Goal: Information Seeking & Learning: Find specific fact

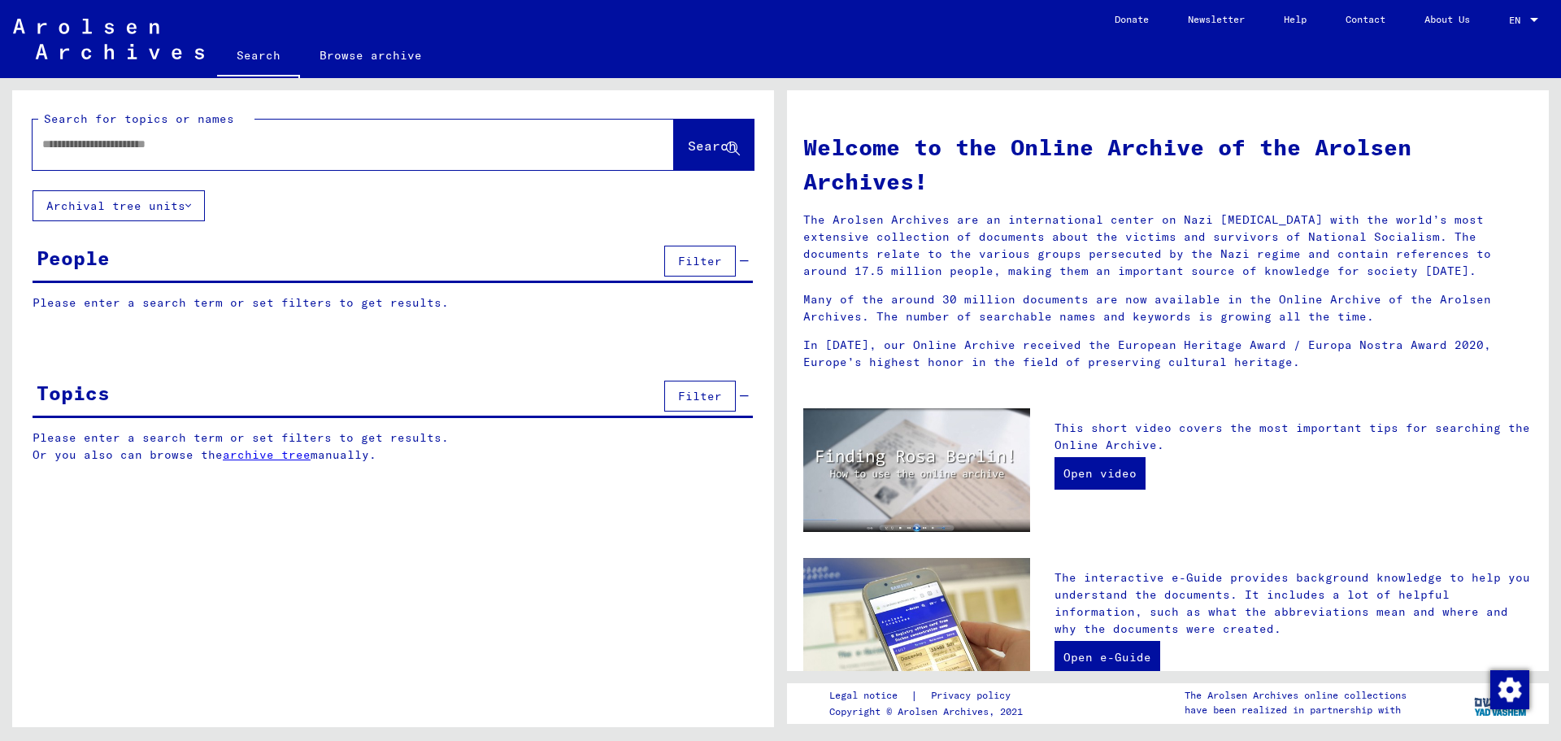
click at [85, 141] on input "text" at bounding box center [333, 144] width 583 height 17
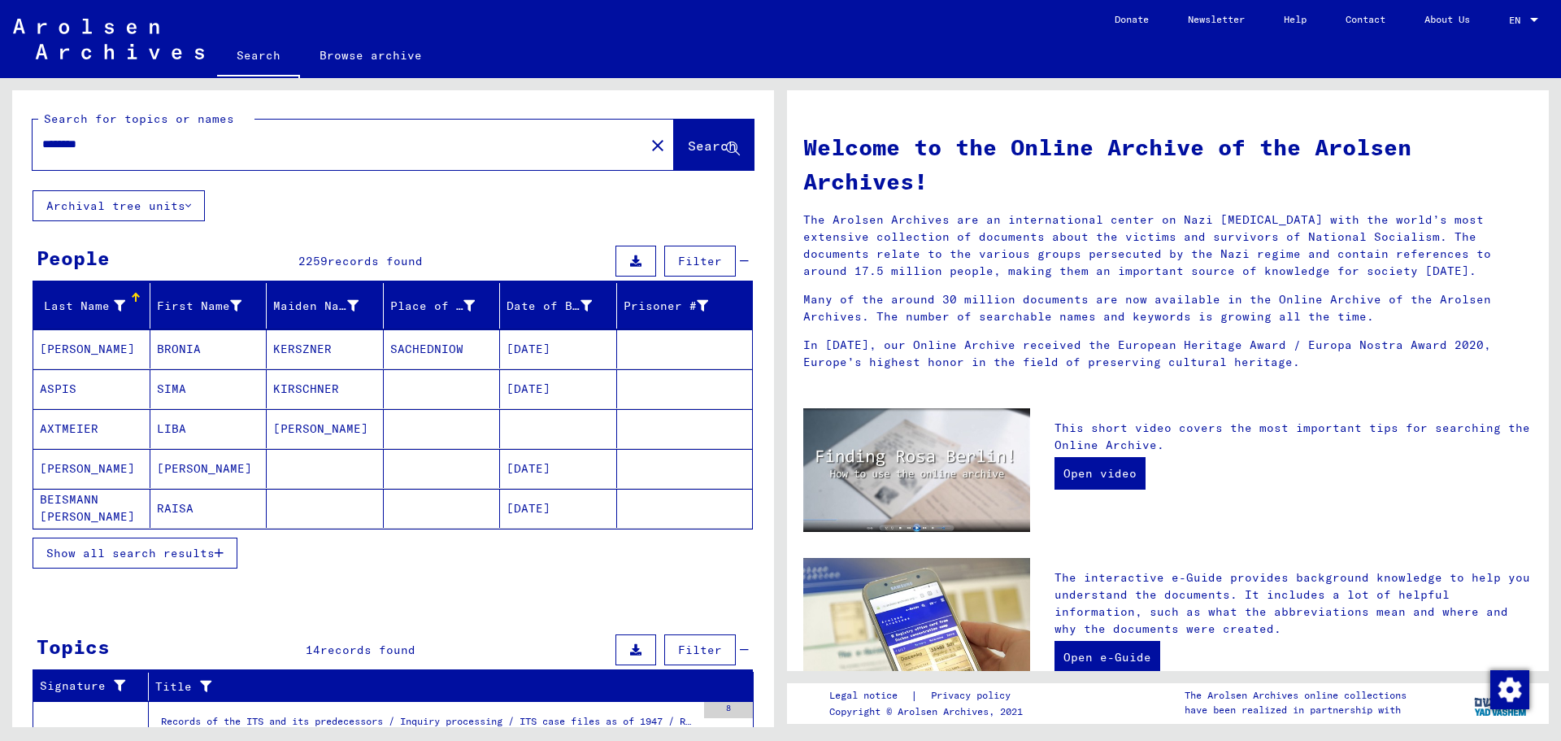
click at [167, 555] on span "Show all search results" at bounding box center [130, 553] width 168 height 15
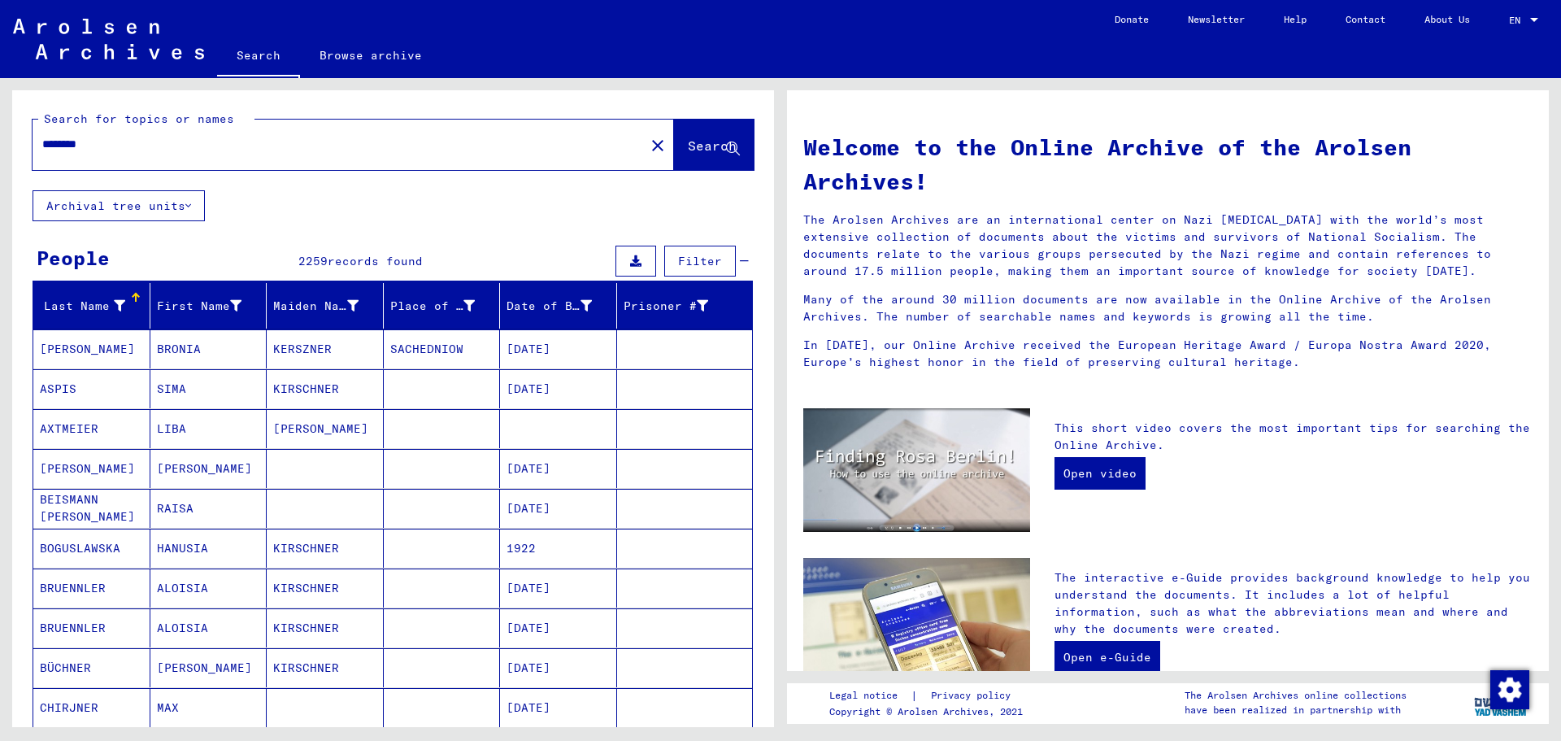
click at [104, 141] on input "********" at bounding box center [333, 144] width 583 height 17
type input "**********"
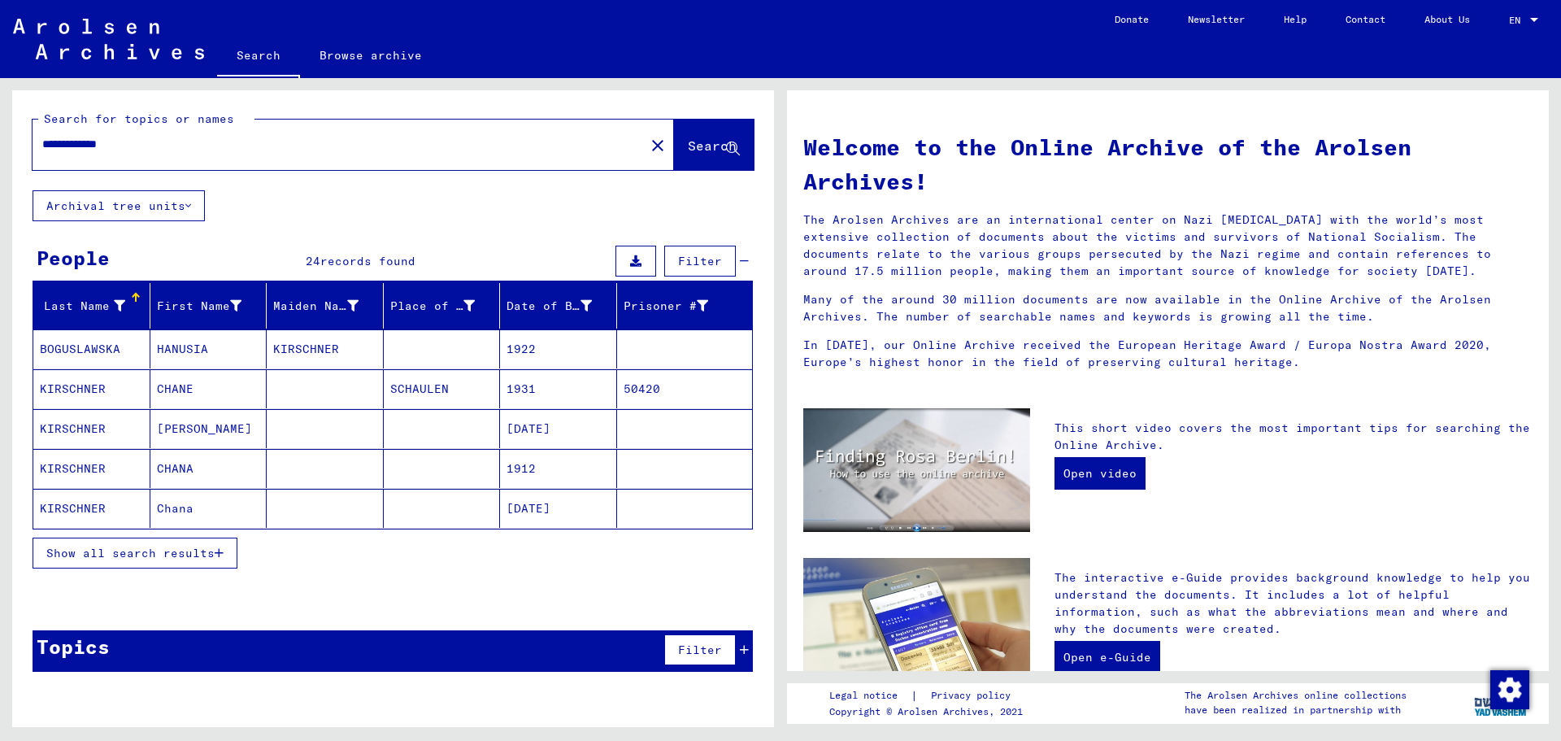
click at [193, 511] on mat-cell "Chana" at bounding box center [208, 508] width 117 height 39
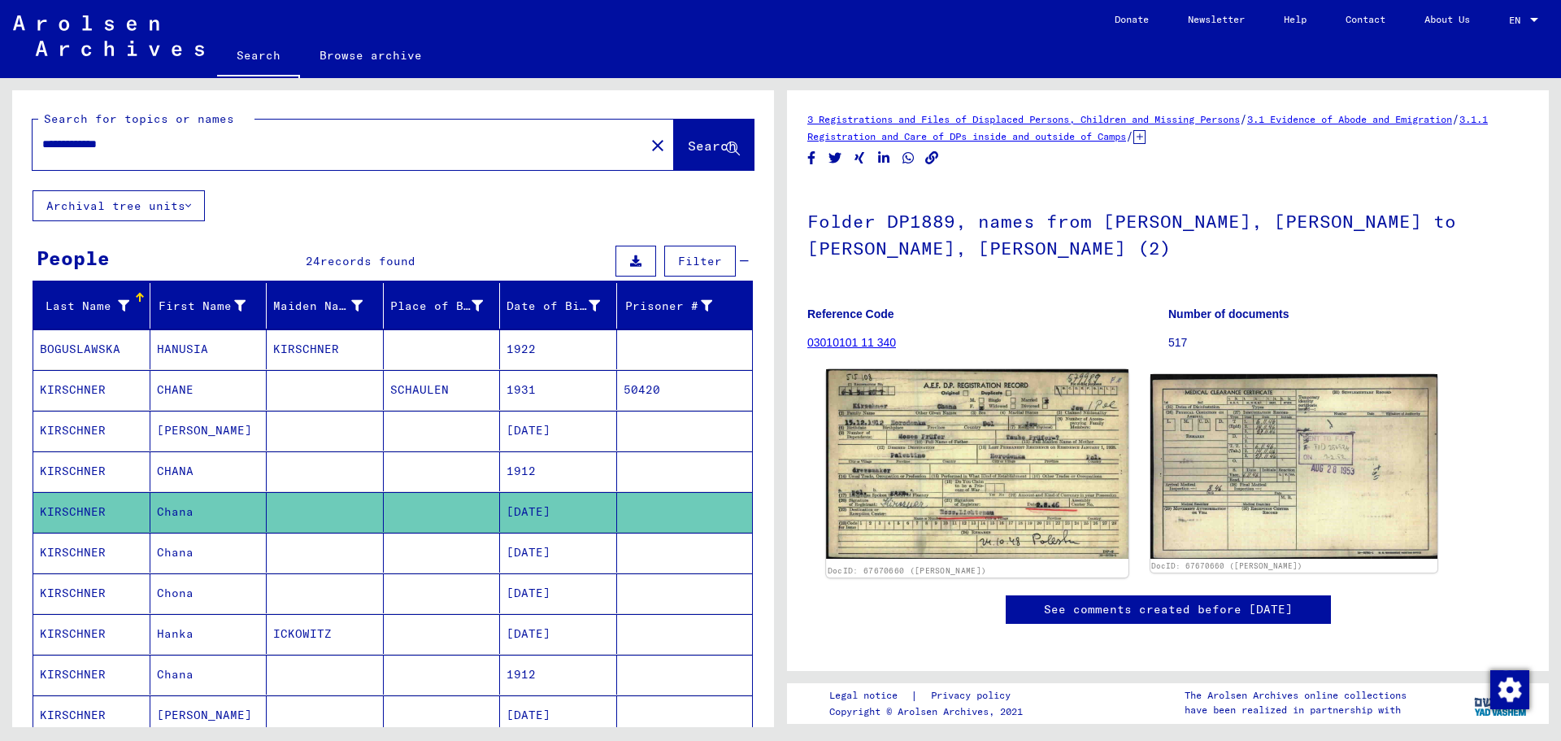
click at [933, 410] on img at bounding box center [977, 464] width 302 height 190
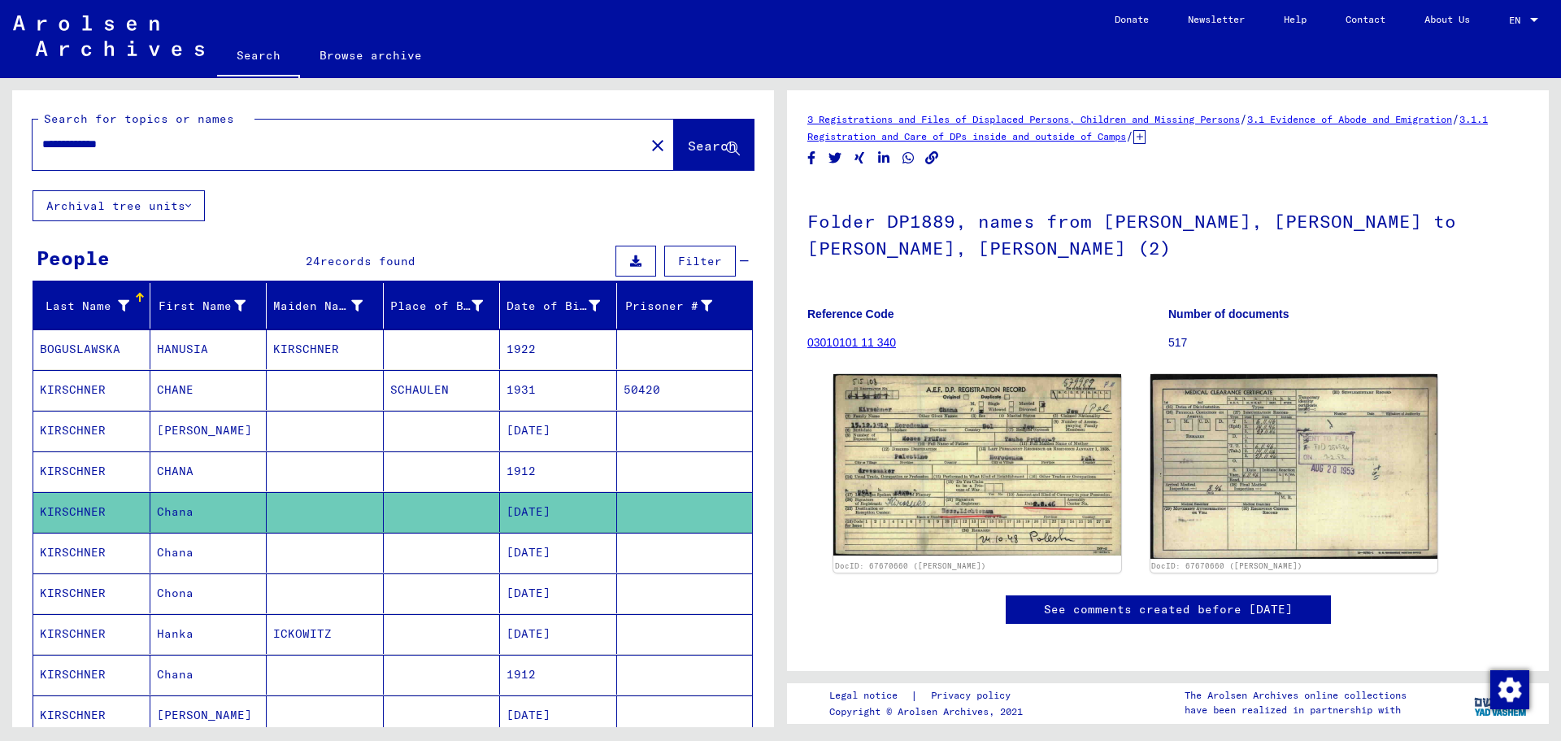
click at [246, 471] on mat-cell "CHANA" at bounding box center [208, 471] width 117 height 40
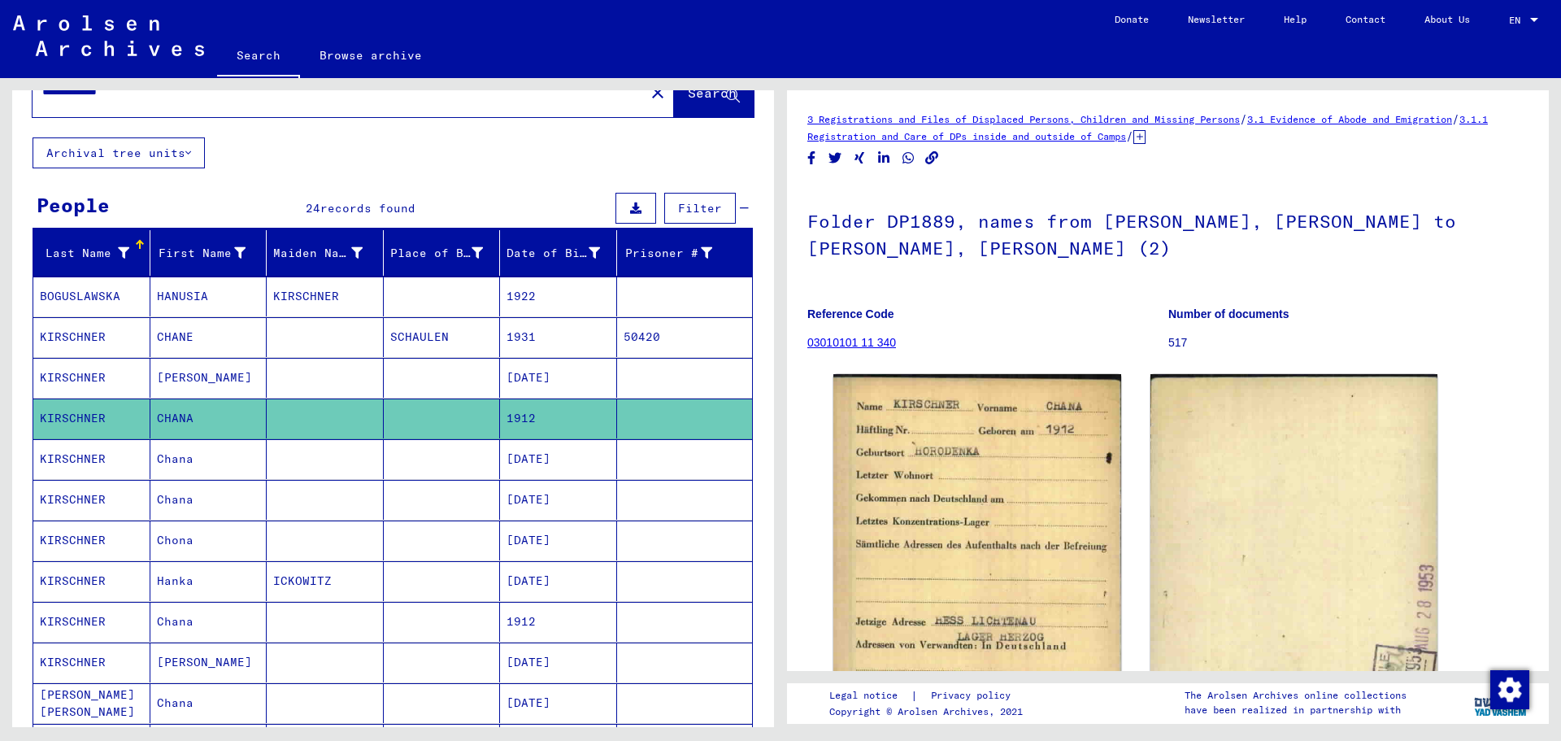
scroll to position [81, 0]
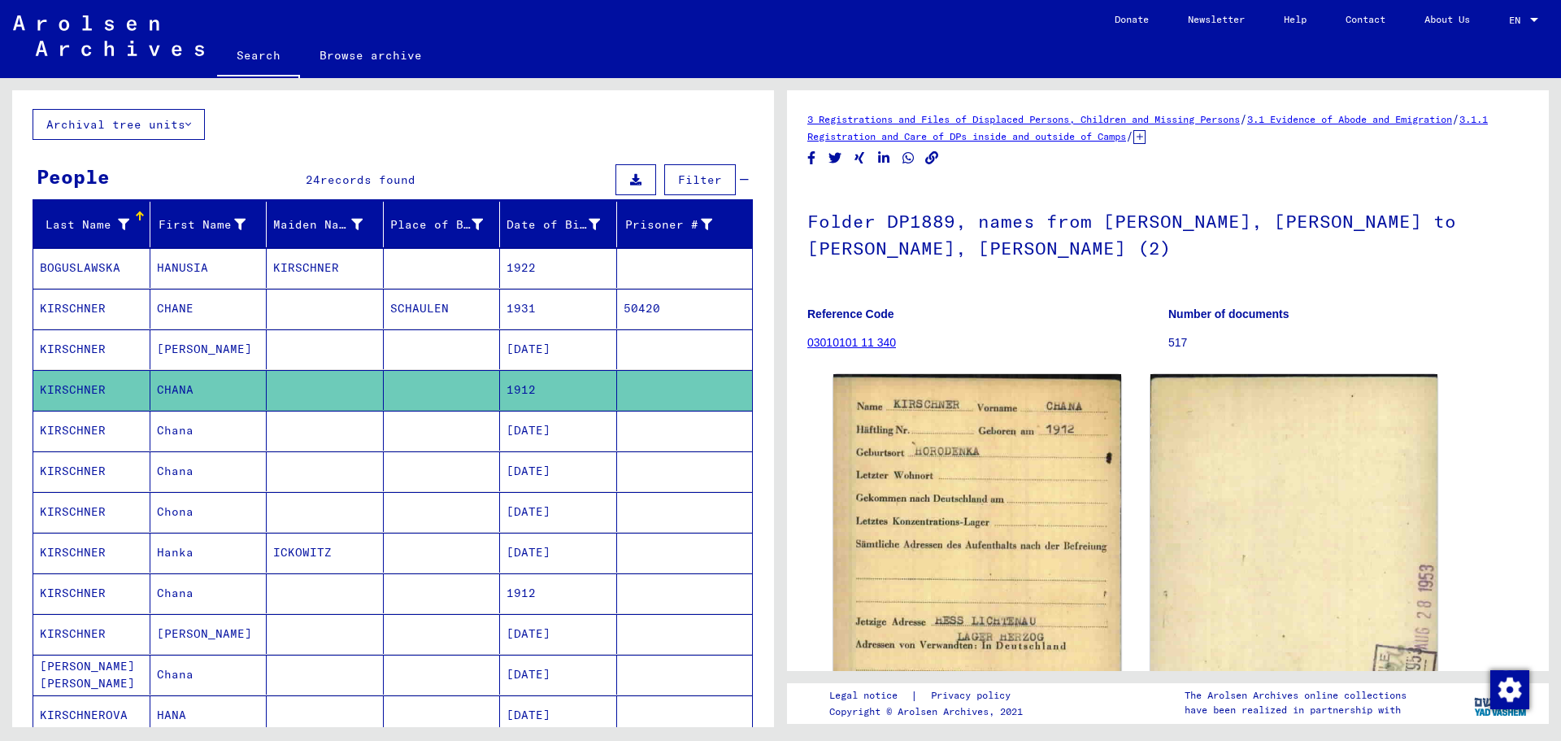
click at [533, 222] on div "Date of Birth" at bounding box center [554, 224] width 94 height 17
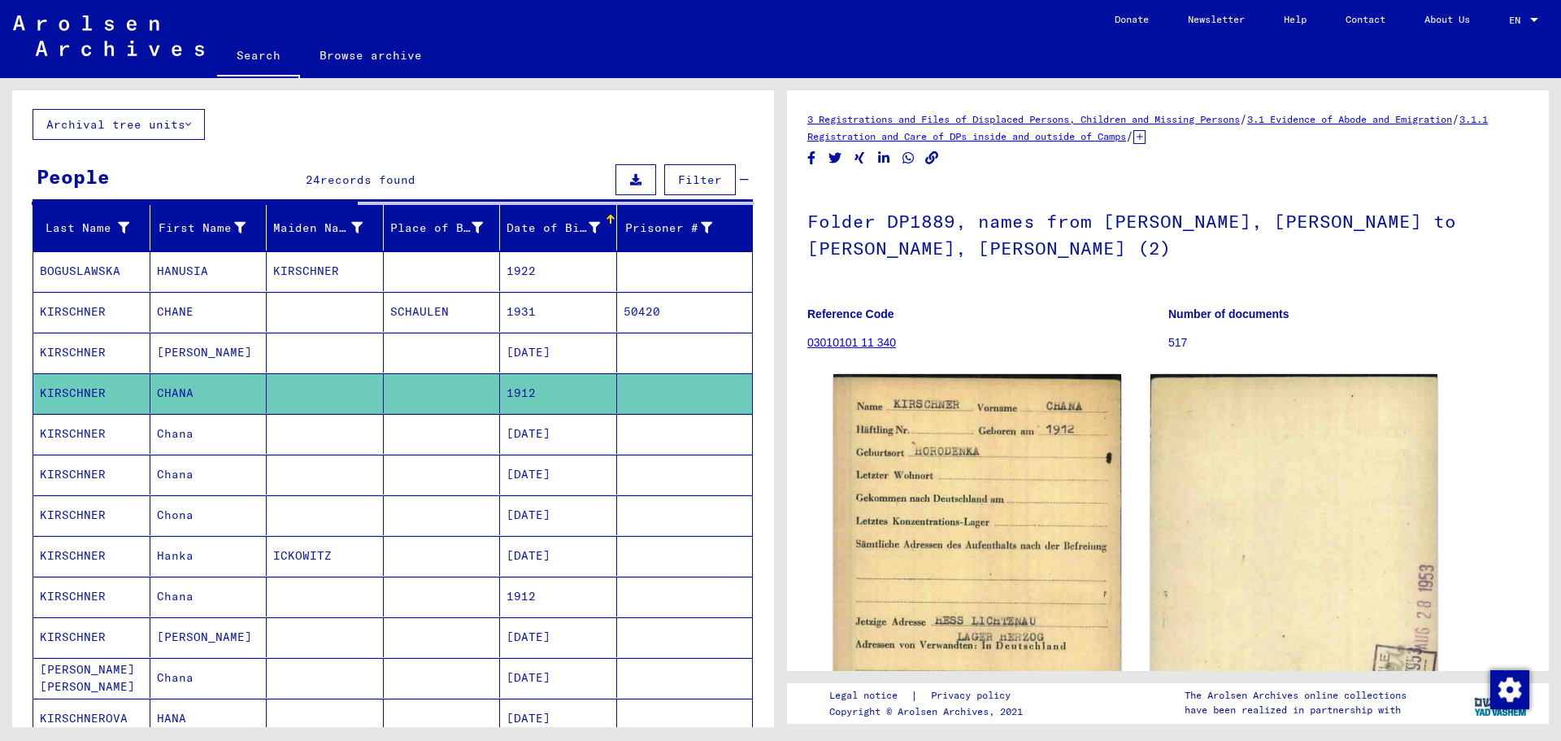
scroll to position [12, 0]
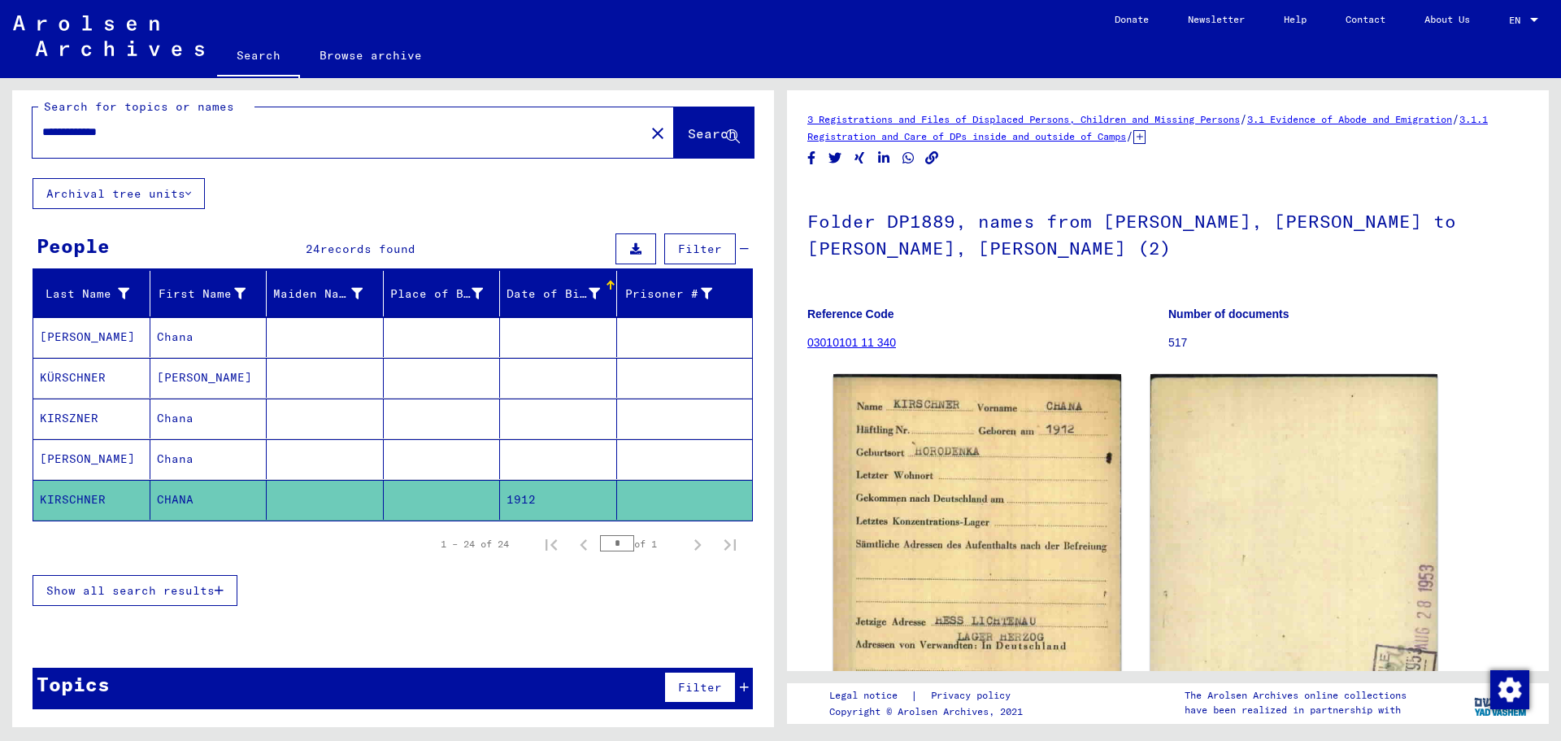
click at [143, 586] on span "Show all search results" at bounding box center [130, 590] width 168 height 15
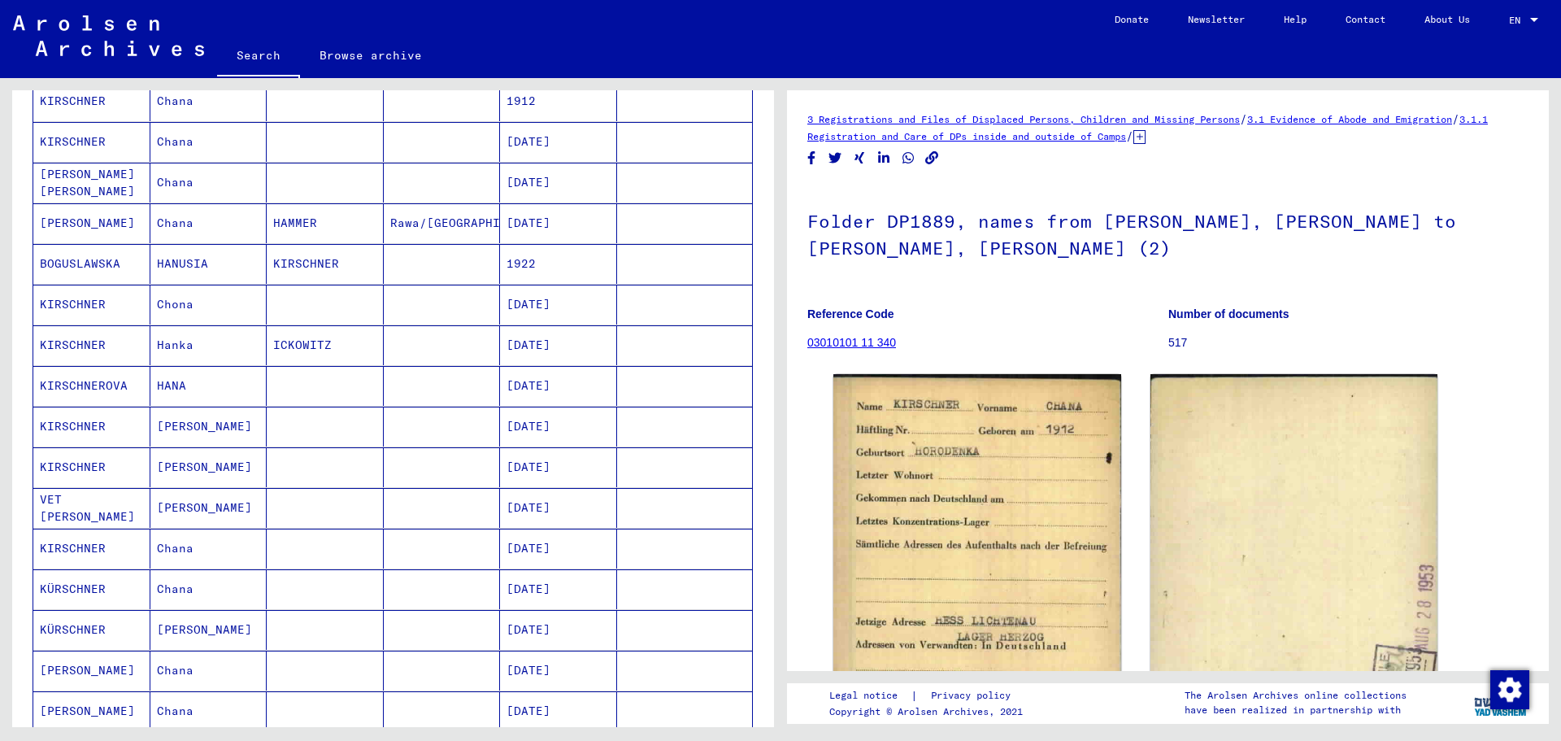
scroll to position [500, 0]
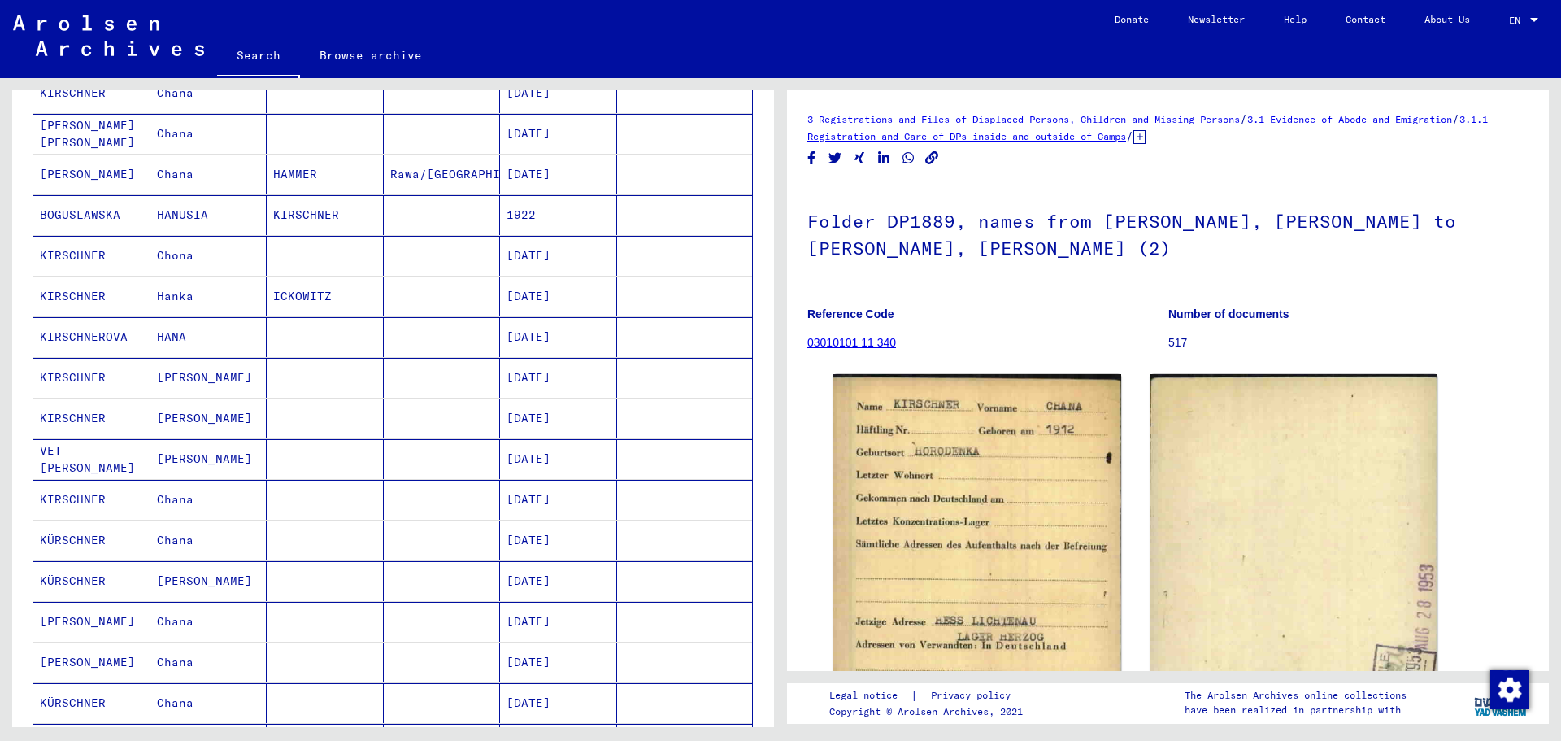
click at [524, 342] on mat-cell "[DATE]" at bounding box center [558, 337] width 117 height 40
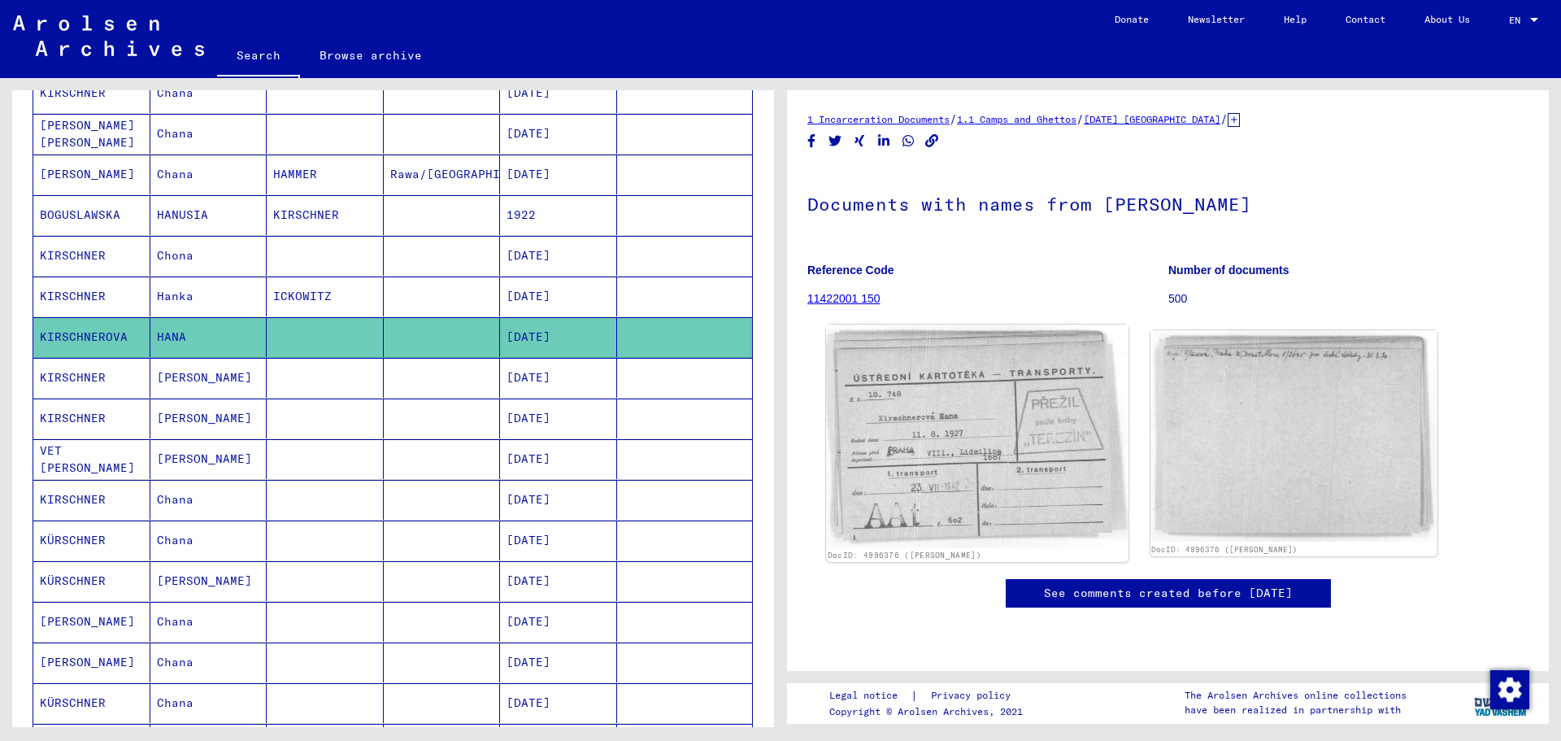
click at [929, 416] on img at bounding box center [977, 435] width 302 height 223
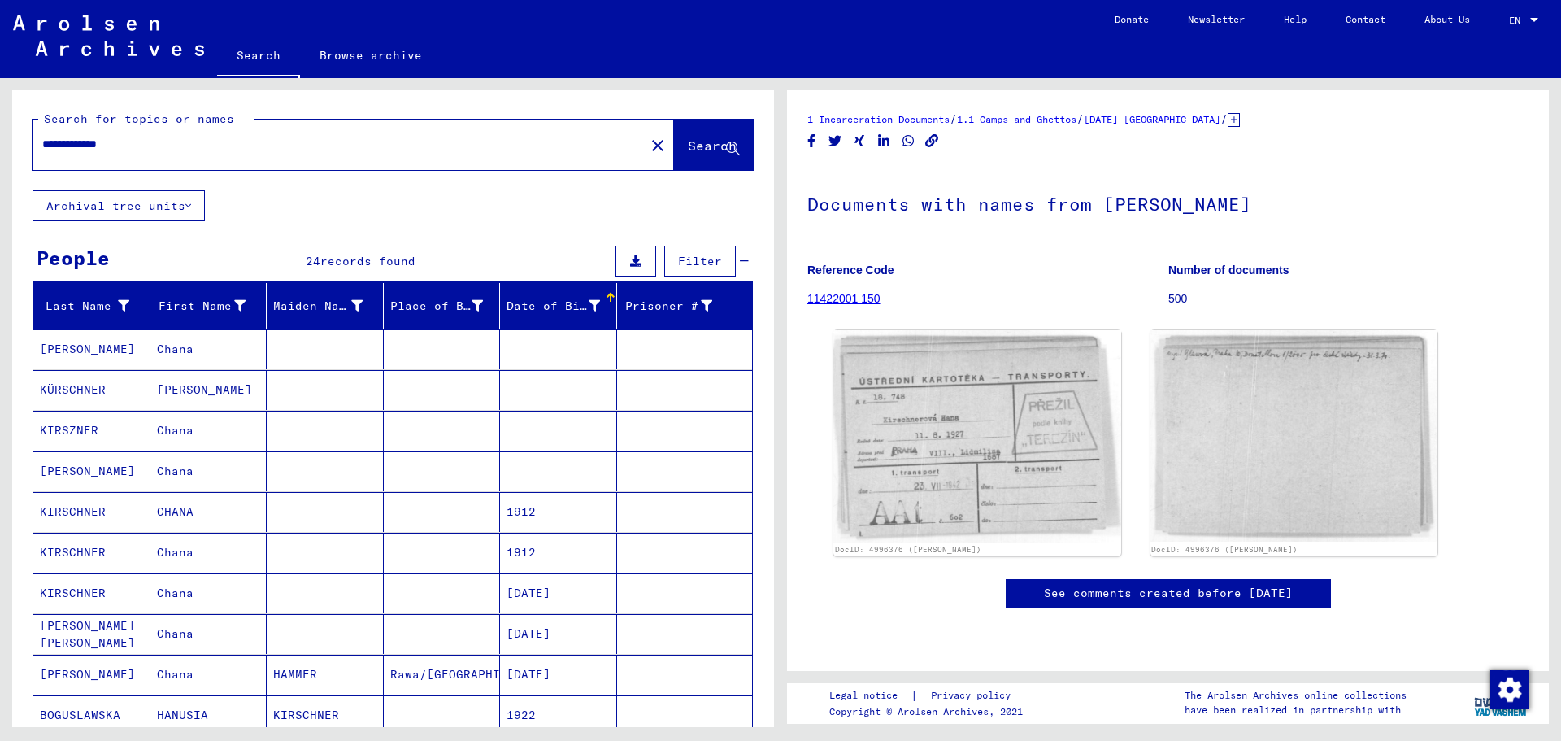
click at [53, 140] on input "**********" at bounding box center [338, 144] width 593 height 17
drag, startPoint x: 111, startPoint y: 135, endPoint x: 173, endPoint y: 153, distance: 65.1
click at [173, 153] on div "**********" at bounding box center [334, 144] width 603 height 37
click at [131, 141] on input "**********" at bounding box center [338, 144] width 593 height 17
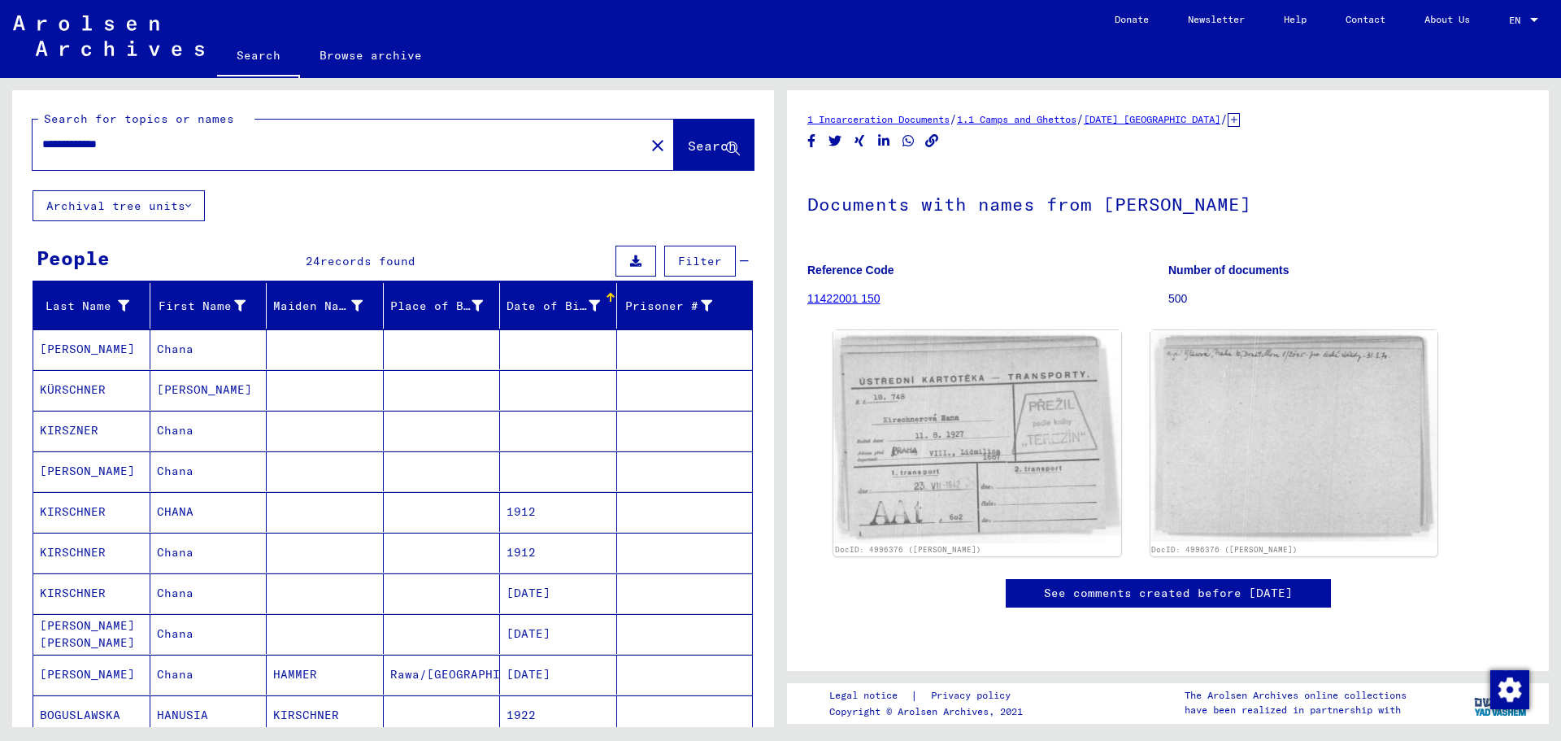
type input "**********"
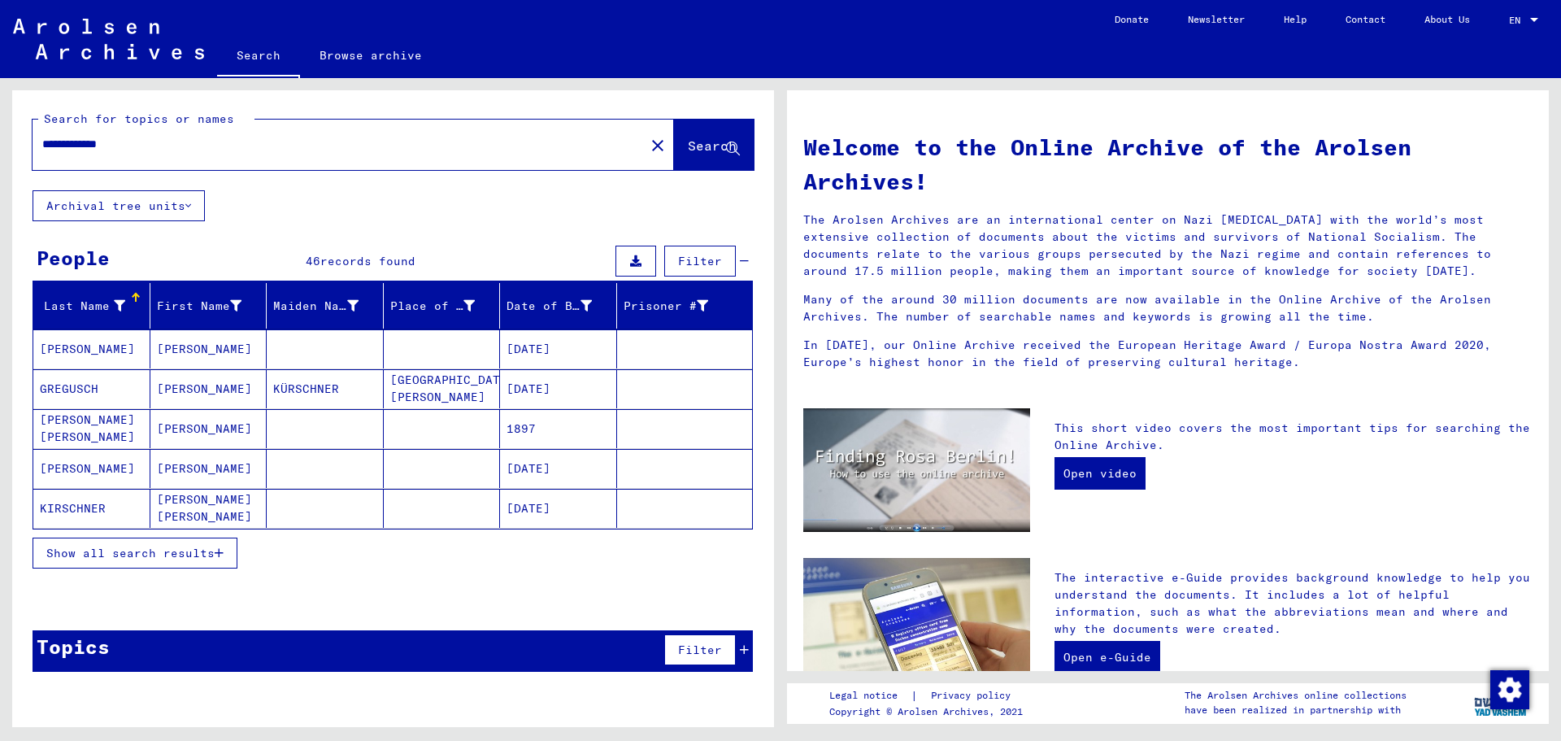
click at [211, 547] on span "Show all search results" at bounding box center [130, 553] width 168 height 15
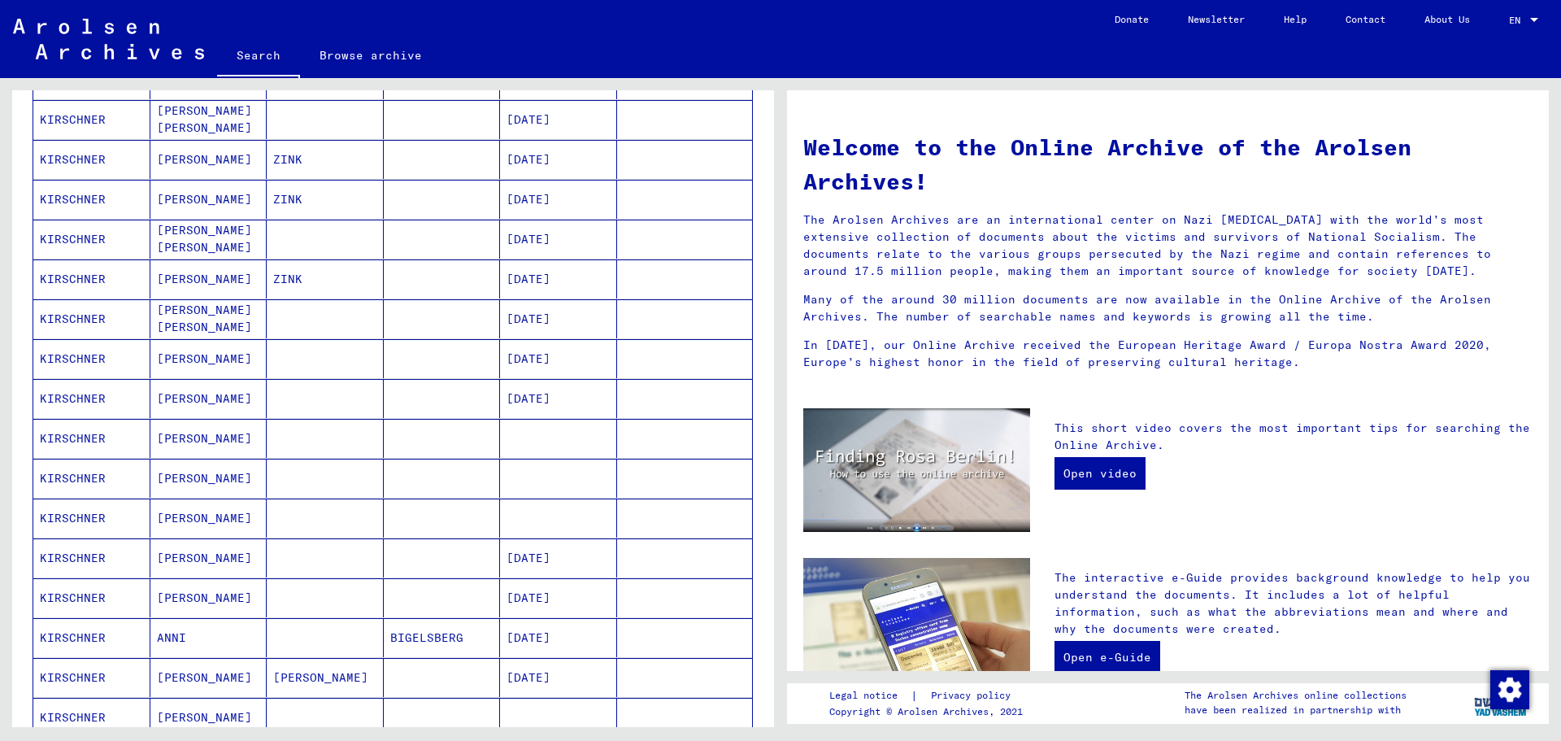
scroll to position [81, 0]
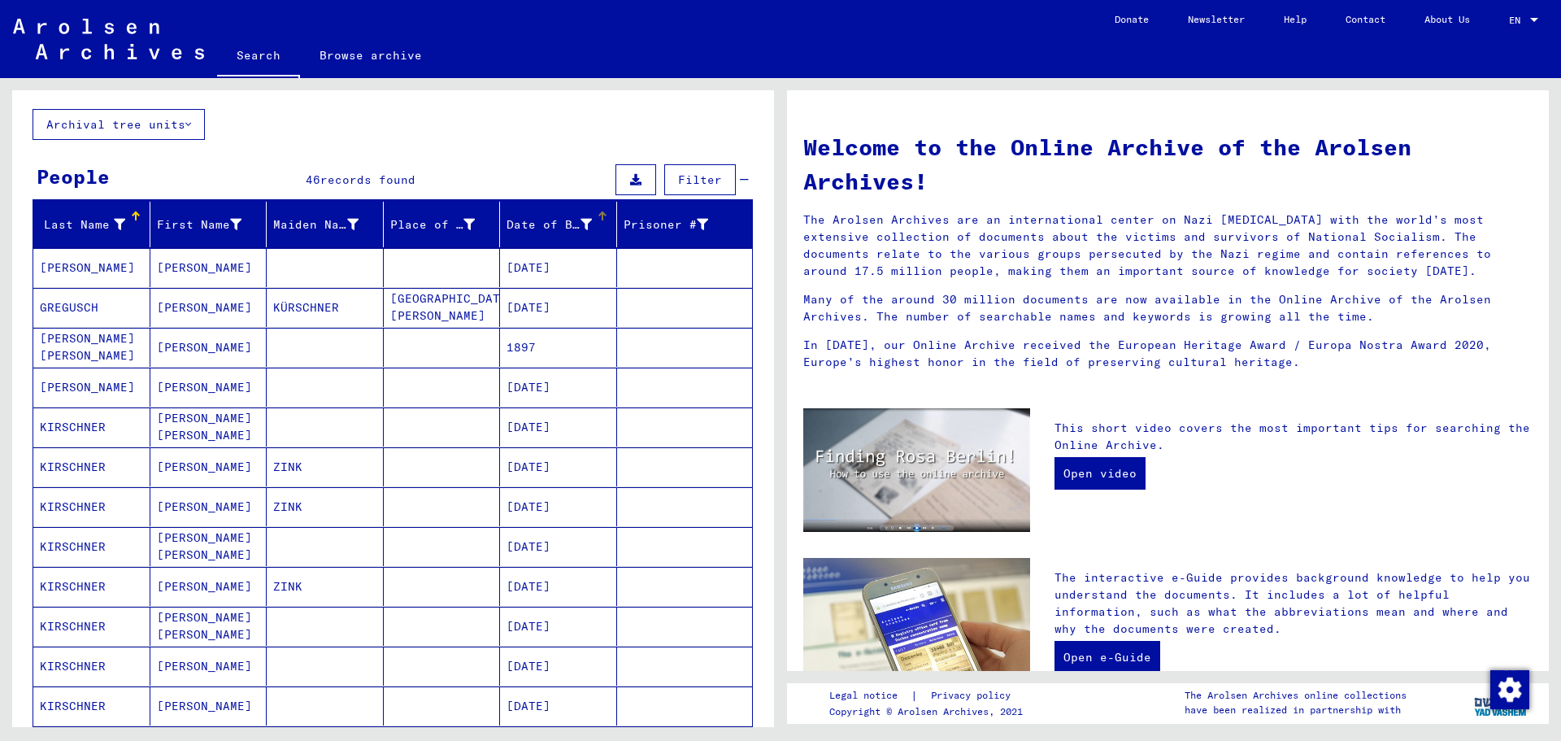
click at [542, 231] on div "Date of Birth" at bounding box center [549, 224] width 85 height 17
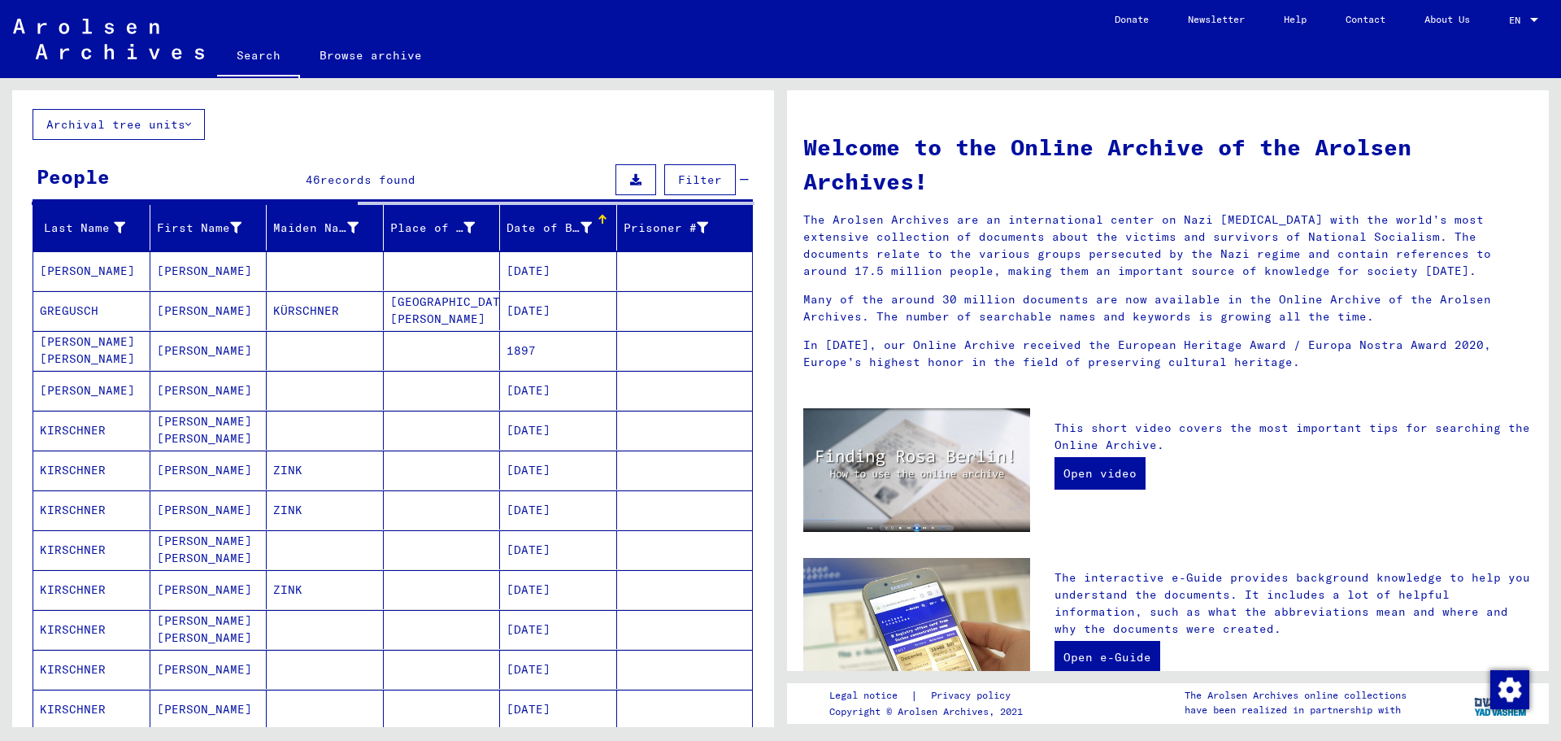
scroll to position [8, 0]
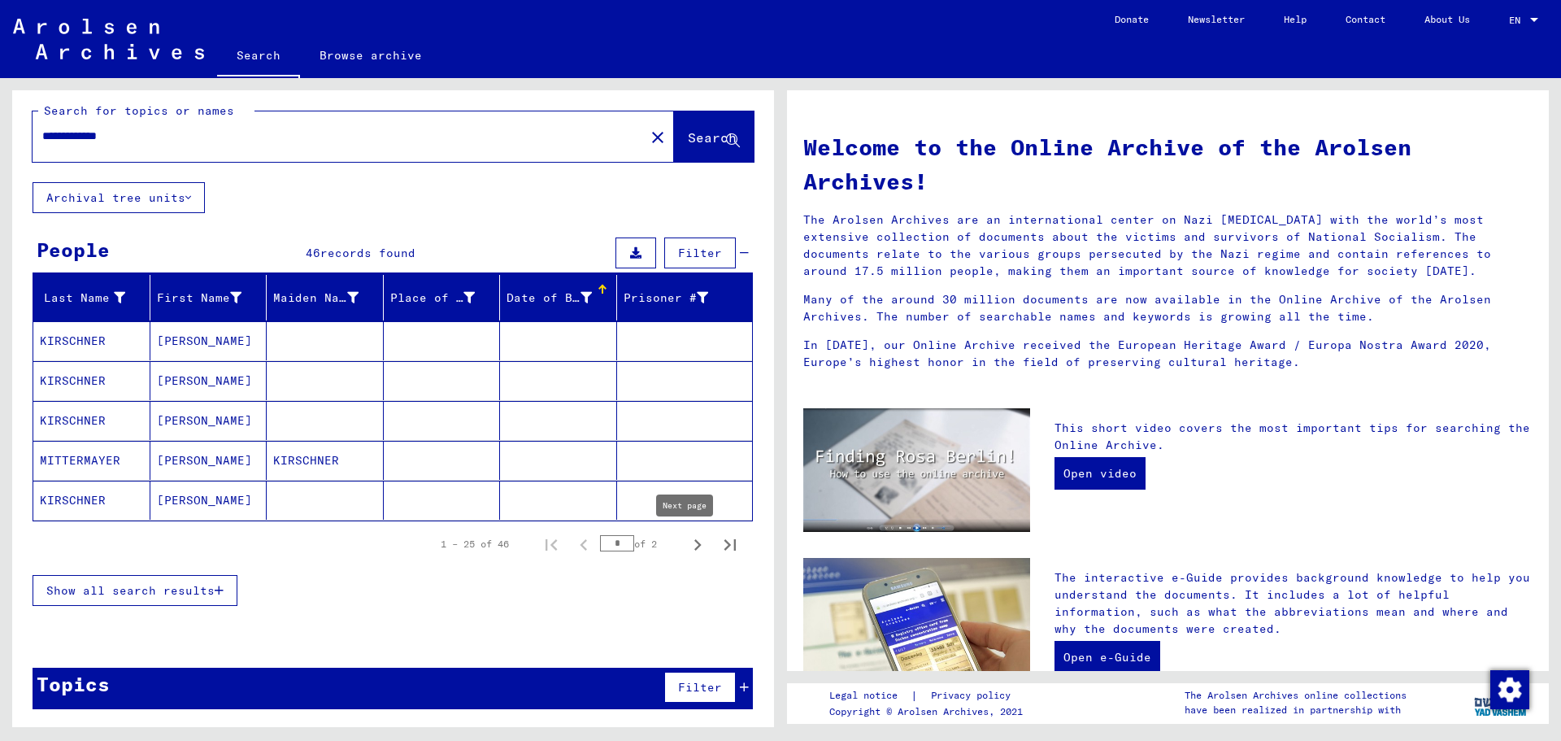
click at [694, 547] on icon "Next page" at bounding box center [697, 544] width 7 height 11
type input "*"
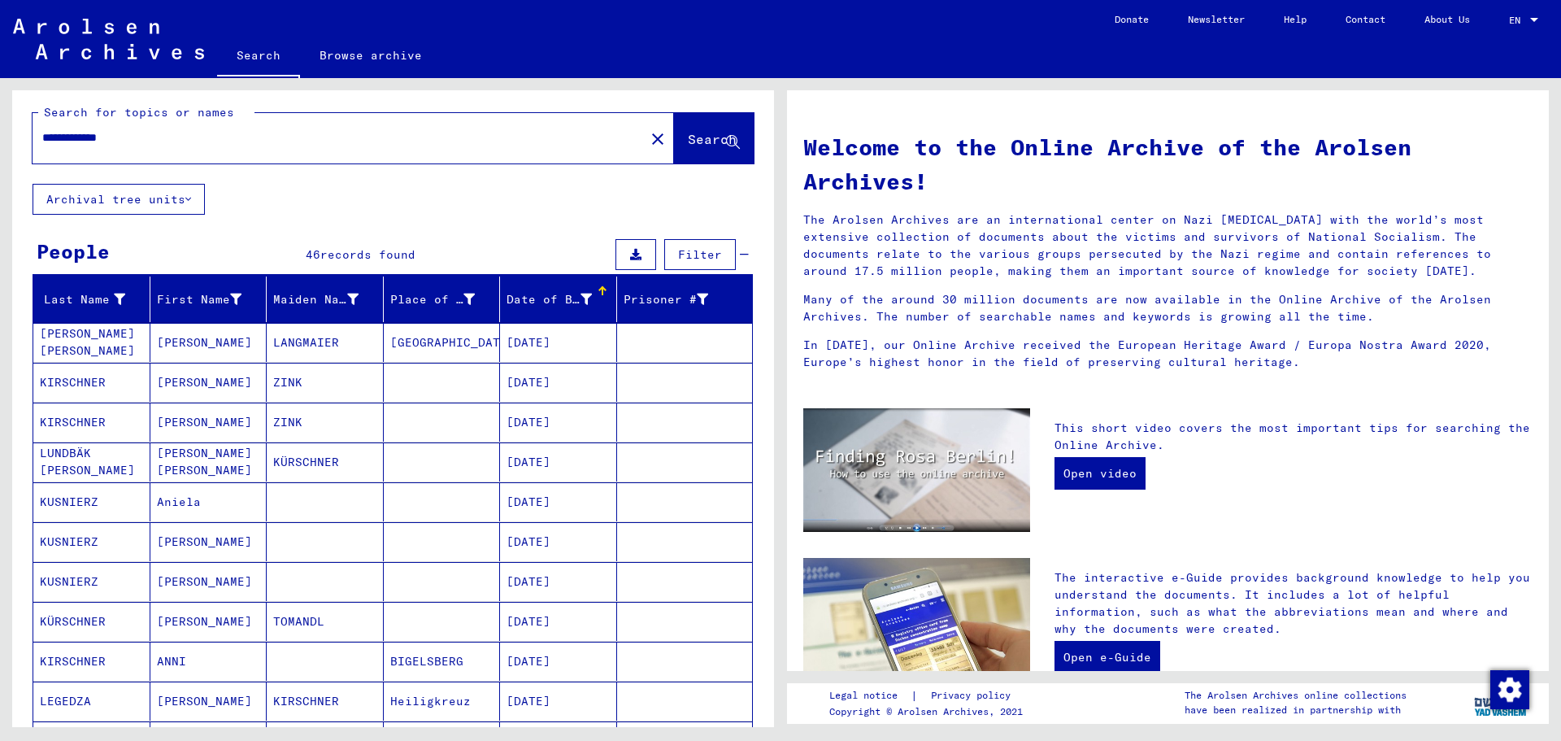
scroll to position [0, 0]
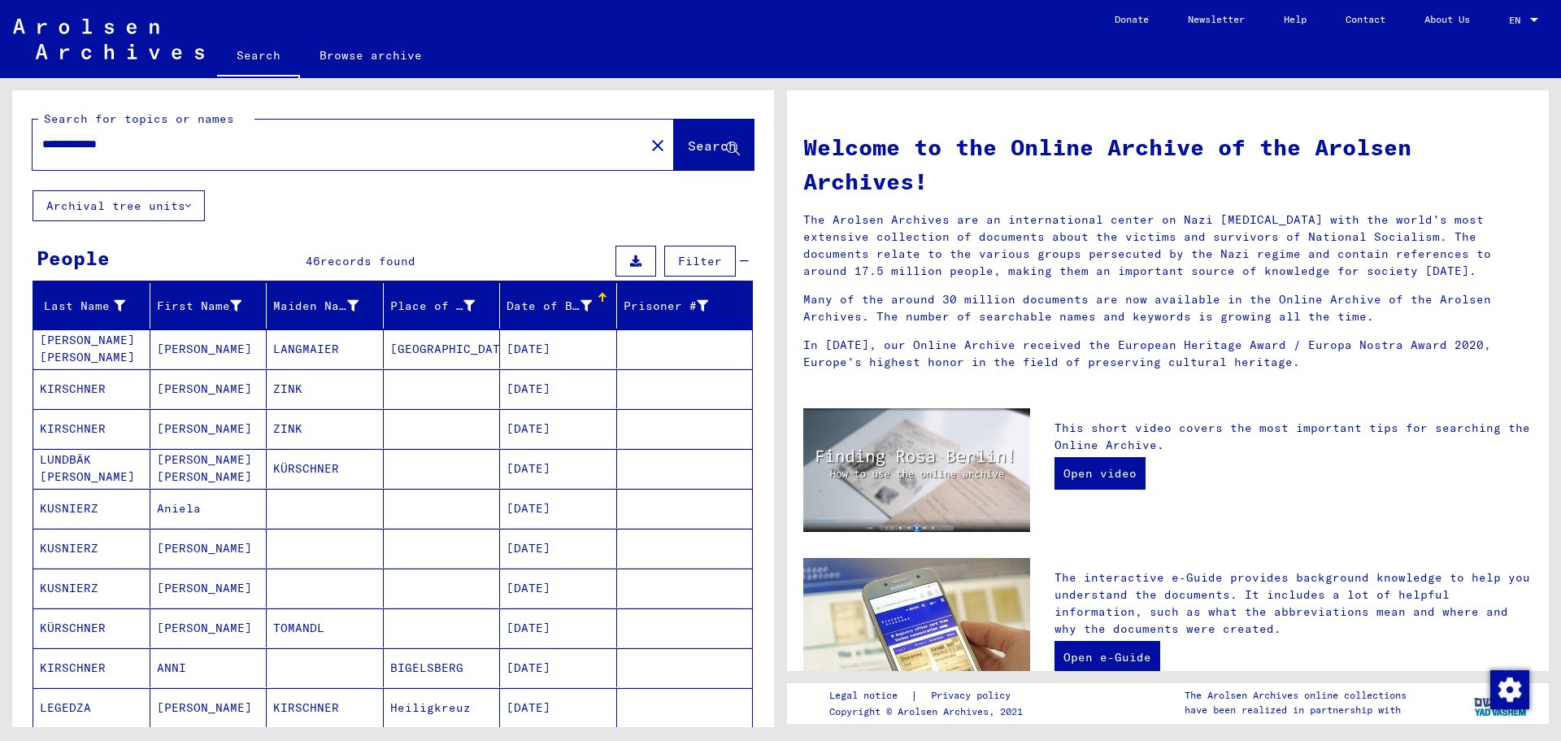
click at [123, 146] on input "**********" at bounding box center [333, 144] width 583 height 17
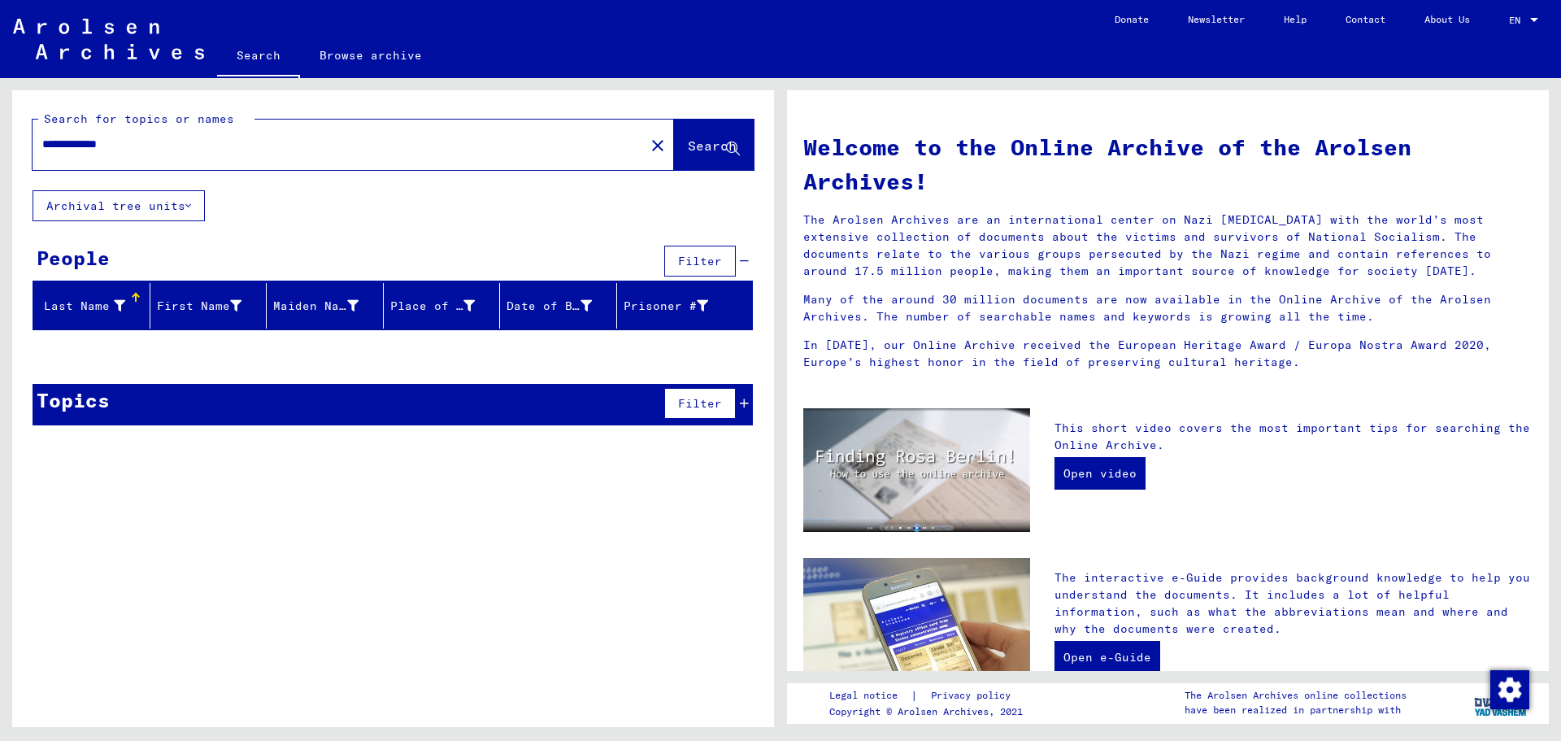
click at [60, 146] on input "**********" at bounding box center [333, 144] width 583 height 17
click at [54, 148] on input "**********" at bounding box center [333, 144] width 583 height 17
click at [146, 141] on input "**********" at bounding box center [333, 144] width 583 height 17
type input "**********"
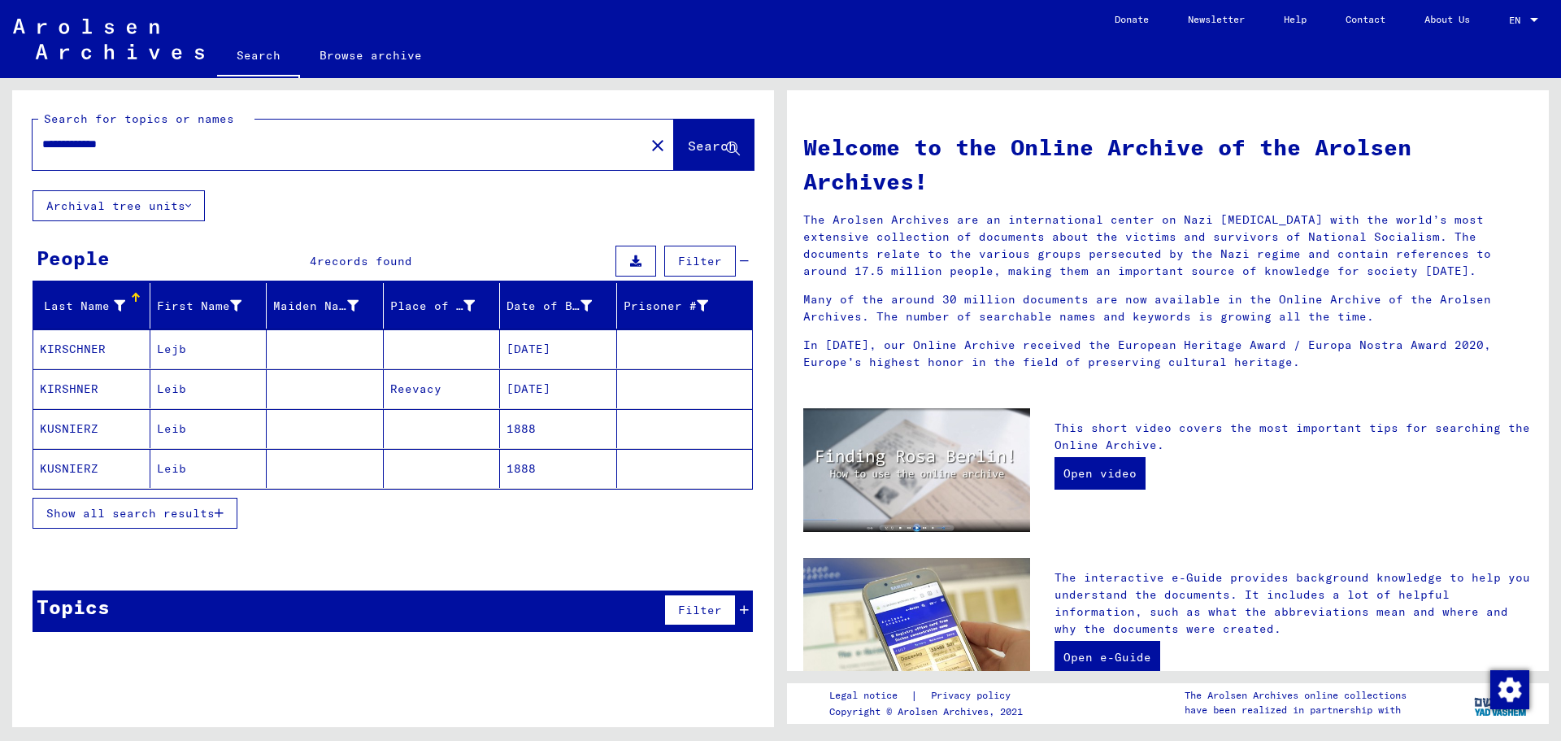
click at [210, 494] on div "Show all search results" at bounding box center [393, 512] width 720 height 47
click at [226, 513] on button "Show all search results" at bounding box center [135, 513] width 205 height 31
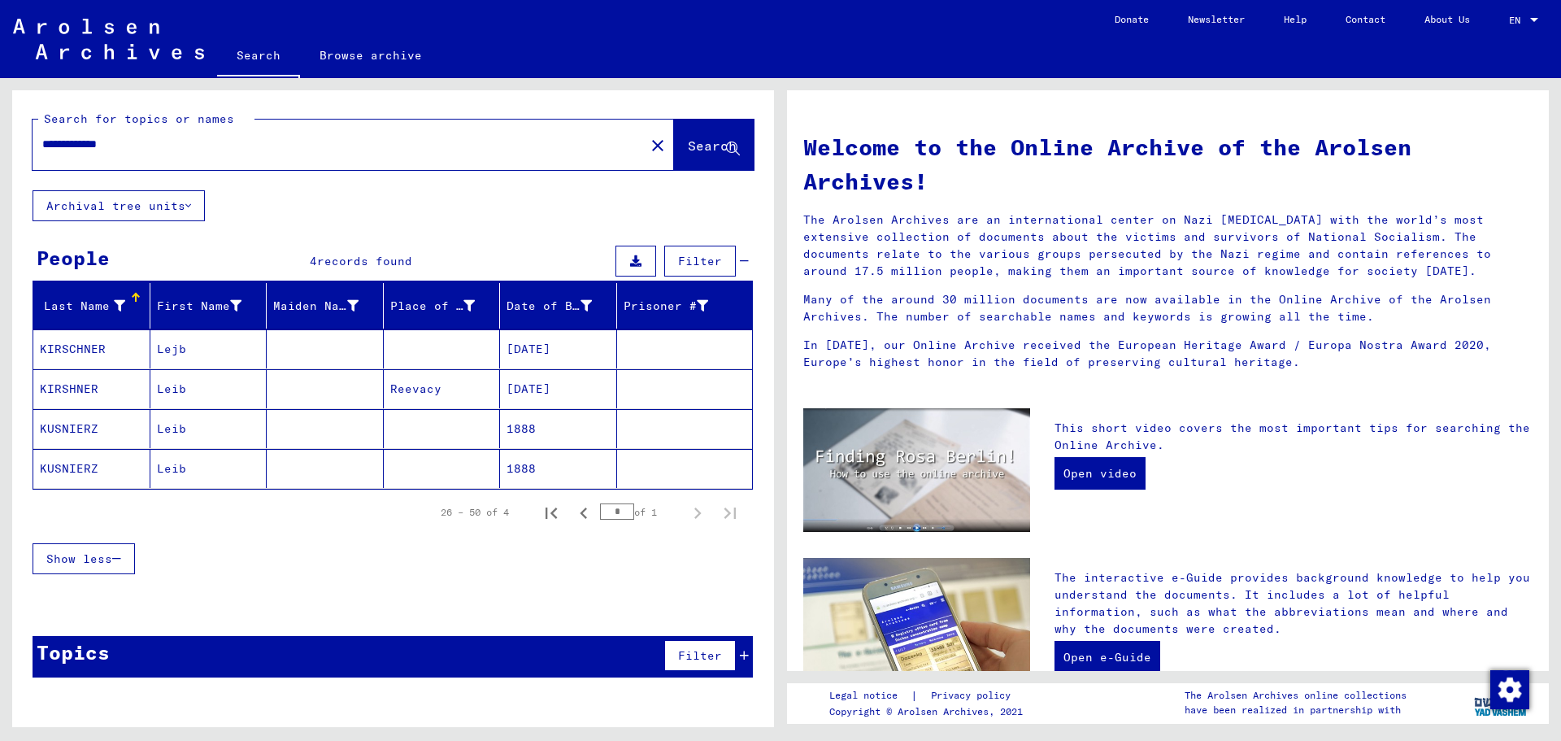
click at [479, 389] on mat-cell "Reevacy" at bounding box center [442, 388] width 117 height 39
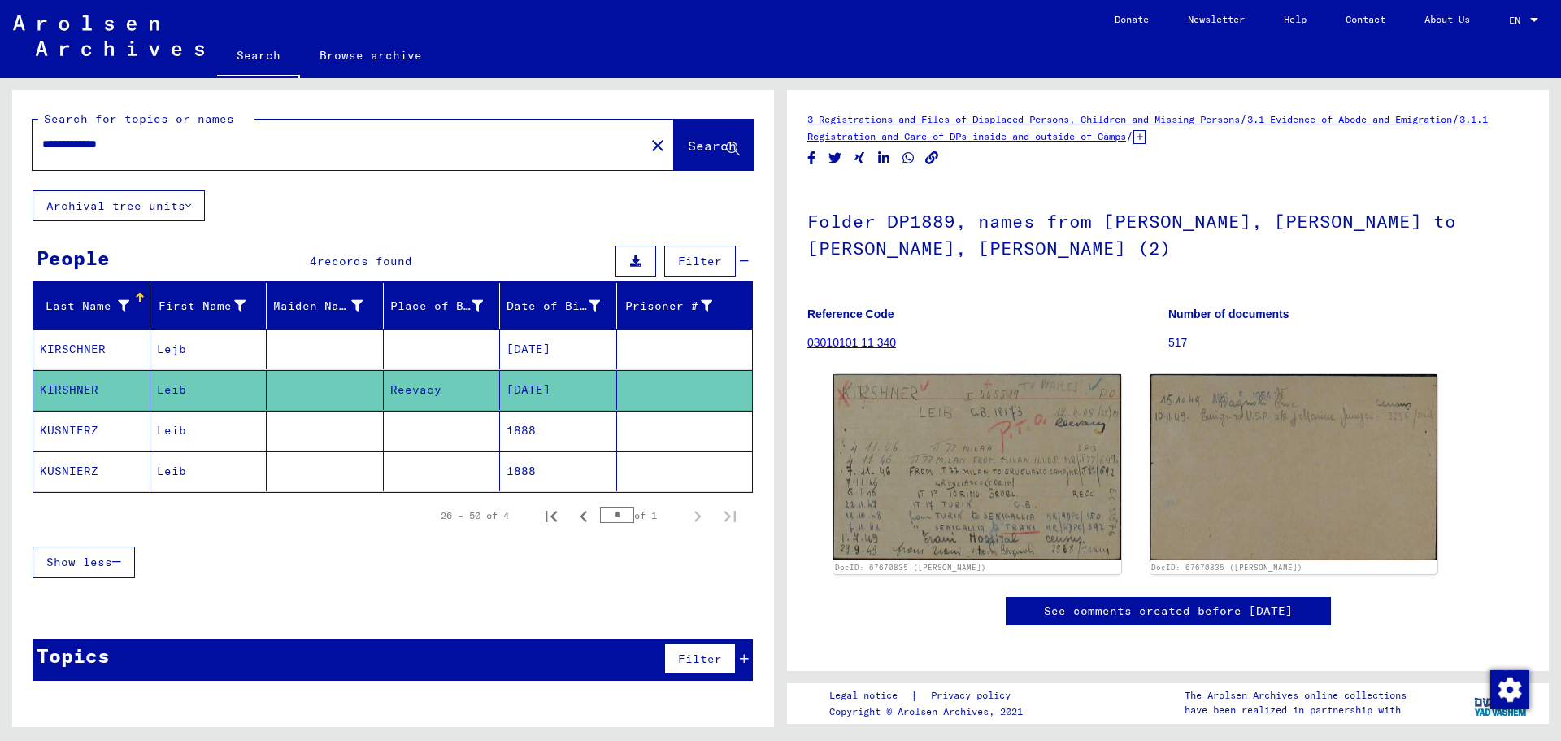
click at [262, 436] on mat-cell "Leib" at bounding box center [208, 431] width 117 height 40
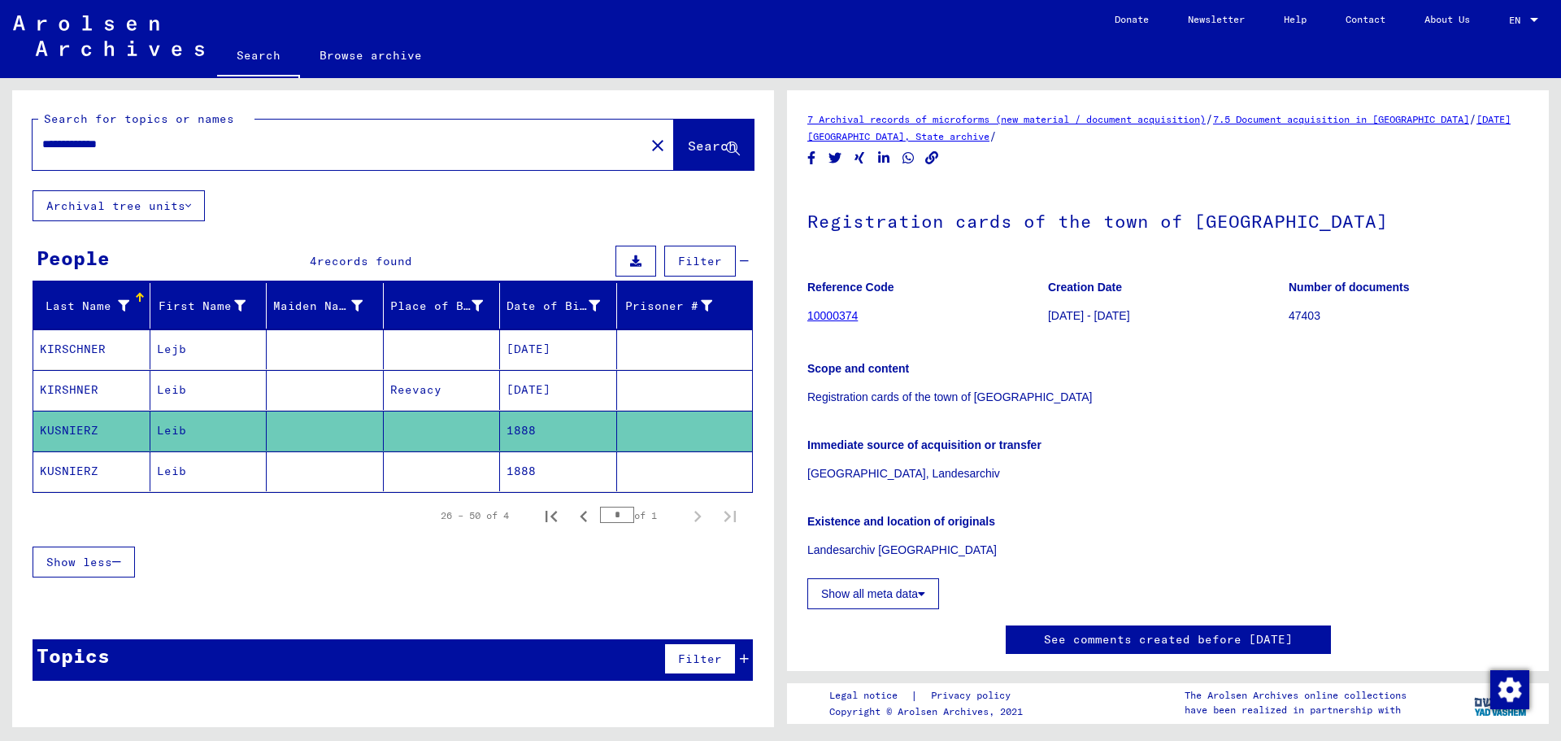
click at [349, 352] on mat-cell at bounding box center [325, 349] width 117 height 40
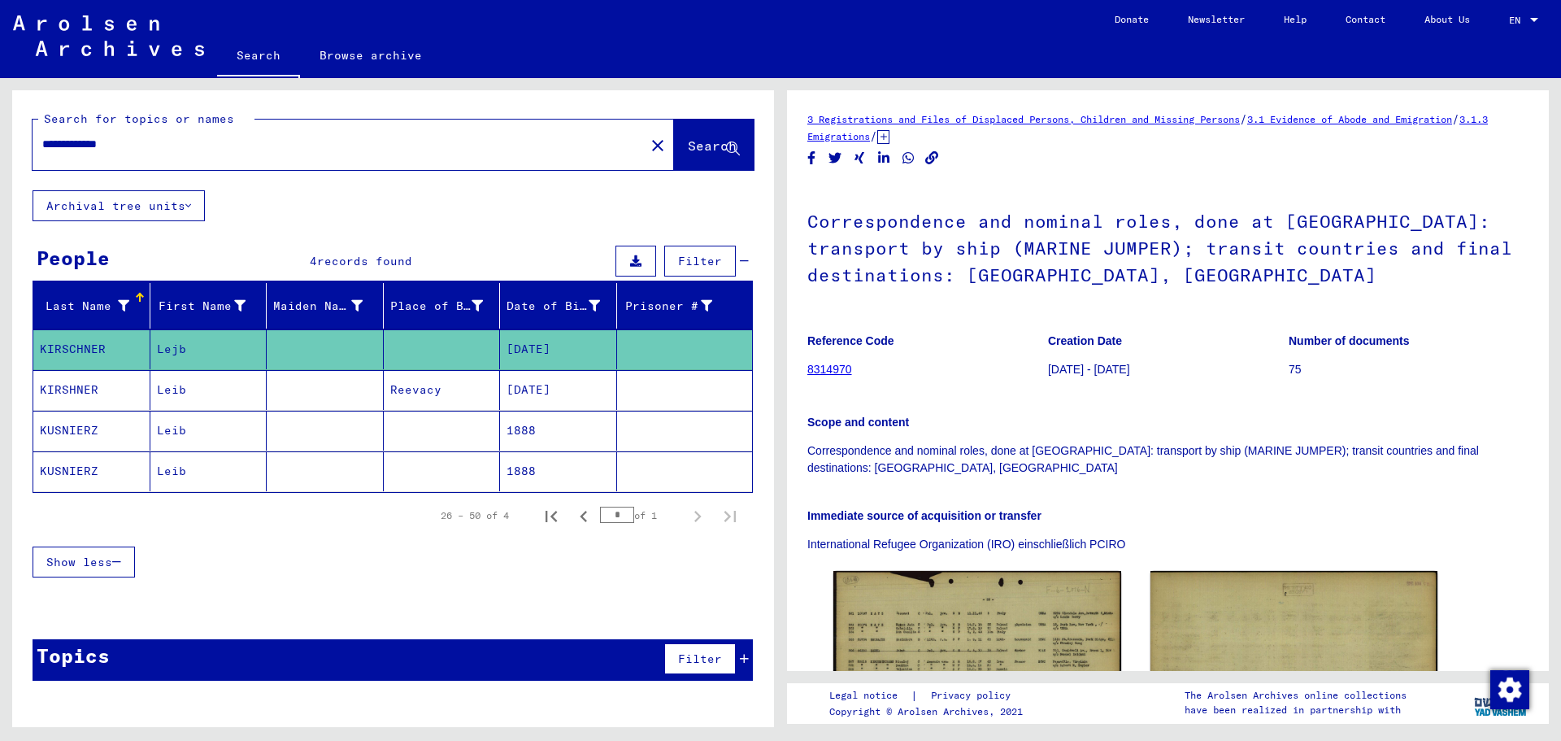
scroll to position [407, 0]
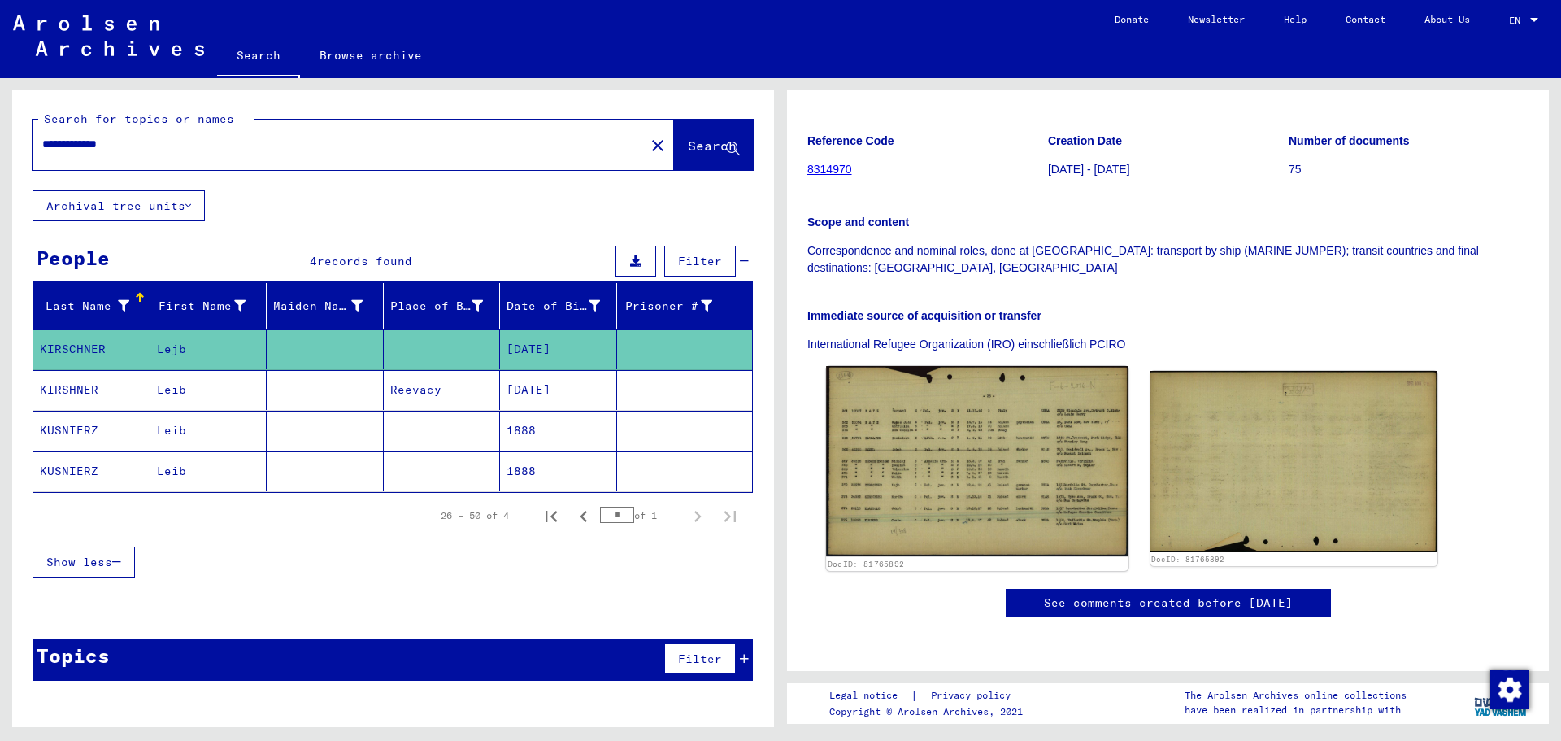
click at [916, 366] on img at bounding box center [977, 461] width 302 height 190
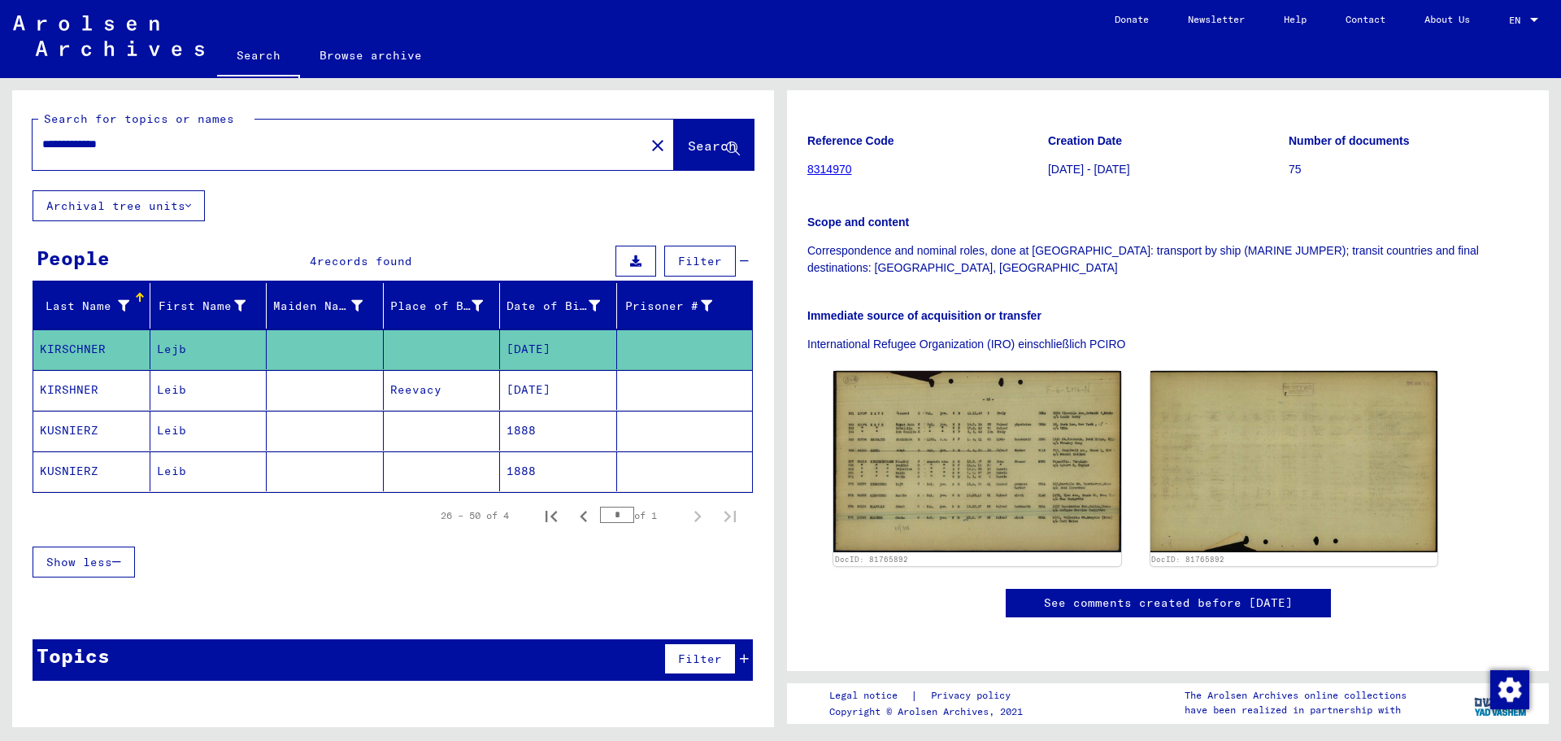
click at [127, 142] on input "**********" at bounding box center [338, 144] width 593 height 17
type input "********"
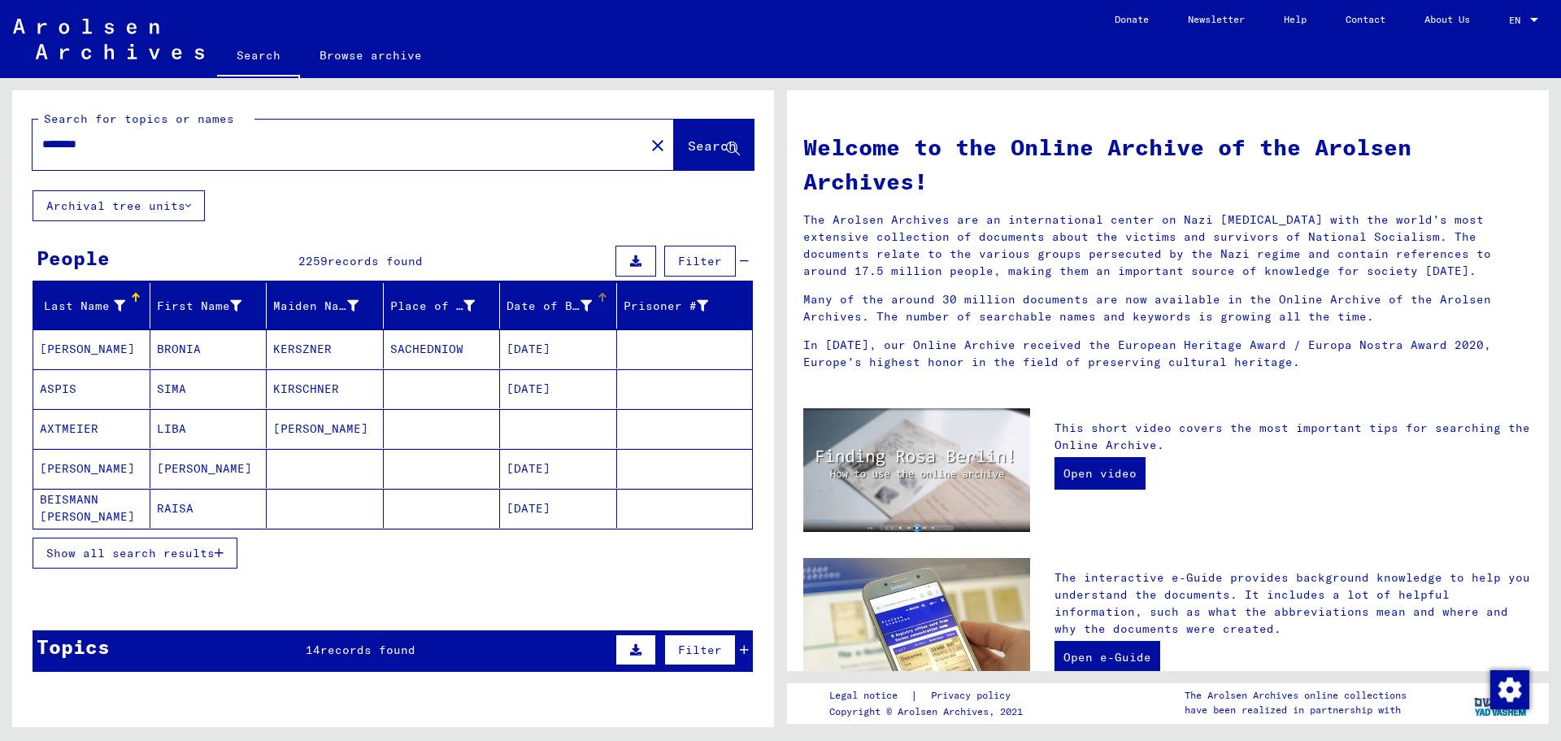
click at [554, 294] on div "Date of Birth" at bounding box center [562, 306] width 110 height 26
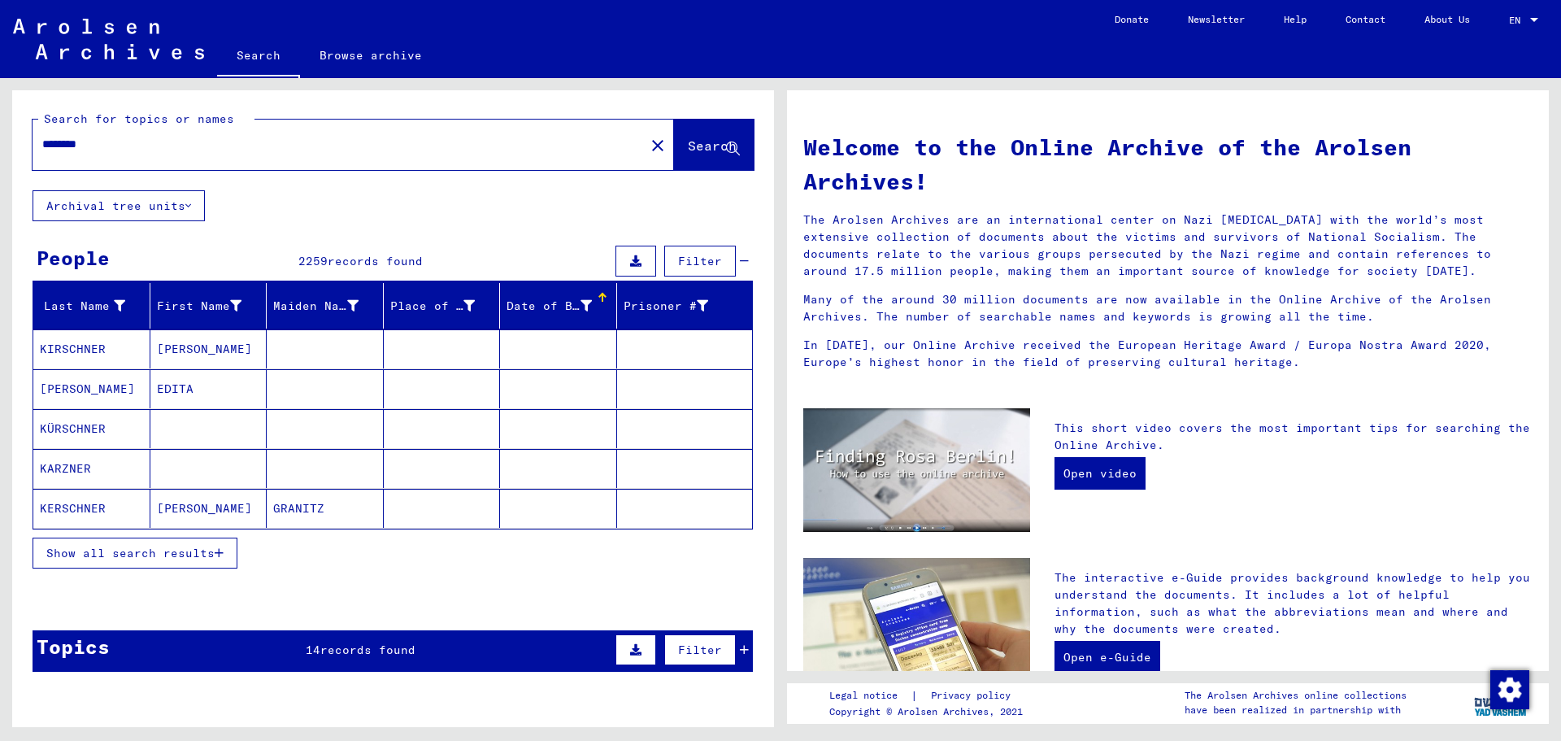
click at [189, 559] on span "Show all search results" at bounding box center [130, 553] width 168 height 15
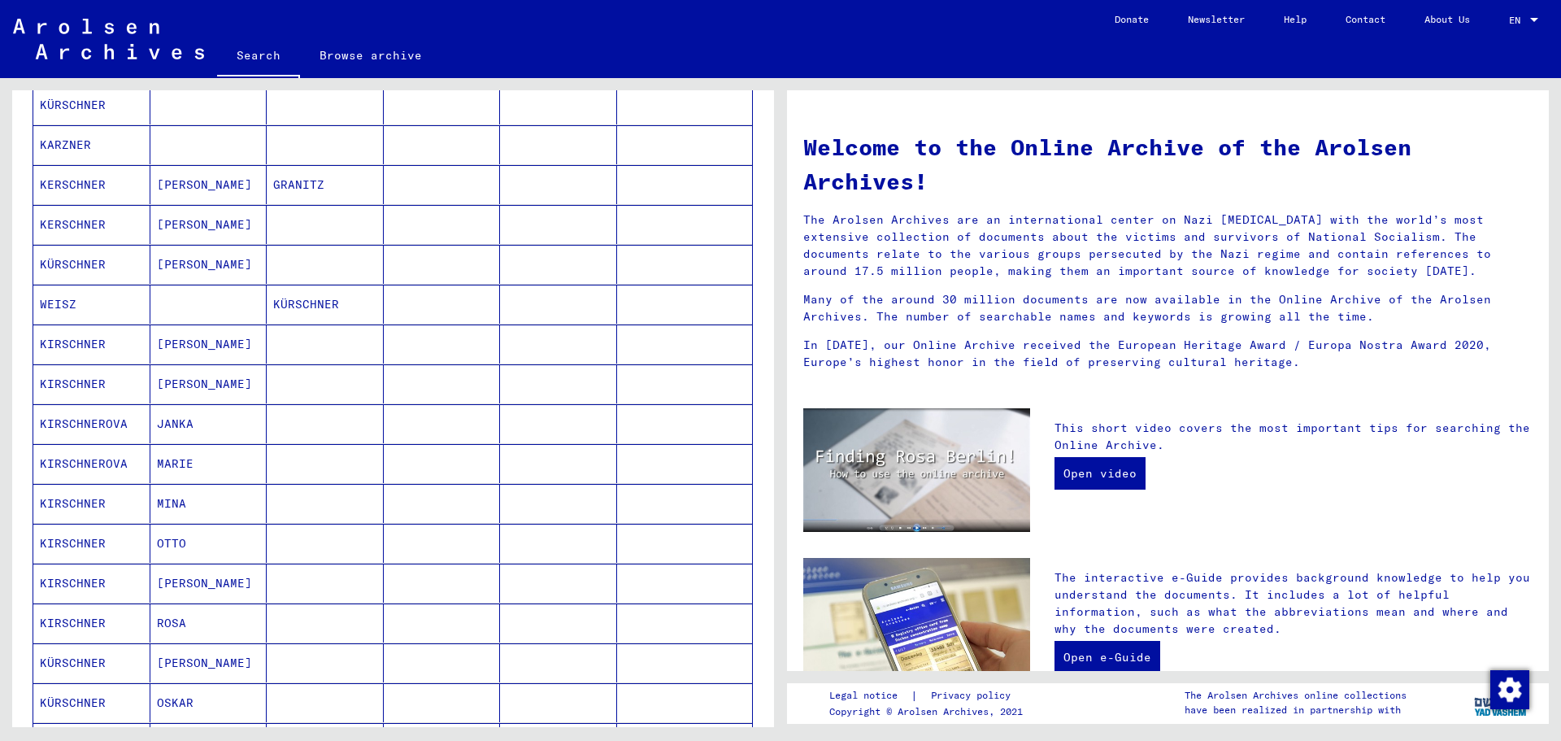
scroll to position [650, 0]
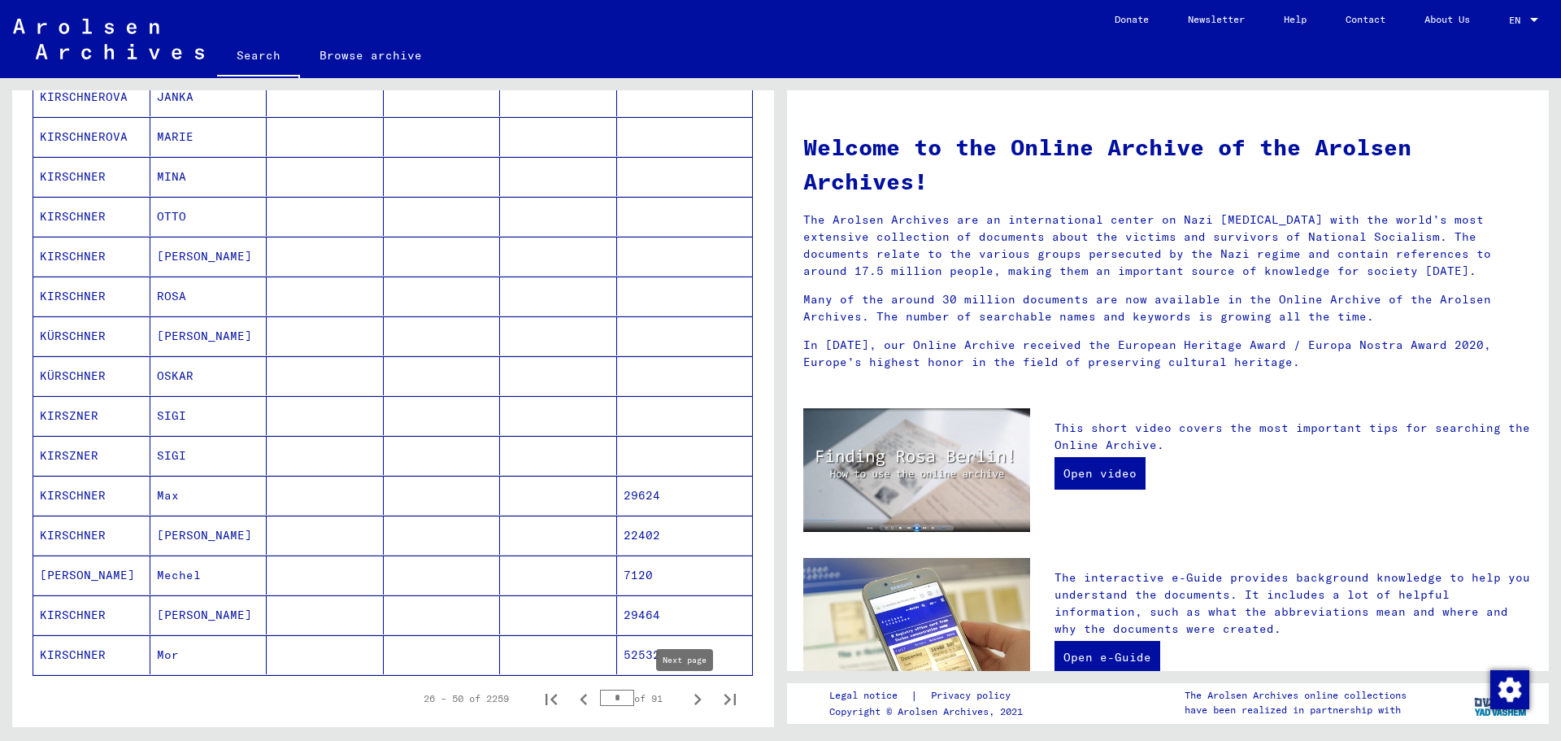
click at [686, 702] on icon "Next page" at bounding box center [697, 699] width 23 height 23
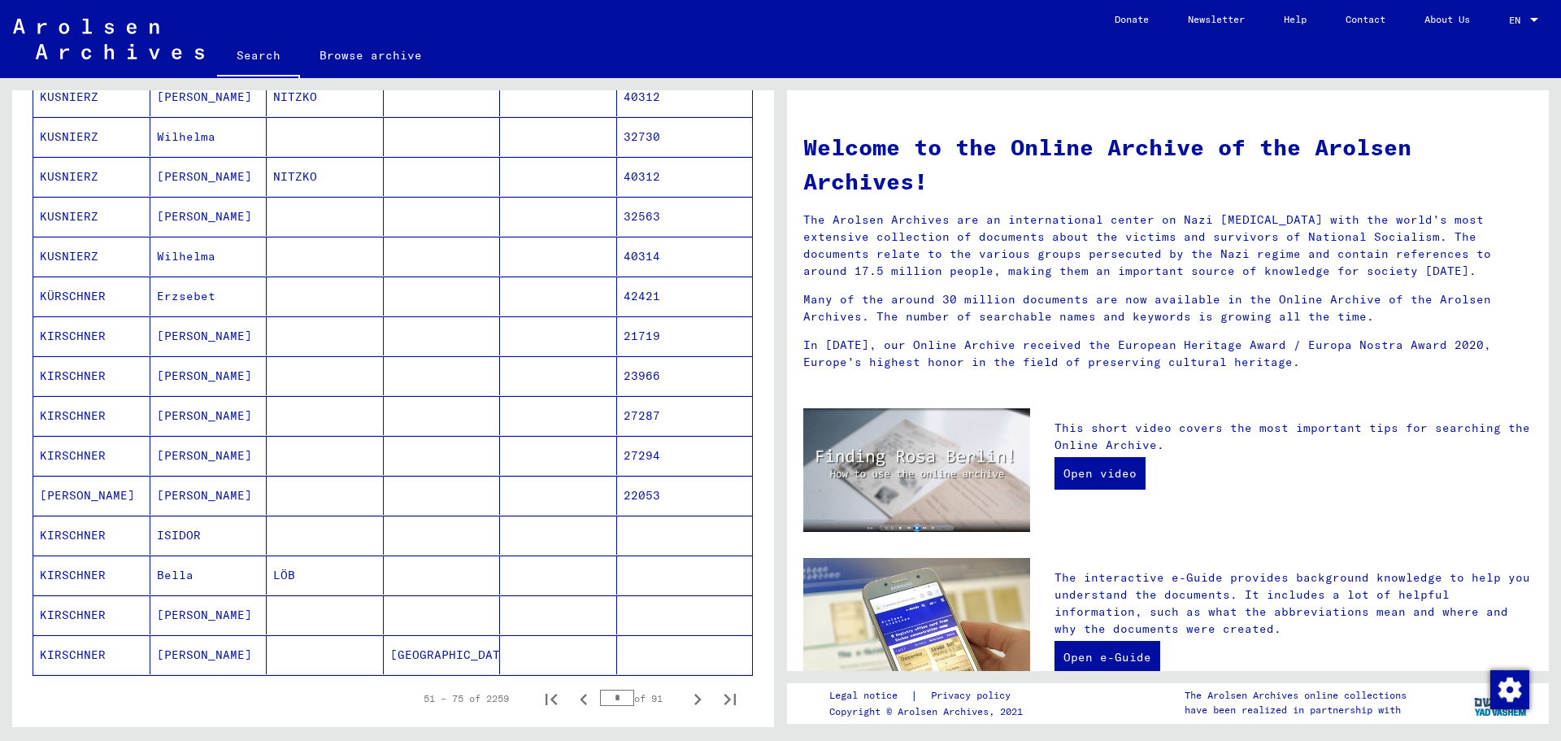
click at [686, 701] on icon "Next page" at bounding box center [697, 699] width 23 height 23
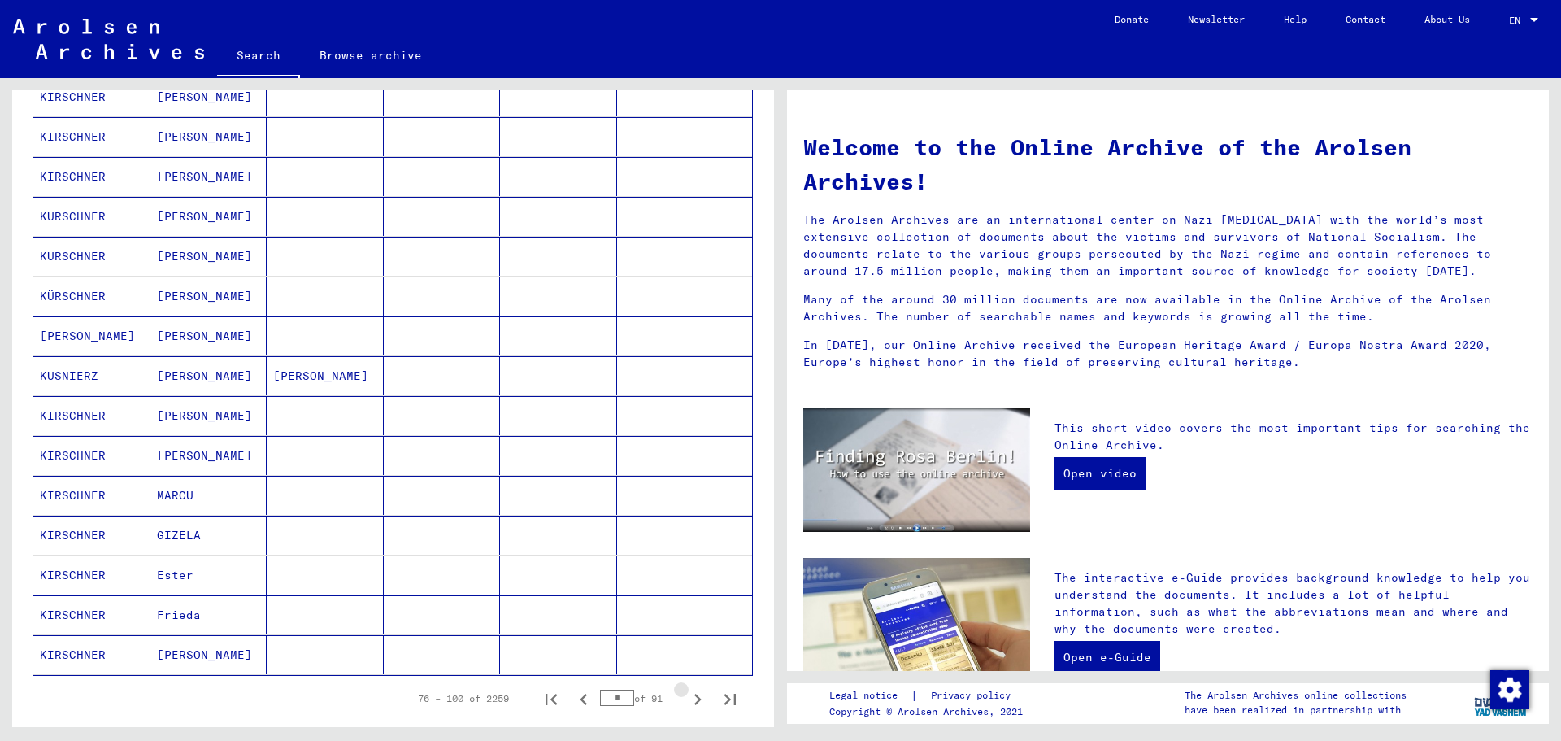
click at [686, 701] on icon "Next page" at bounding box center [697, 699] width 23 height 23
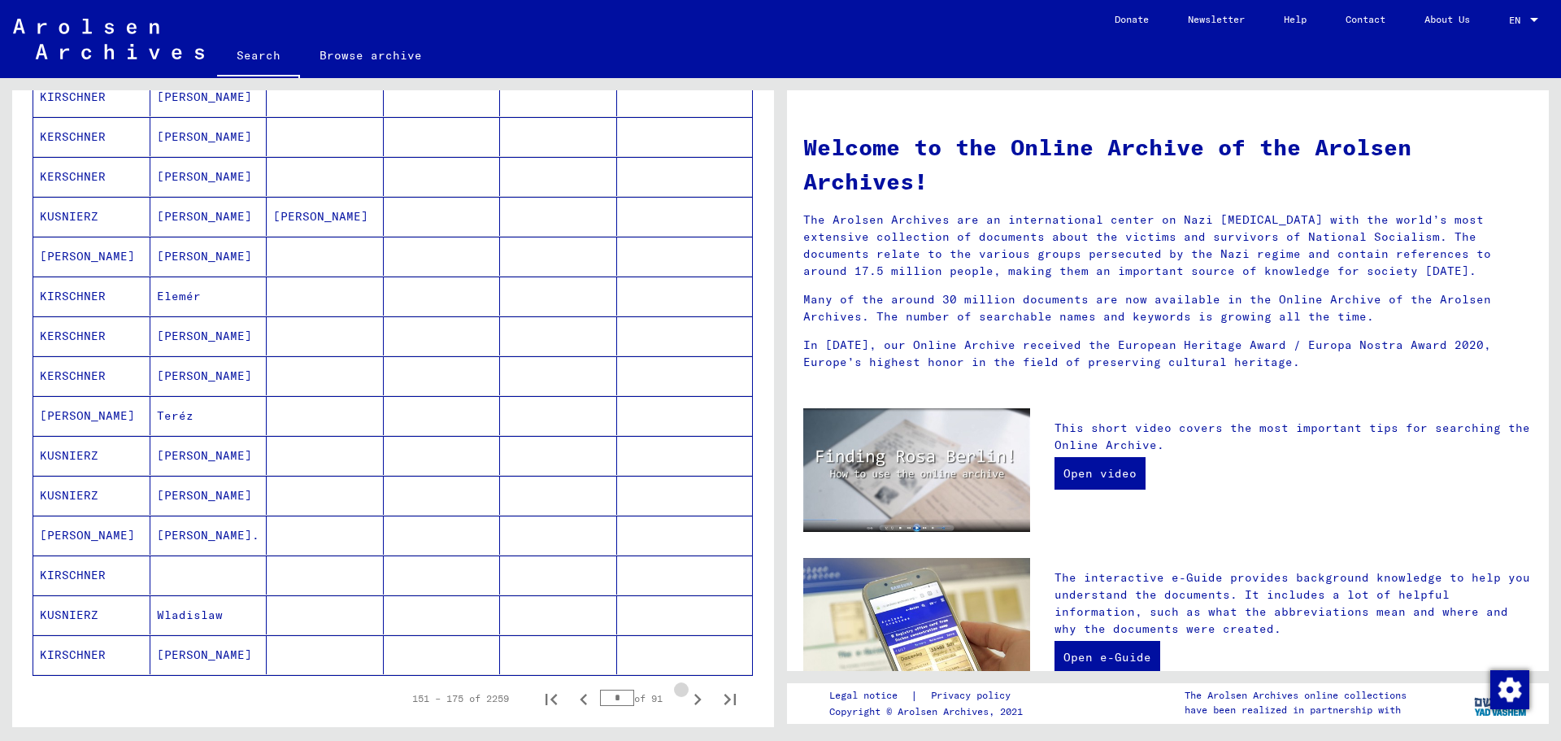
click at [686, 701] on icon "Next page" at bounding box center [697, 699] width 23 height 23
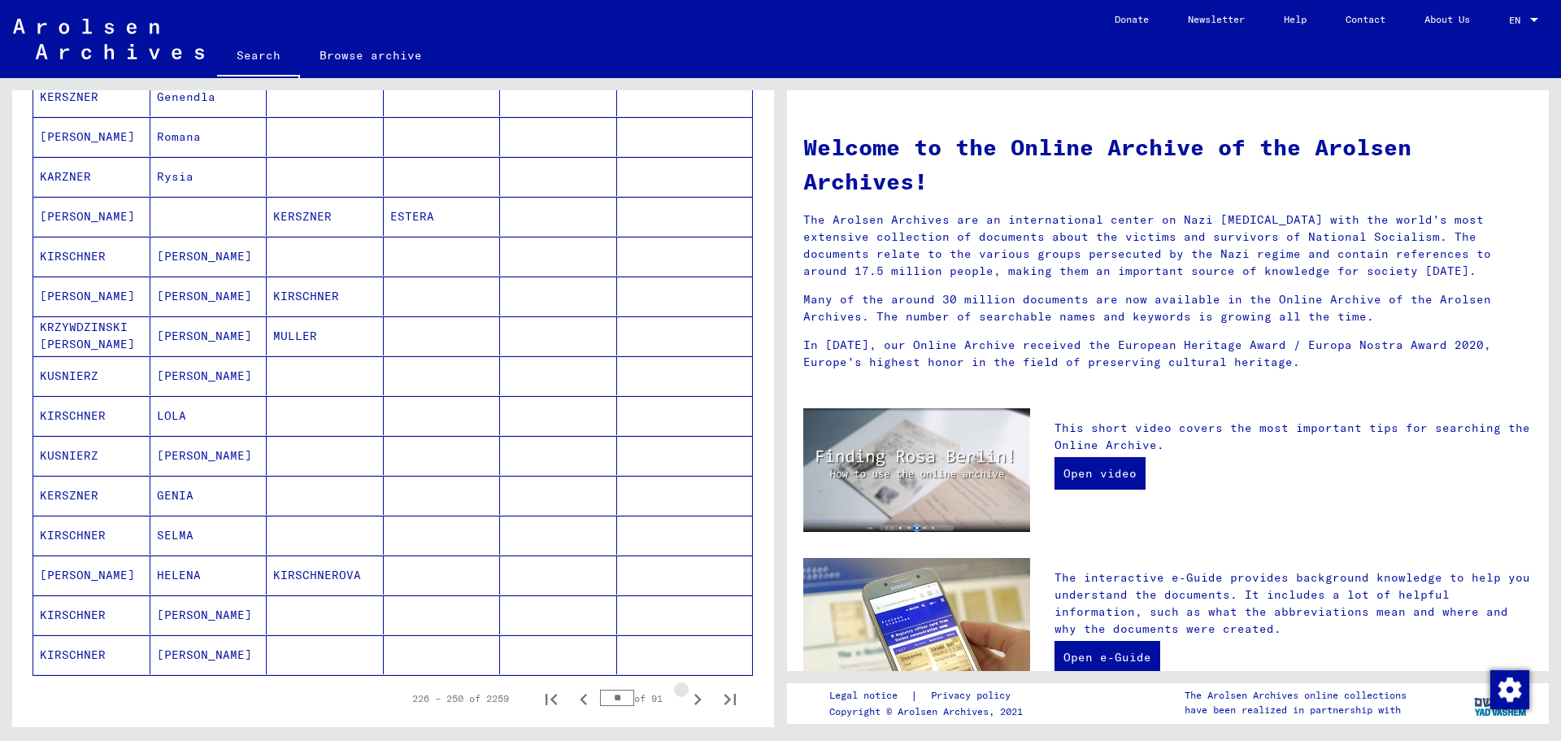
click at [686, 701] on icon "Next page" at bounding box center [697, 699] width 23 height 23
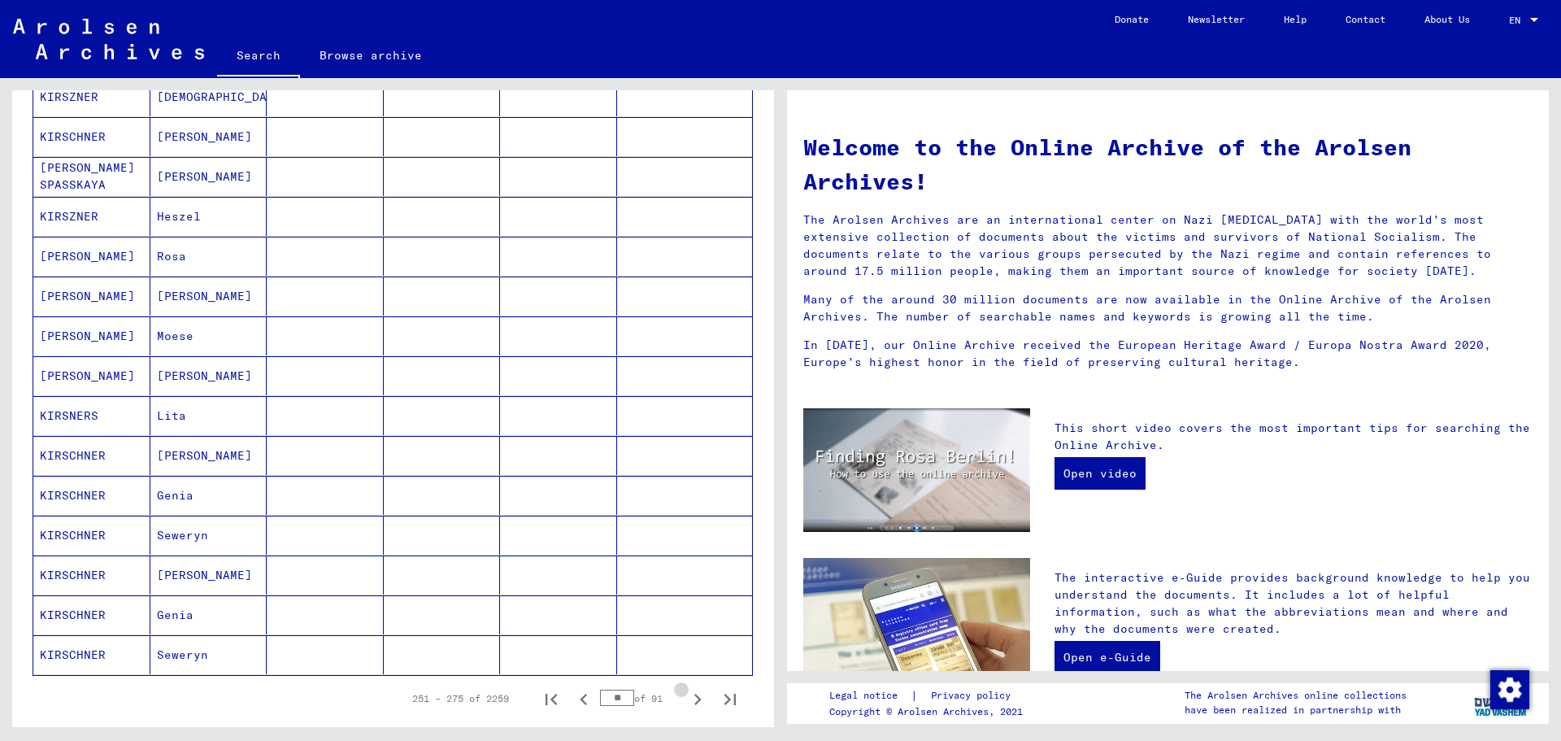
click at [686, 701] on icon "Next page" at bounding box center [697, 699] width 23 height 23
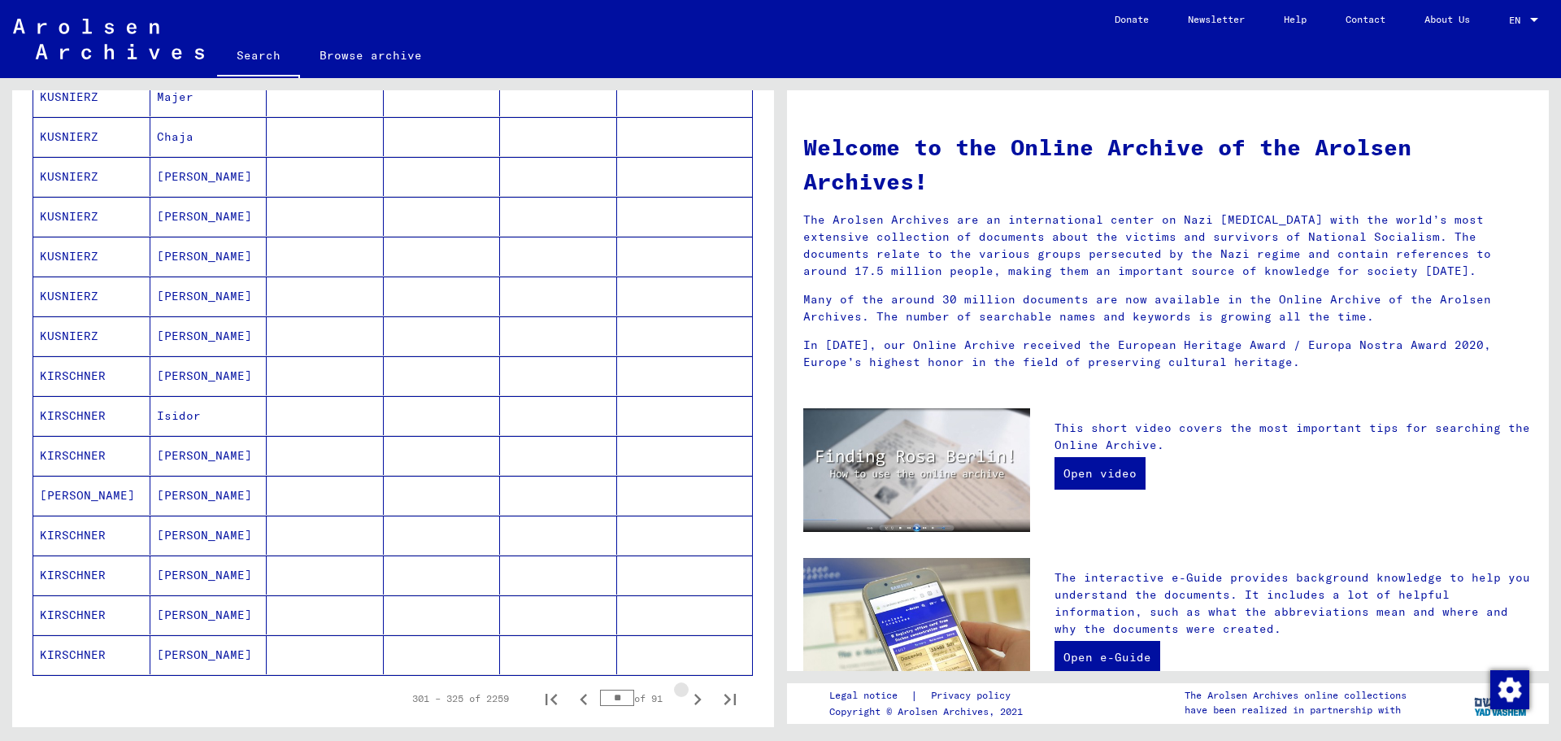
click at [686, 701] on icon "Next page" at bounding box center [697, 699] width 23 height 23
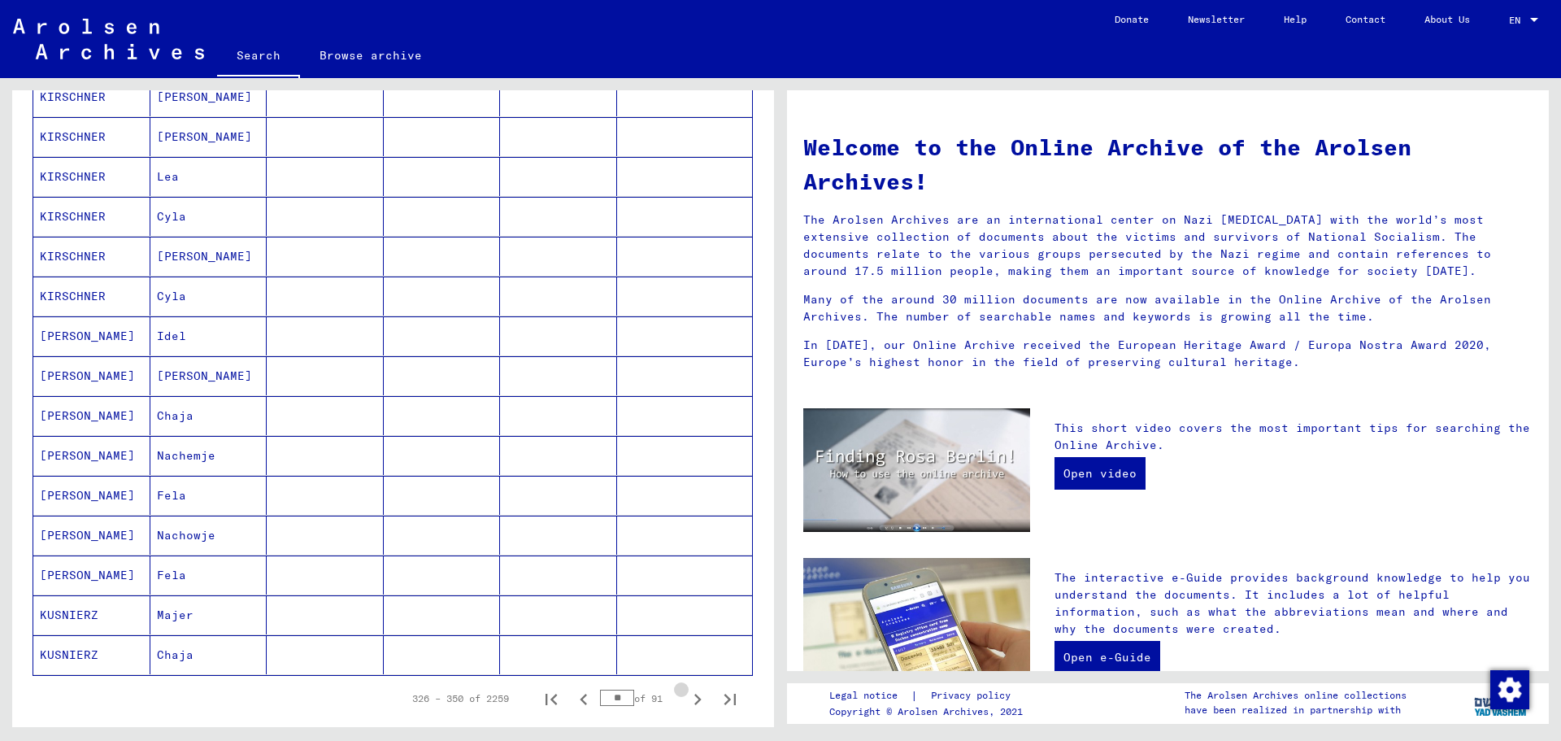
click at [686, 701] on icon "Next page" at bounding box center [697, 699] width 23 height 23
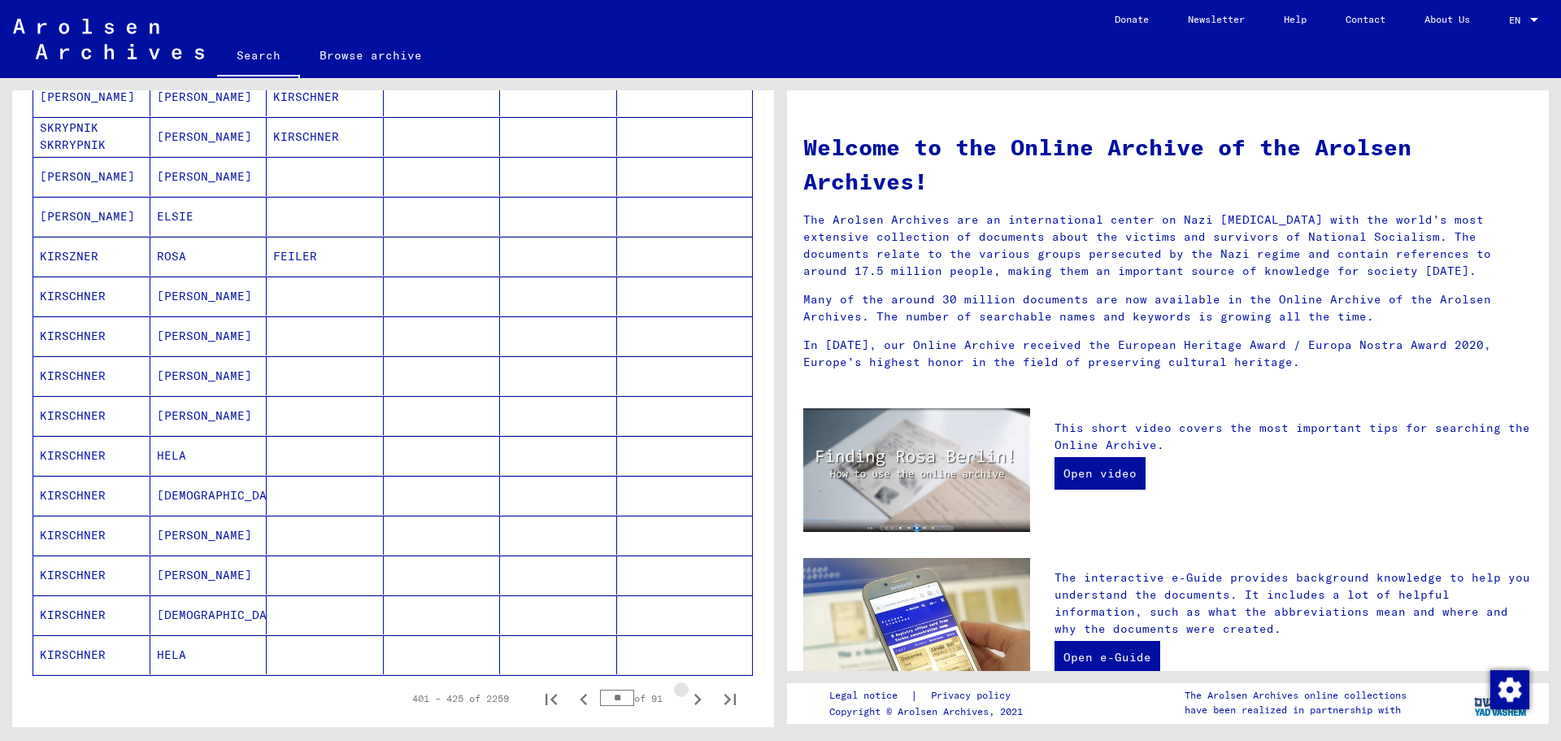
click at [686, 701] on icon "Next page" at bounding box center [697, 699] width 23 height 23
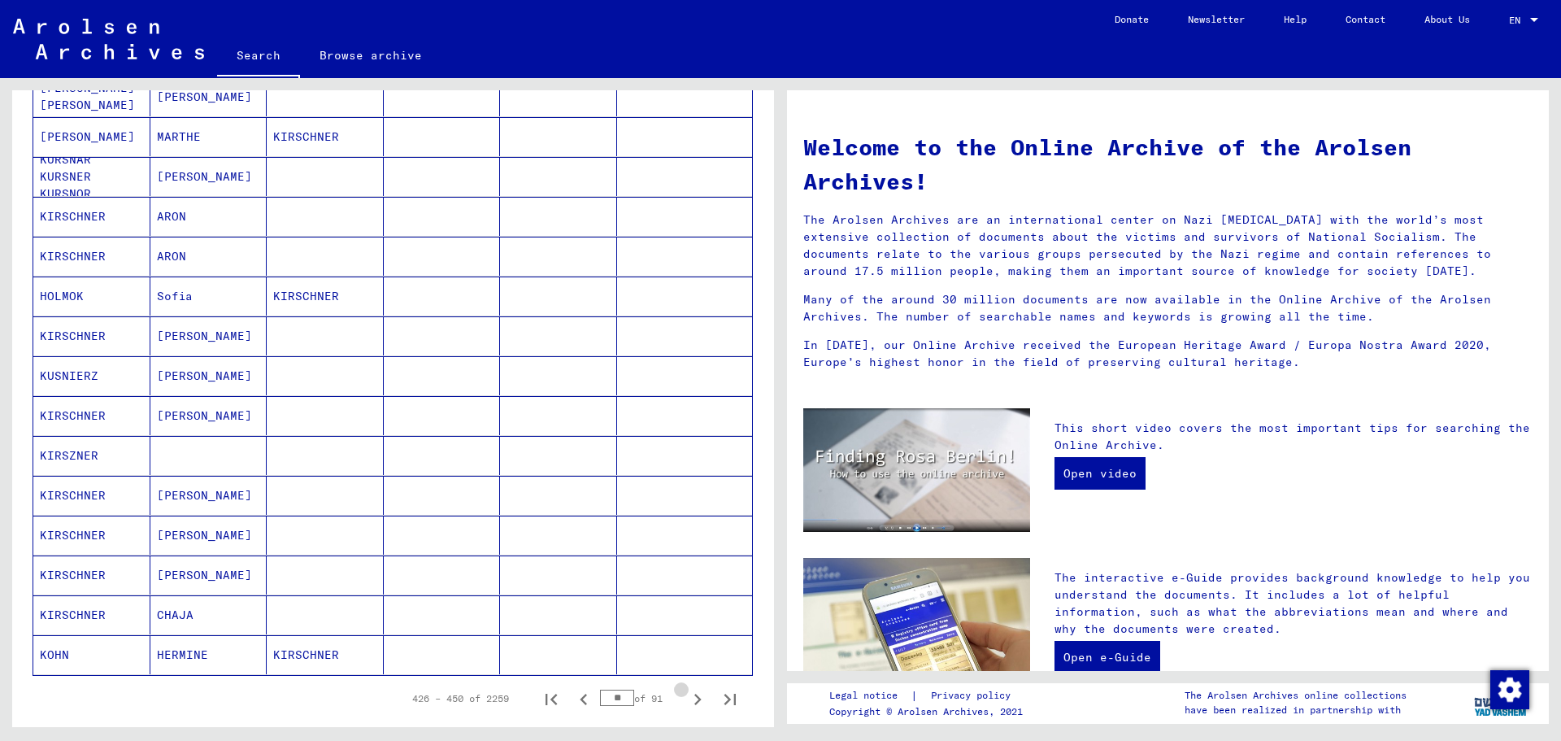
click at [686, 701] on icon "Next page" at bounding box center [697, 699] width 23 height 23
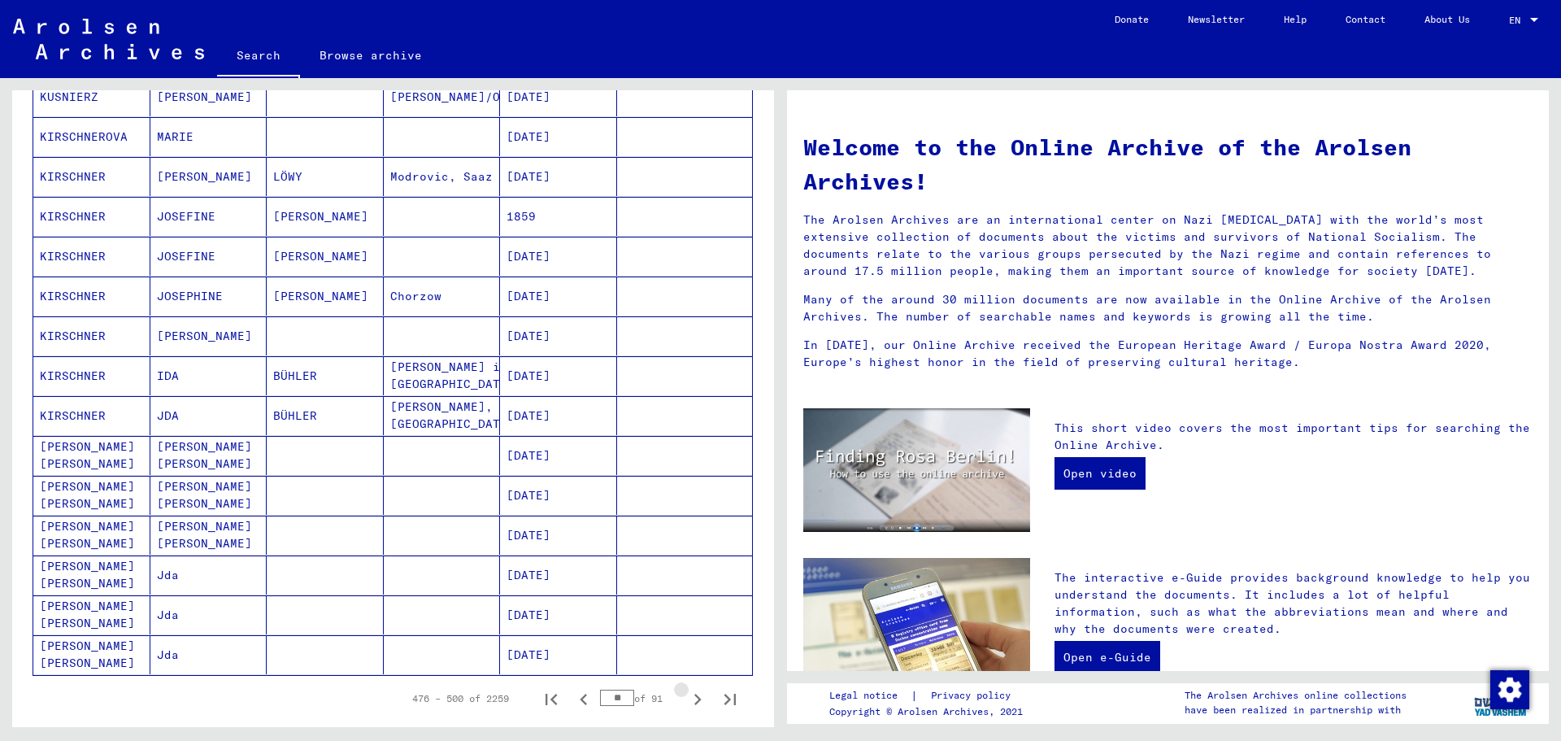
click at [686, 701] on icon "Next page" at bounding box center [697, 699] width 23 height 23
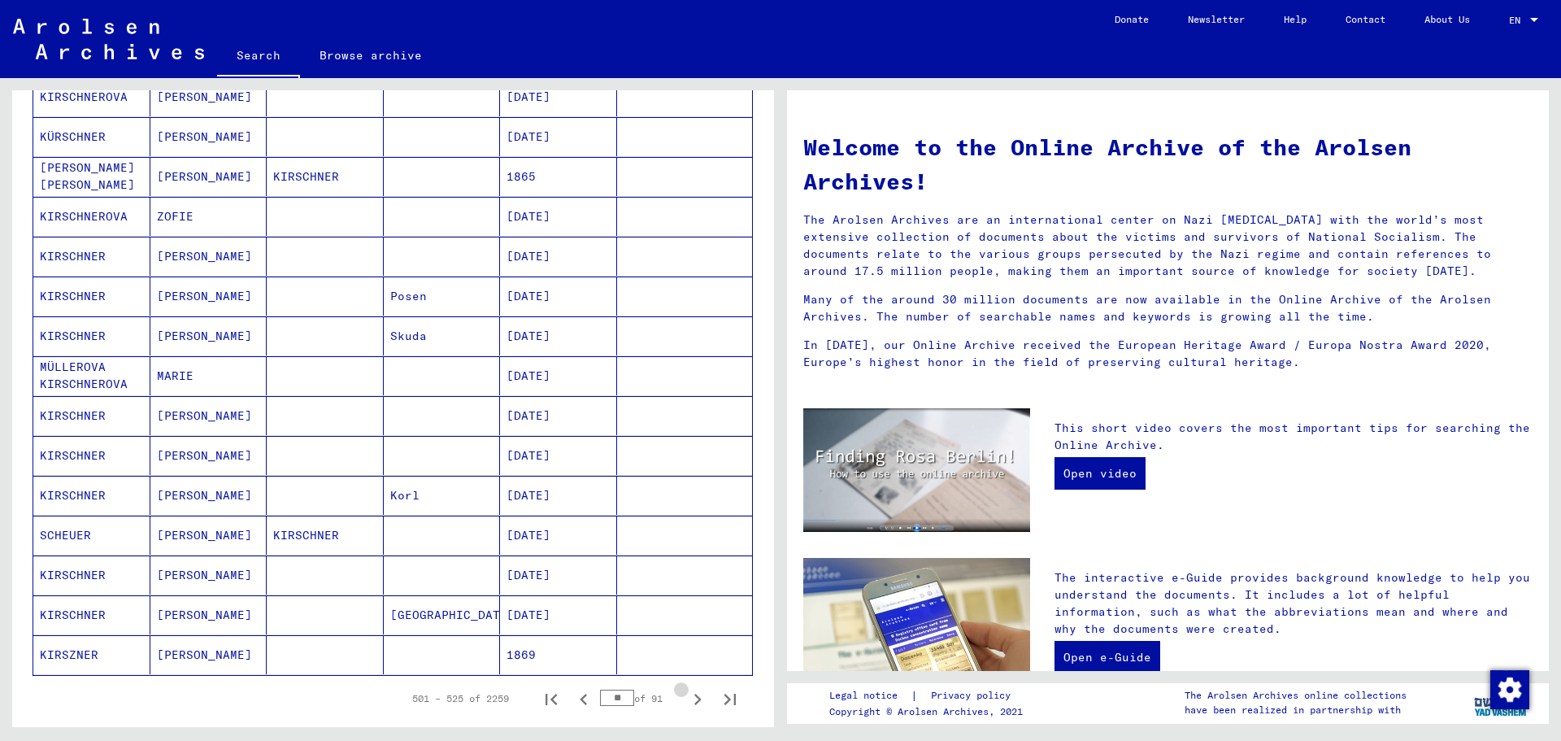
click at [686, 701] on icon "Next page" at bounding box center [697, 699] width 23 height 23
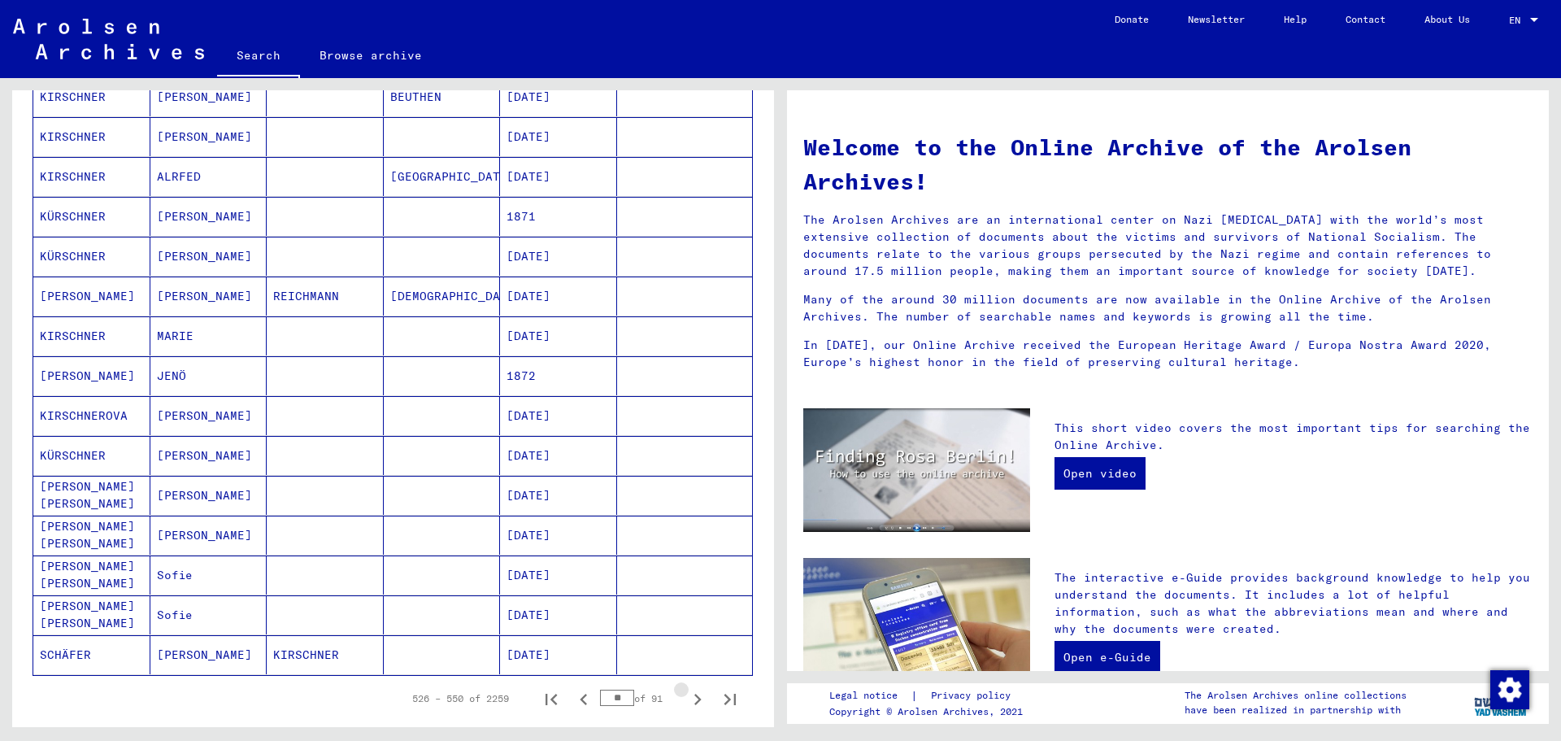
click at [686, 701] on icon "Next page" at bounding box center [697, 699] width 23 height 23
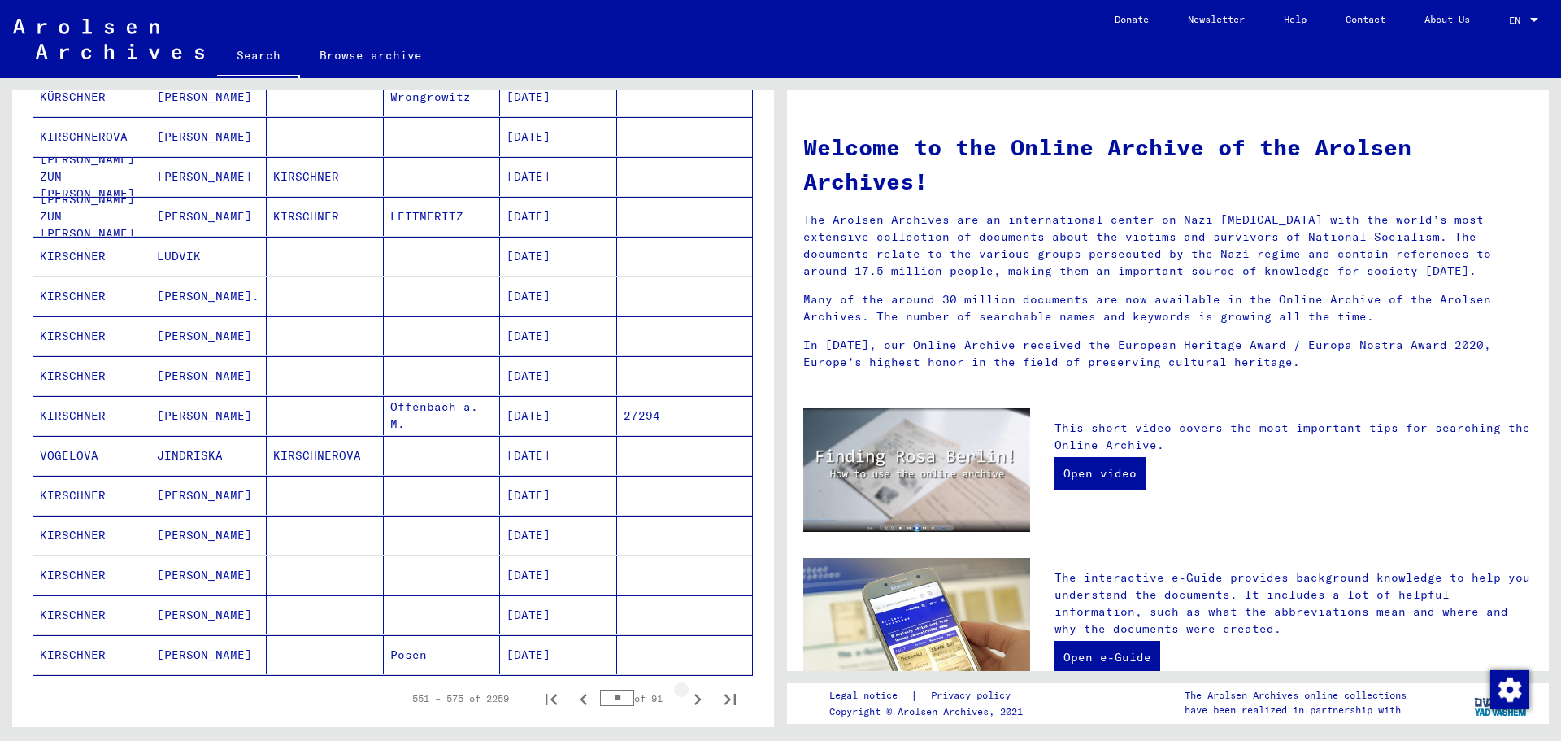
click at [686, 701] on icon "Next page" at bounding box center [697, 699] width 23 height 23
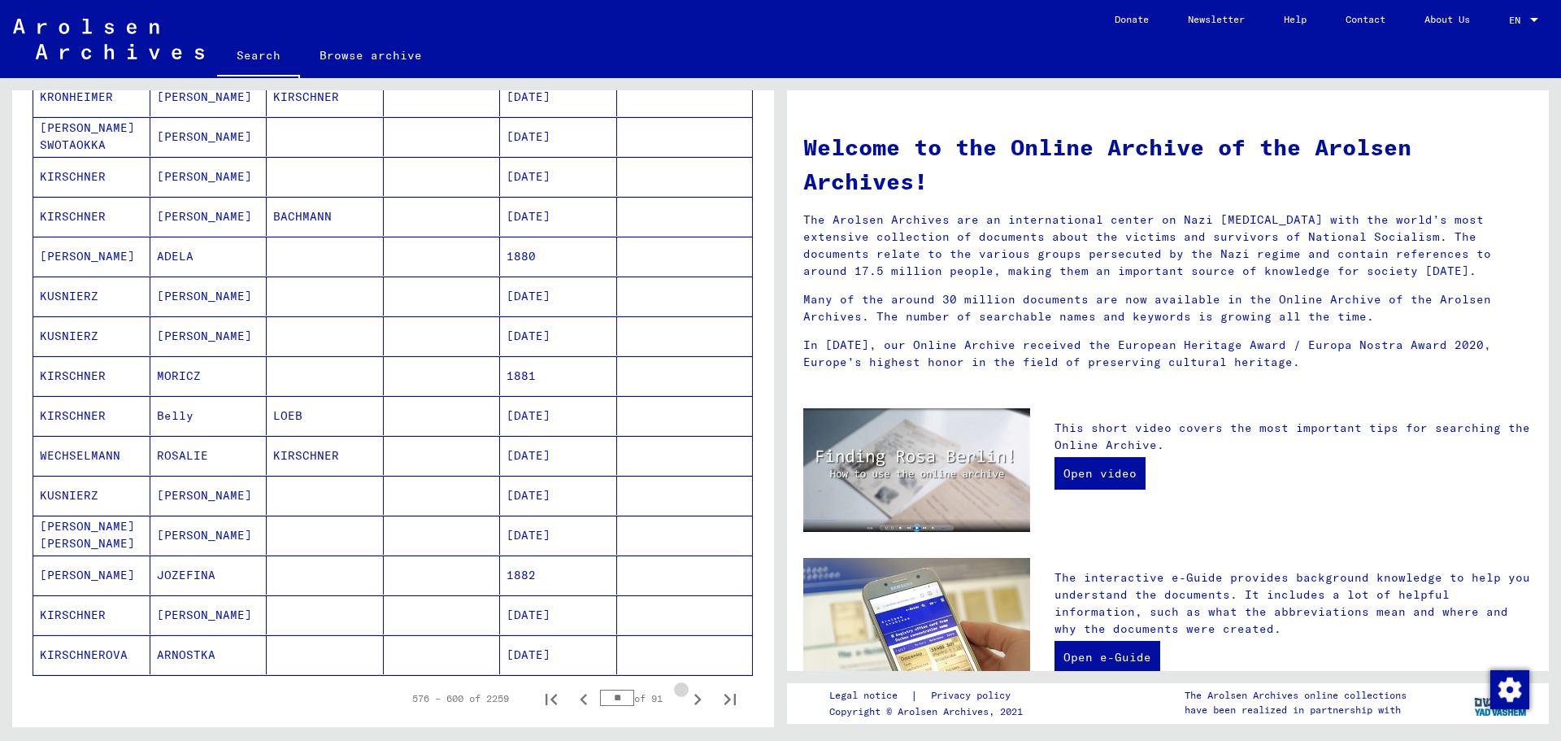
click at [686, 701] on icon "Next page" at bounding box center [697, 699] width 23 height 23
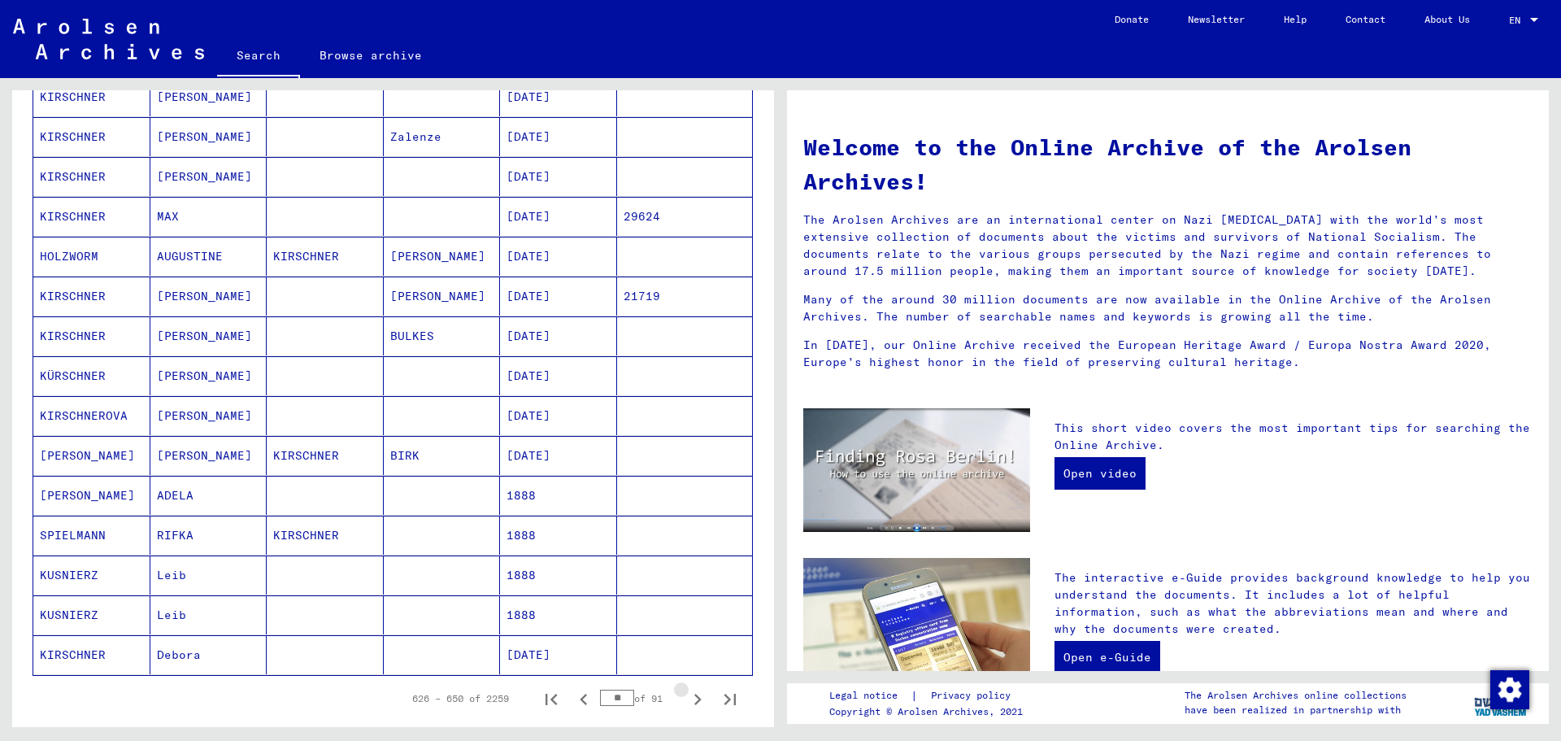
click at [686, 701] on icon "Next page" at bounding box center [697, 699] width 23 height 23
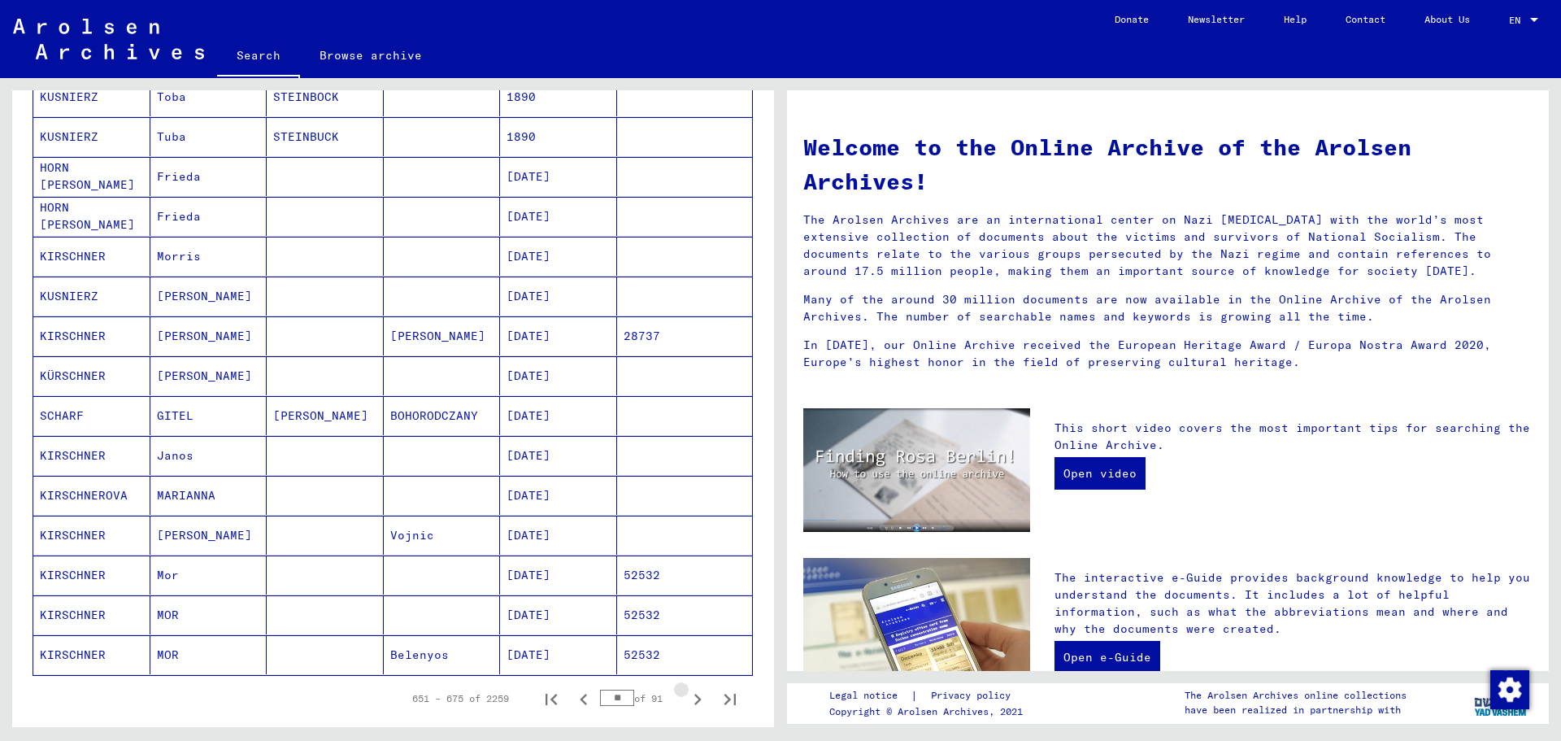
click at [686, 701] on icon "Next page" at bounding box center [697, 699] width 23 height 23
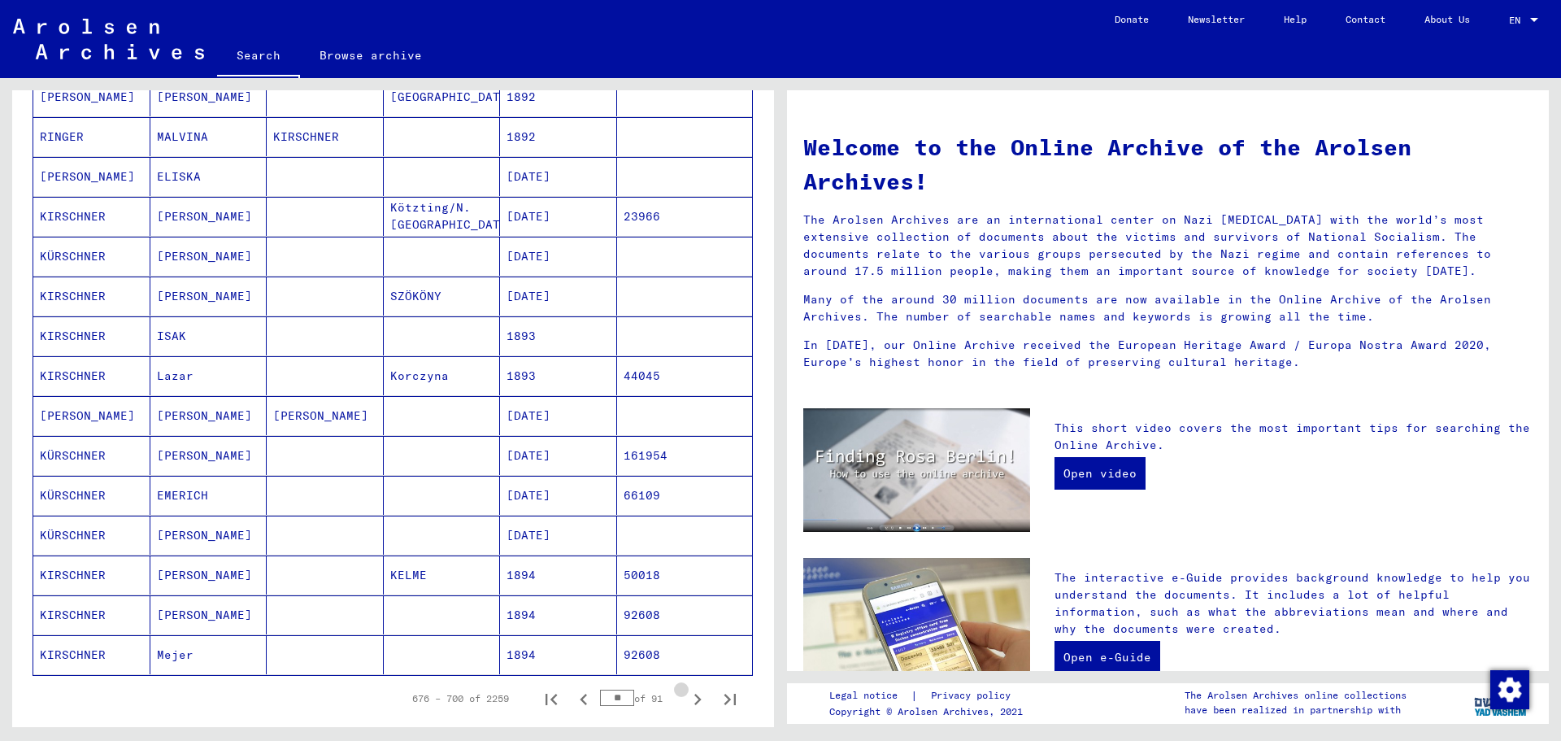
click at [686, 701] on icon "Next page" at bounding box center [697, 699] width 23 height 23
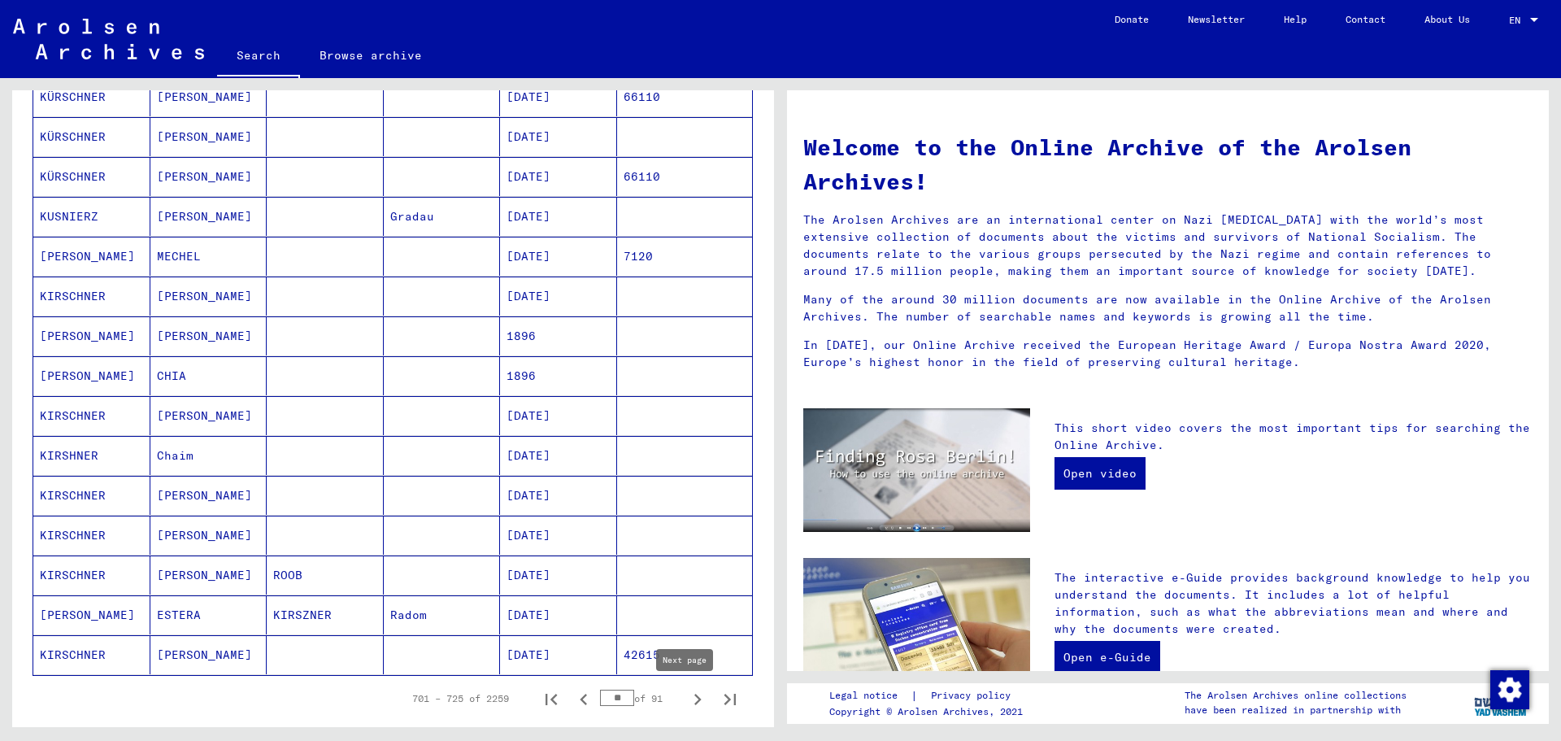
click at [686, 703] on icon "Next page" at bounding box center [697, 699] width 23 height 23
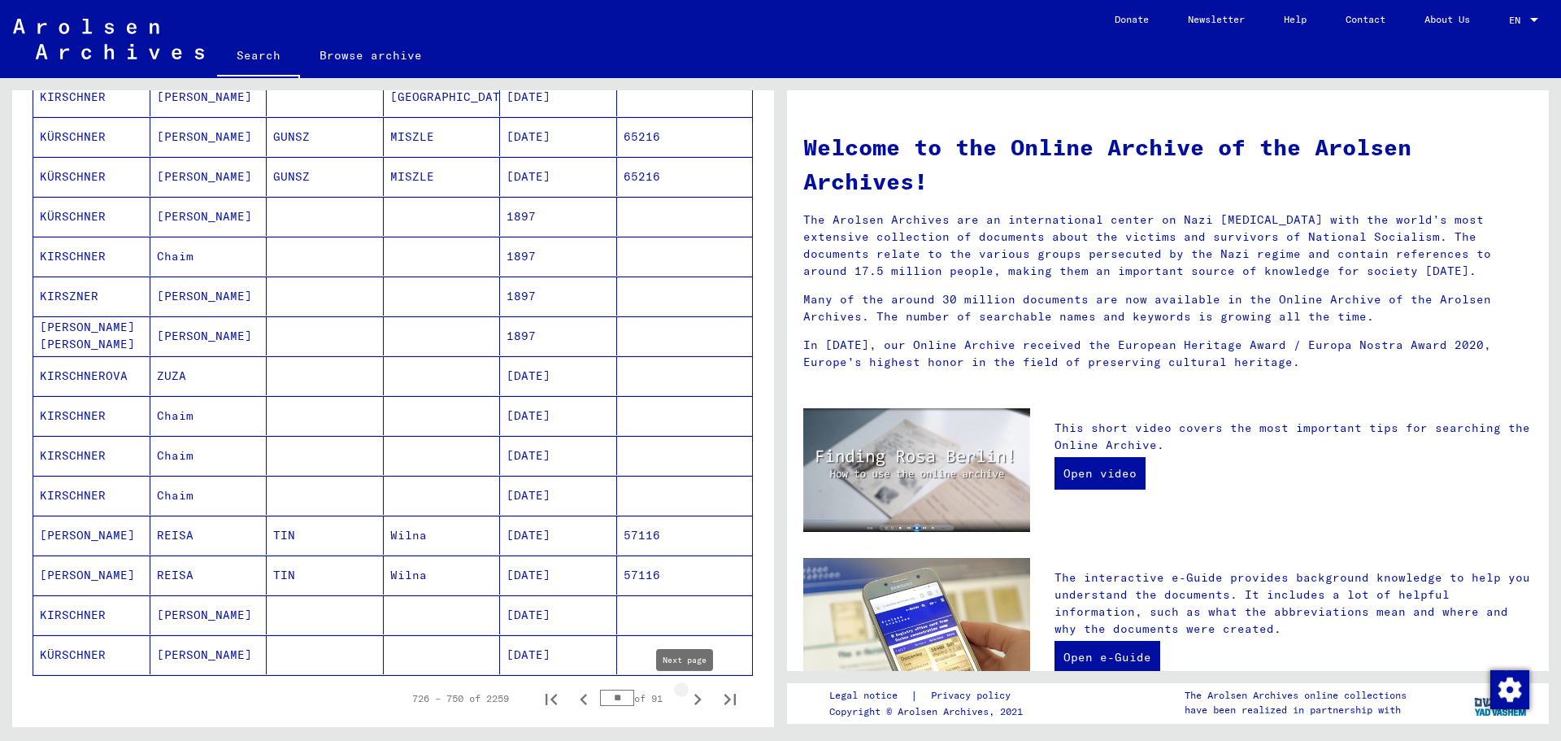
click at [686, 703] on icon "Next page" at bounding box center [697, 699] width 23 height 23
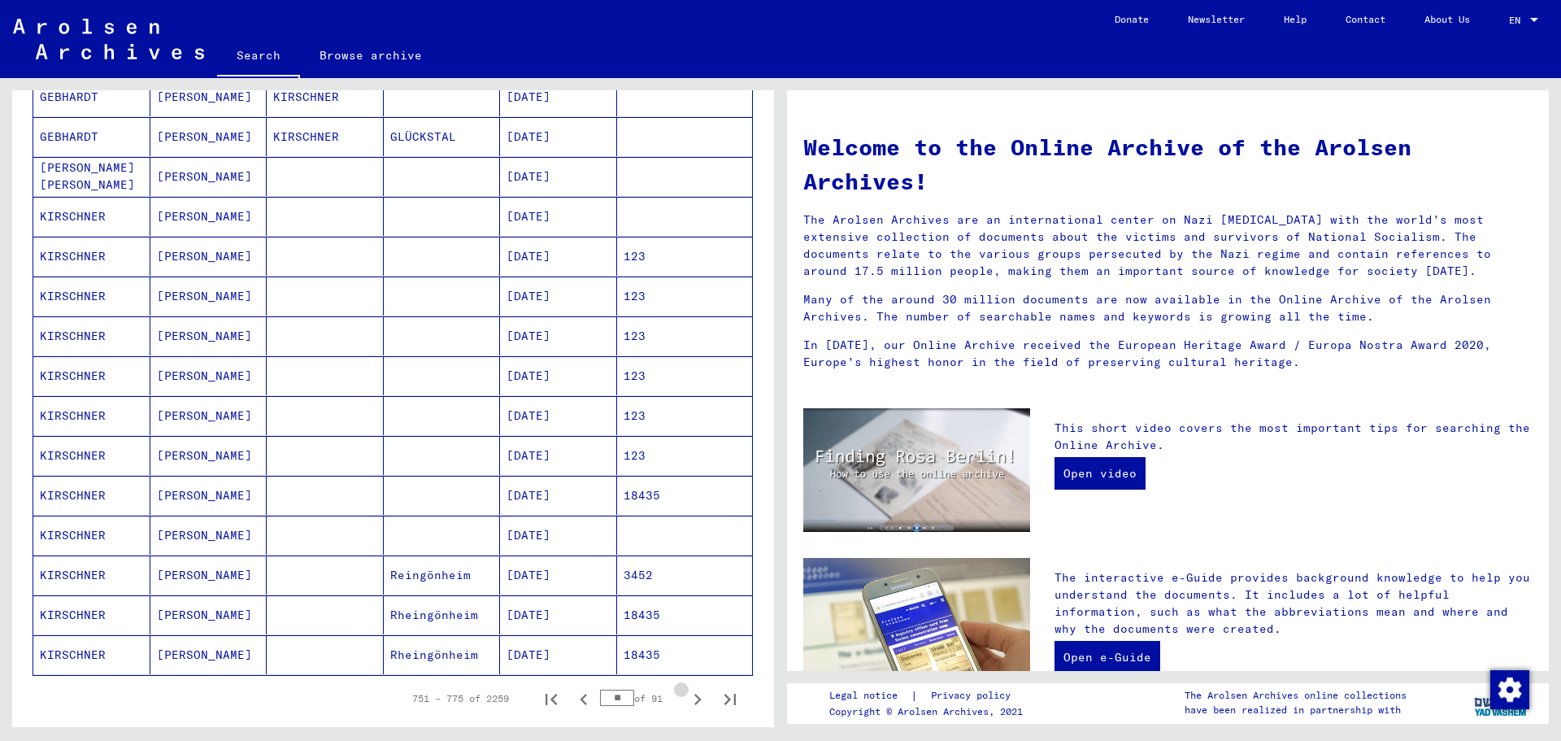
click at [686, 703] on icon "Next page" at bounding box center [697, 699] width 23 height 23
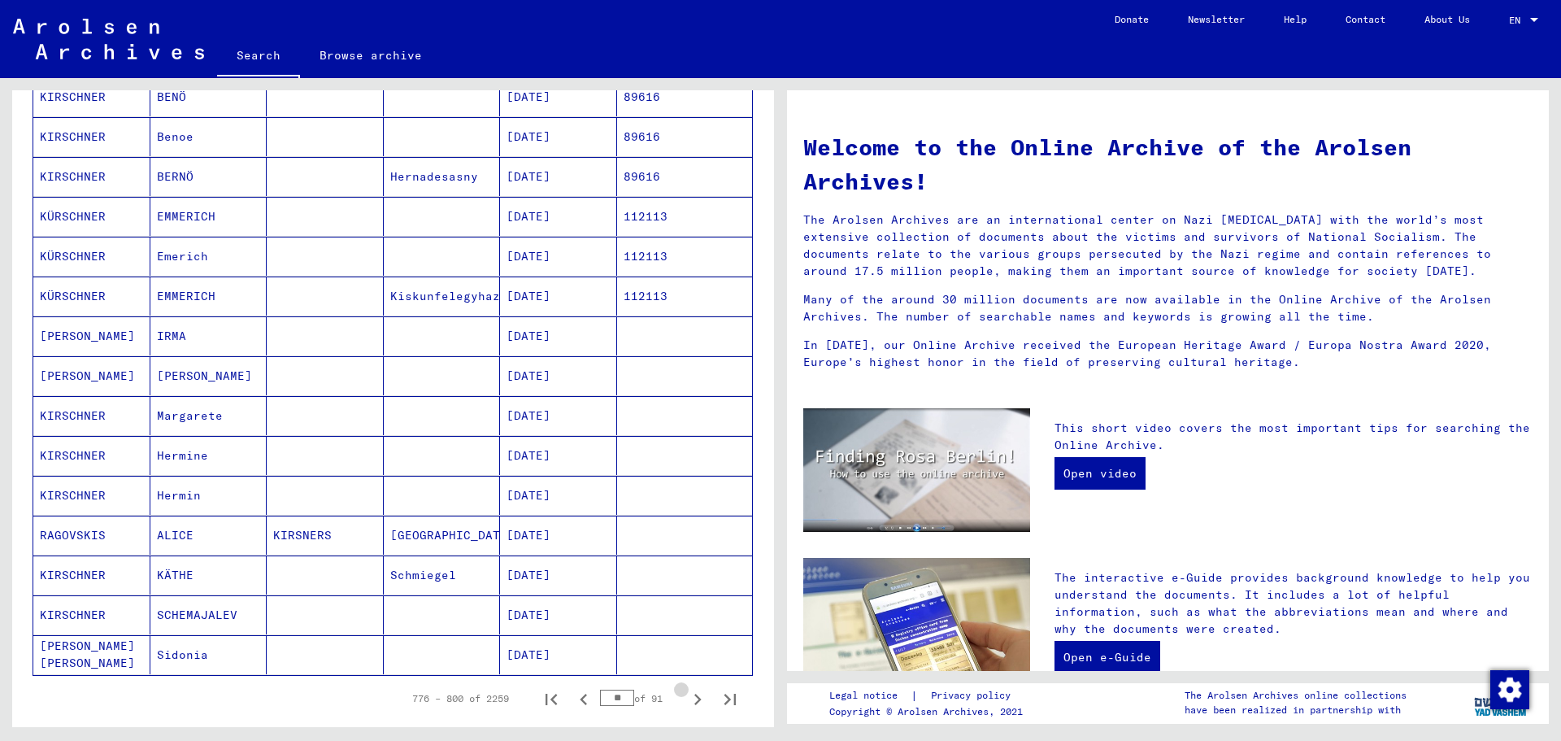
click at [686, 703] on icon "Next page" at bounding box center [697, 699] width 23 height 23
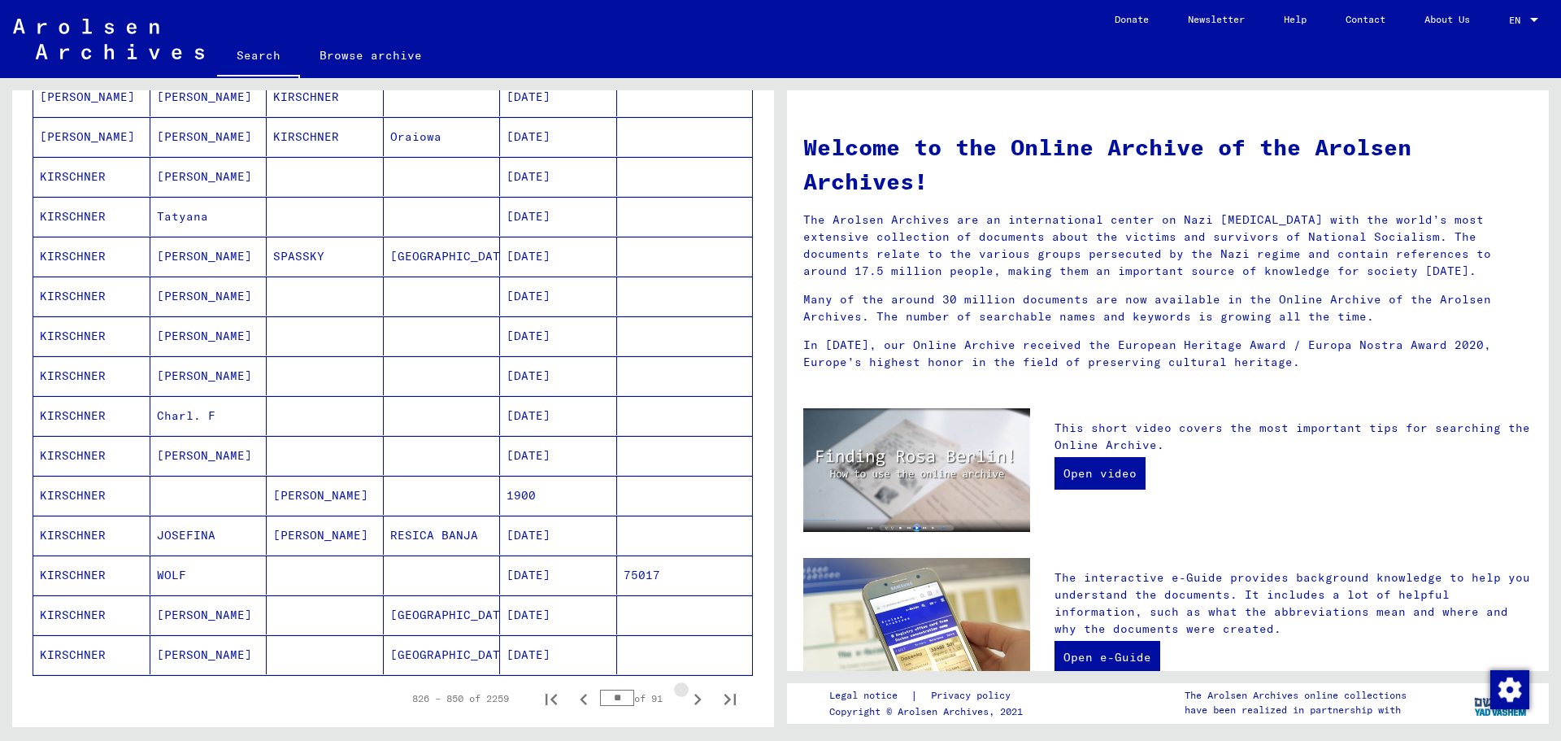
click at [686, 703] on icon "Next page" at bounding box center [697, 699] width 23 height 23
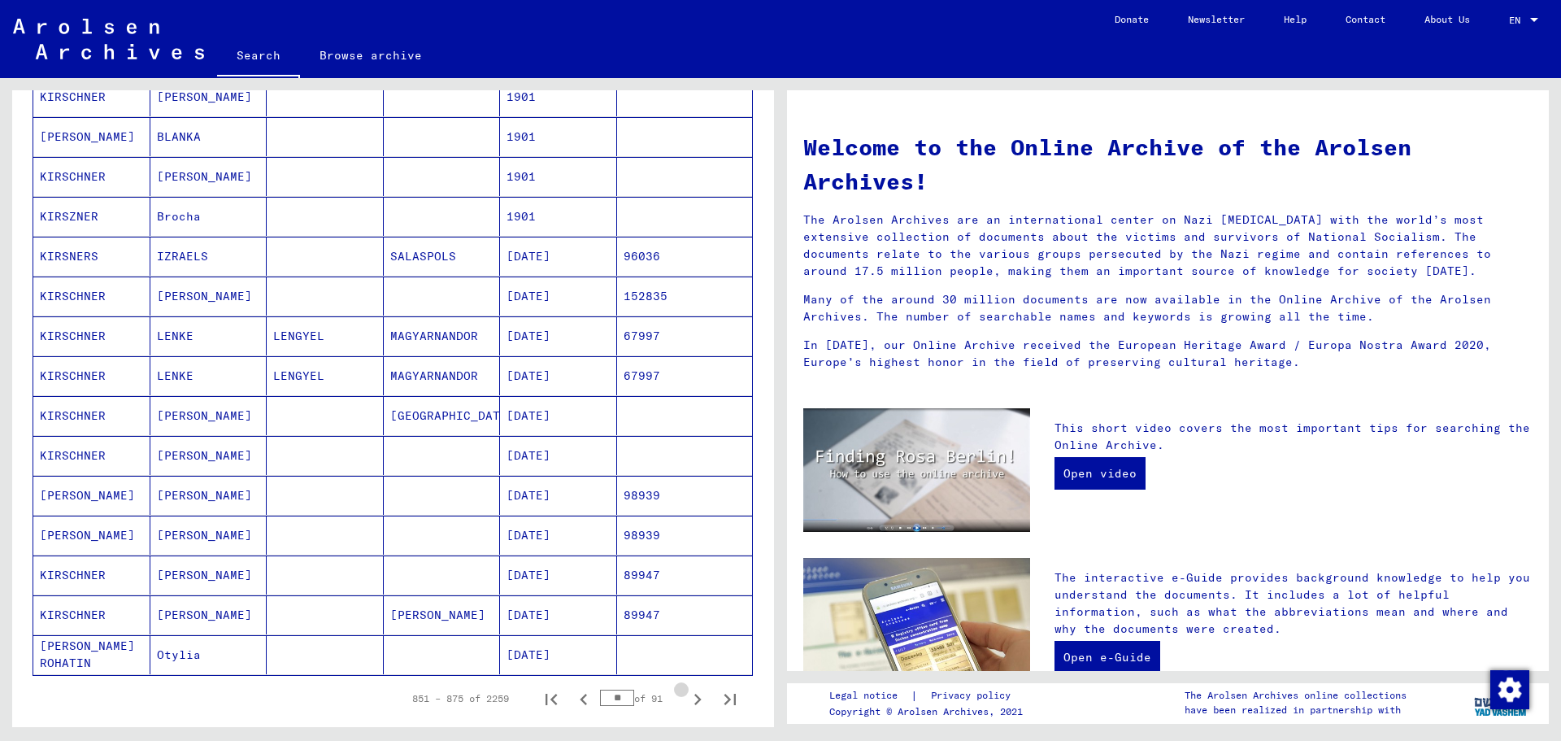
click at [686, 703] on icon "Next page" at bounding box center [697, 699] width 23 height 23
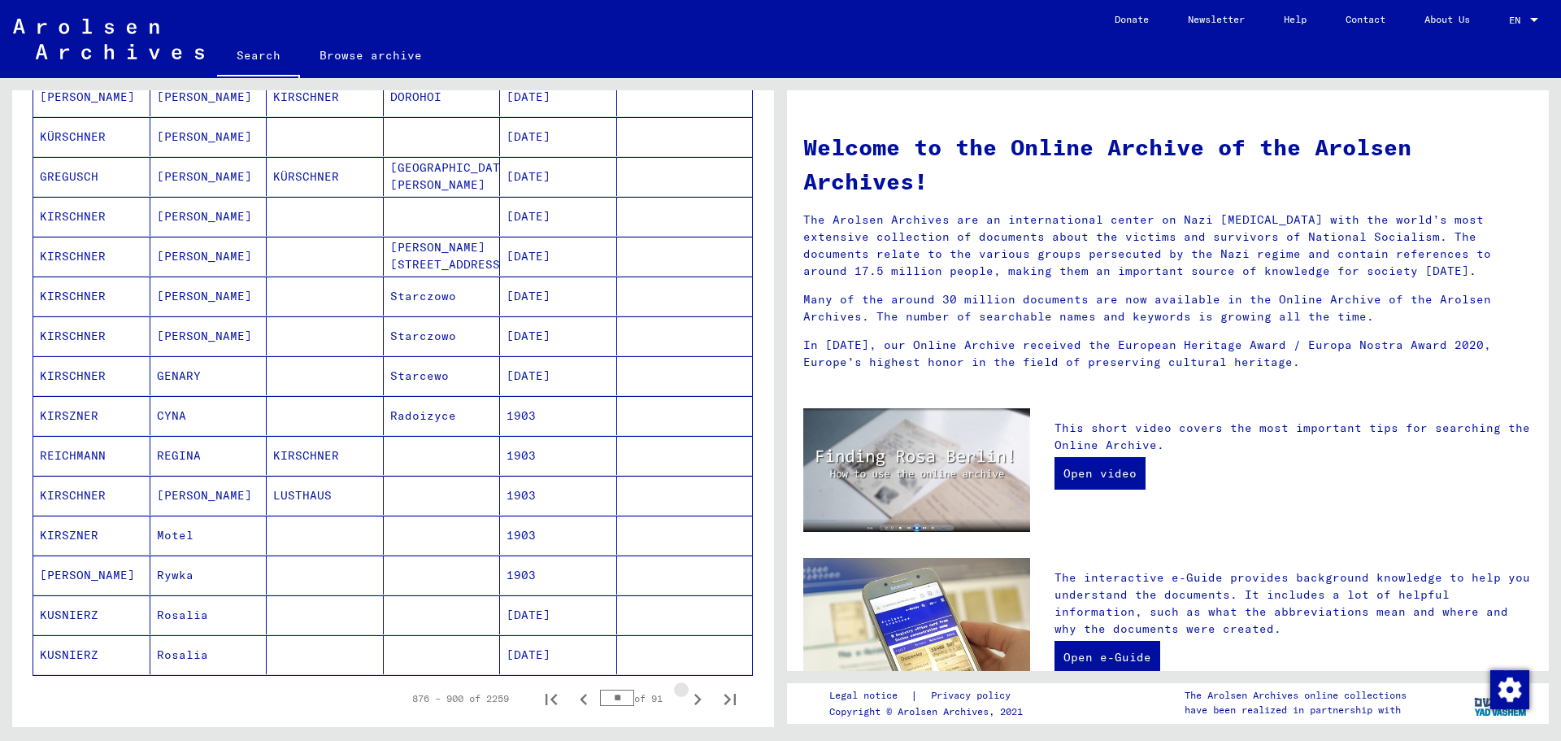
click at [686, 703] on icon "Next page" at bounding box center [697, 699] width 23 height 23
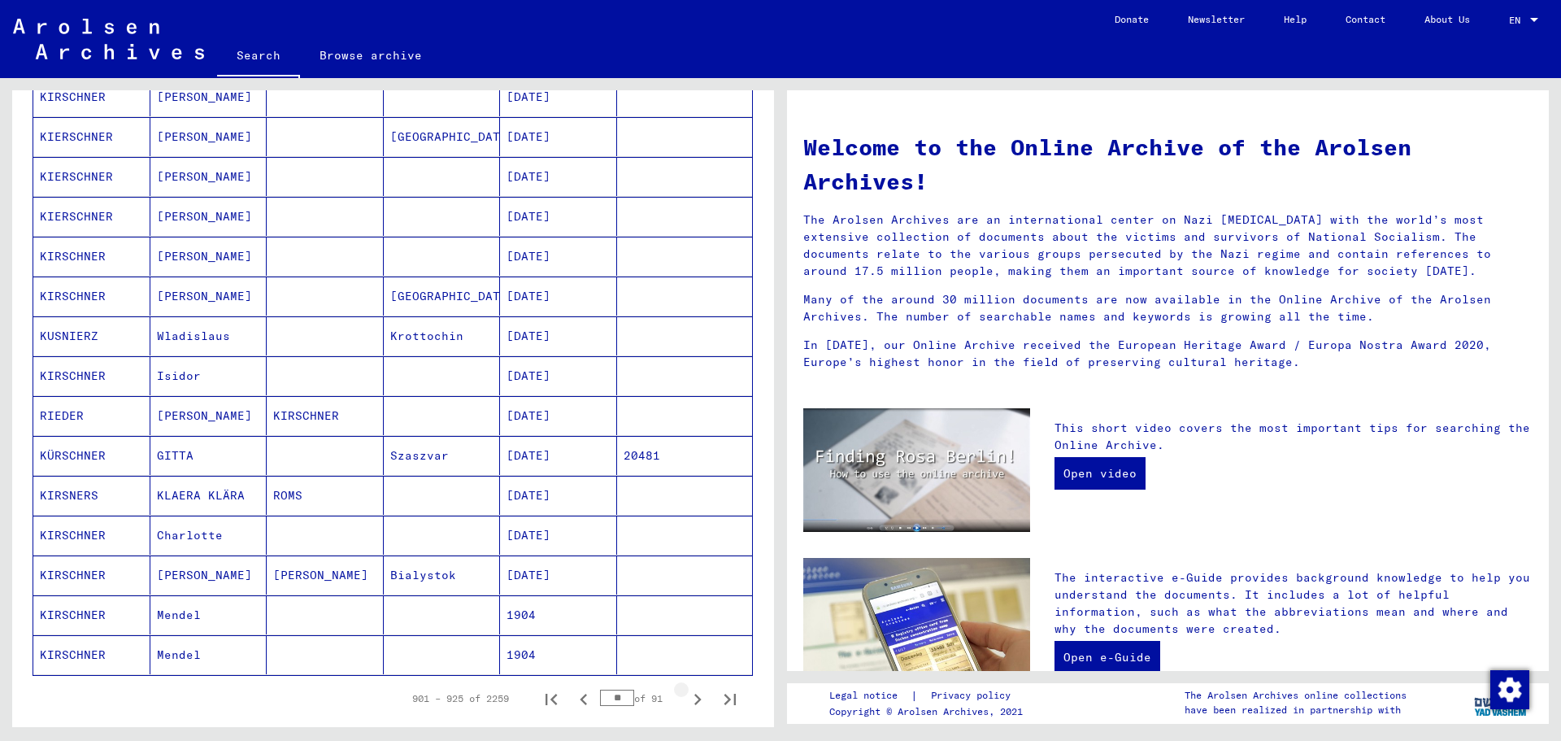
click at [686, 703] on icon "Next page" at bounding box center [697, 699] width 23 height 23
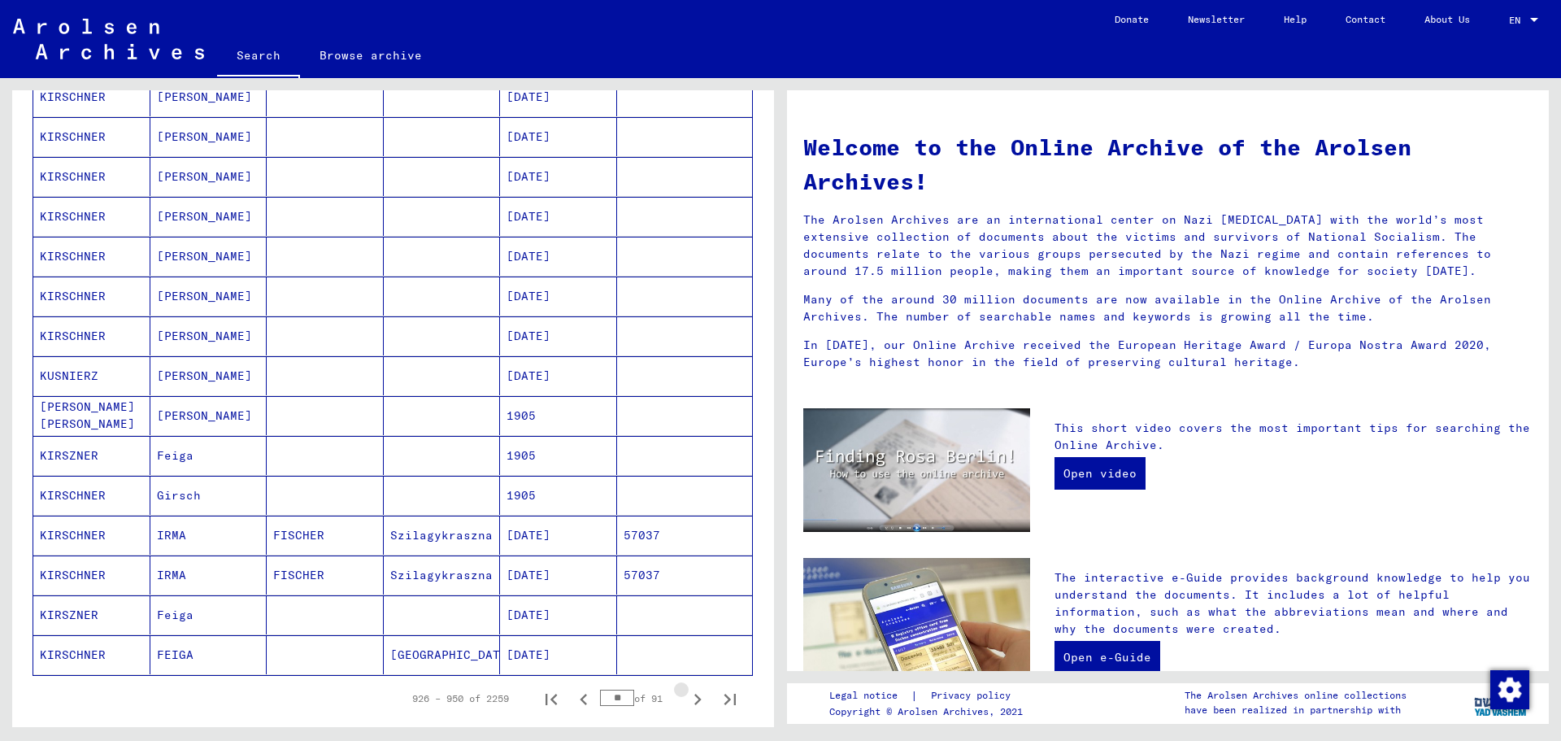
click at [686, 703] on icon "Next page" at bounding box center [697, 699] width 23 height 23
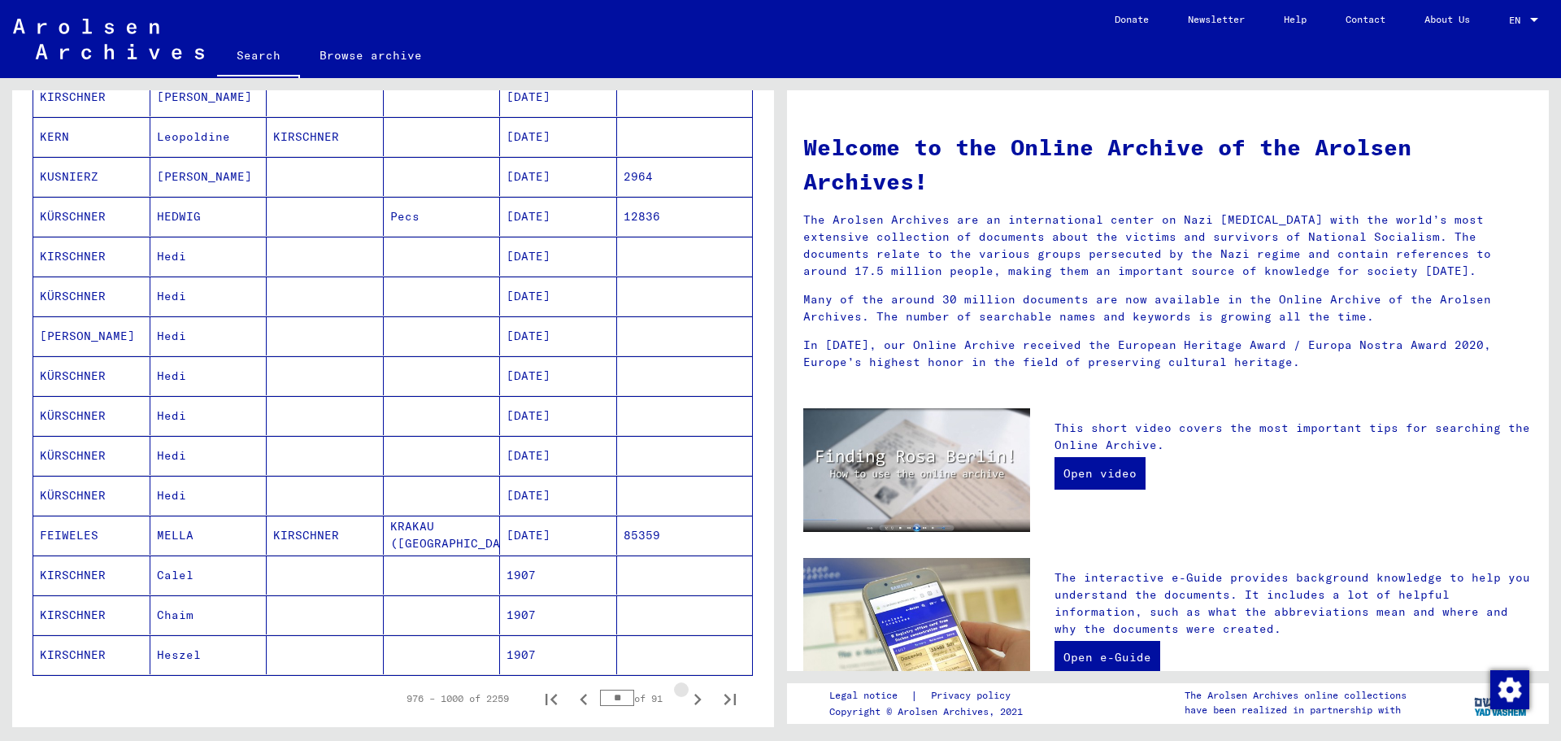
click at [686, 703] on icon "Next page" at bounding box center [697, 699] width 23 height 23
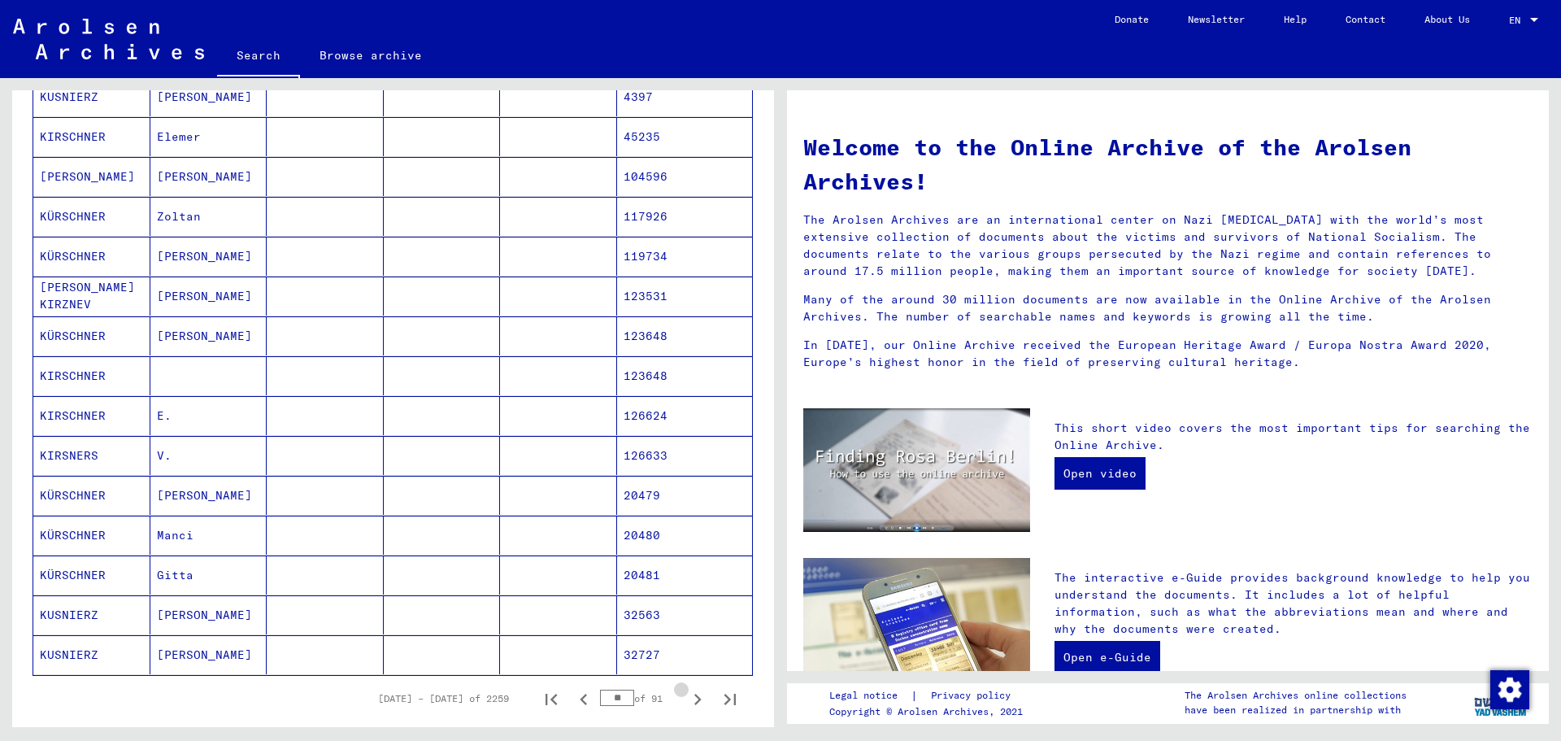
click at [686, 703] on icon "Next page" at bounding box center [697, 699] width 23 height 23
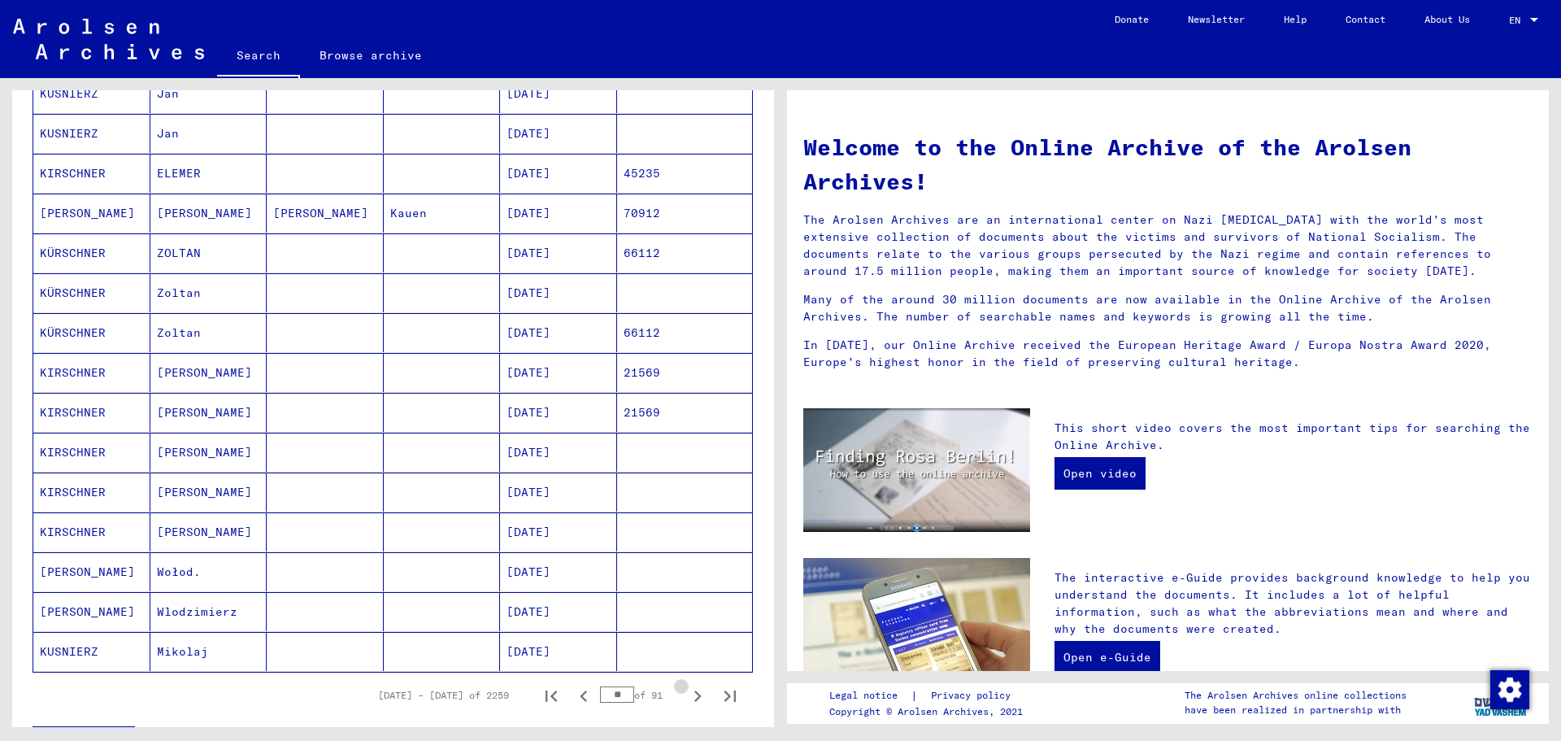
click at [686, 703] on icon "Next page" at bounding box center [697, 696] width 23 height 23
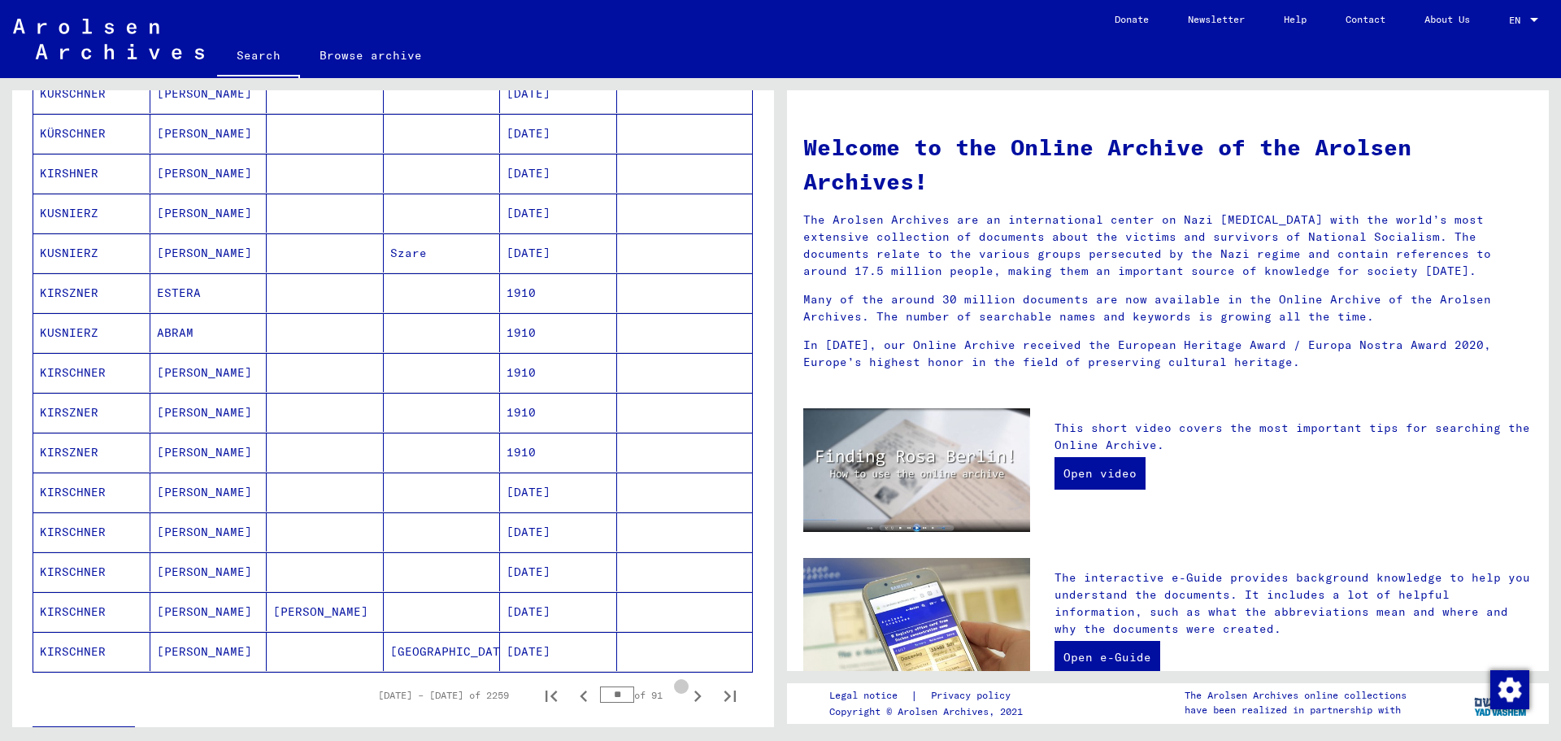
click at [686, 703] on icon "Next page" at bounding box center [697, 696] width 23 height 23
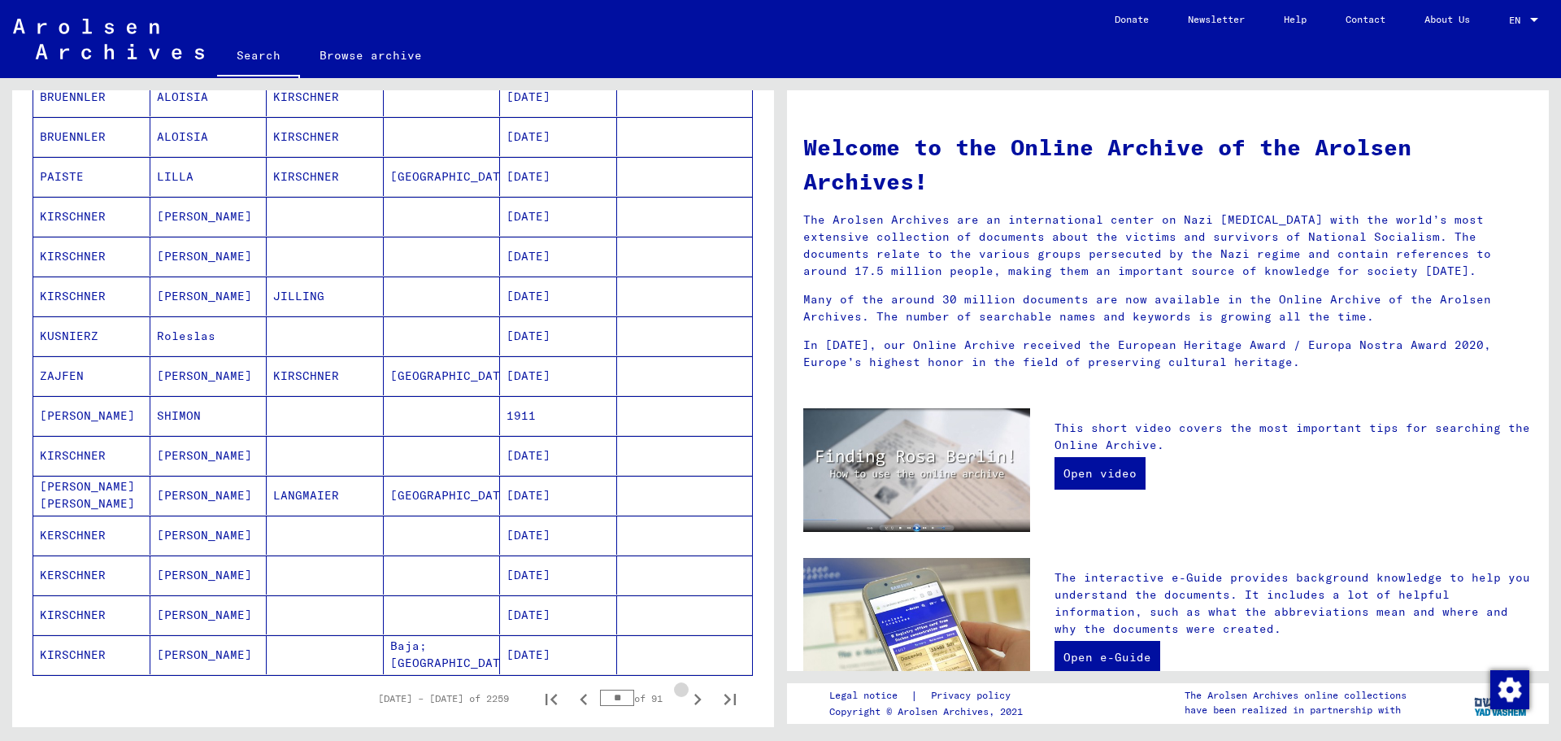
click at [686, 703] on icon "Next page" at bounding box center [697, 699] width 23 height 23
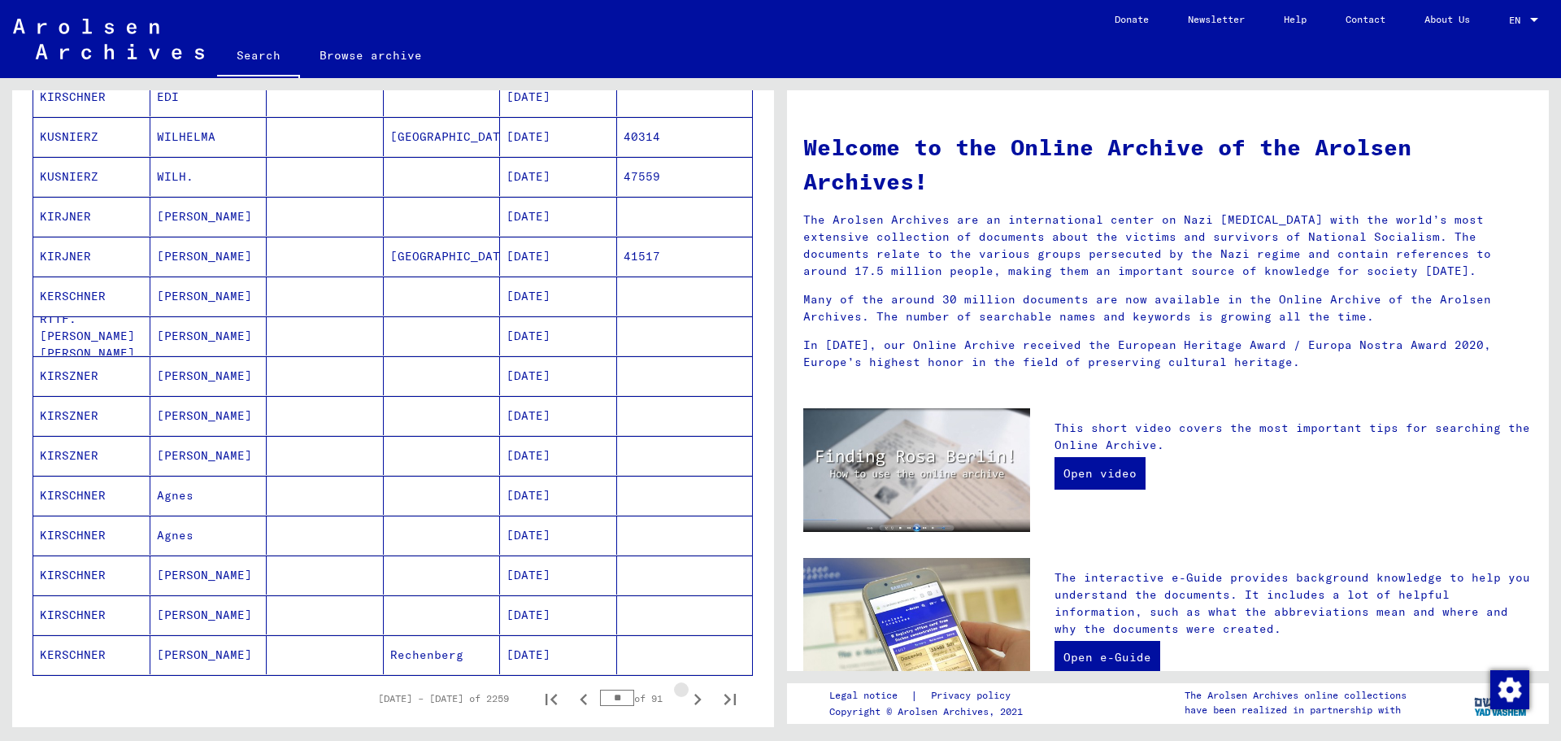
click at [686, 703] on icon "Next page" at bounding box center [697, 699] width 23 height 23
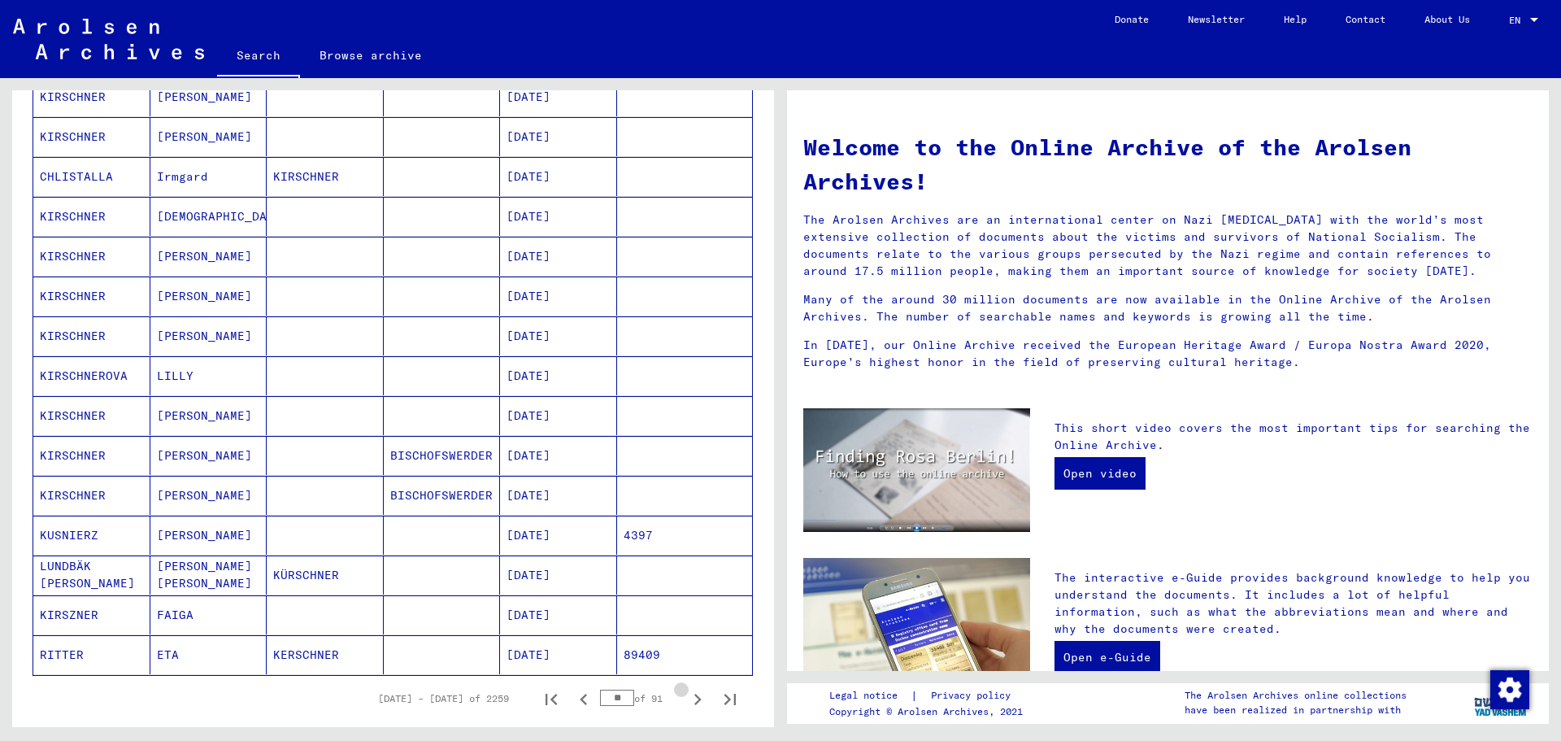
click at [686, 703] on icon "Next page" at bounding box center [697, 699] width 23 height 23
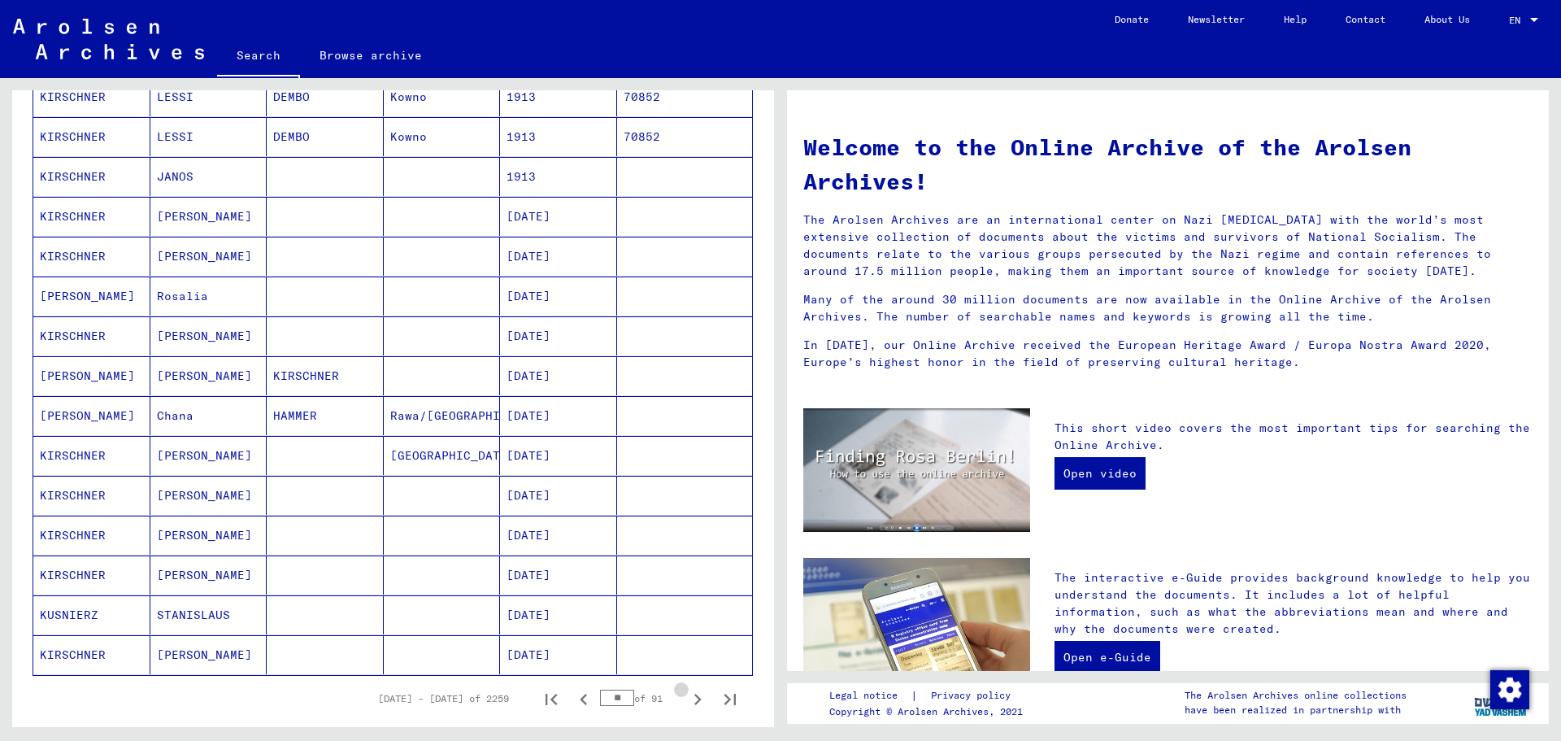
click at [686, 703] on icon "Next page" at bounding box center [697, 699] width 23 height 23
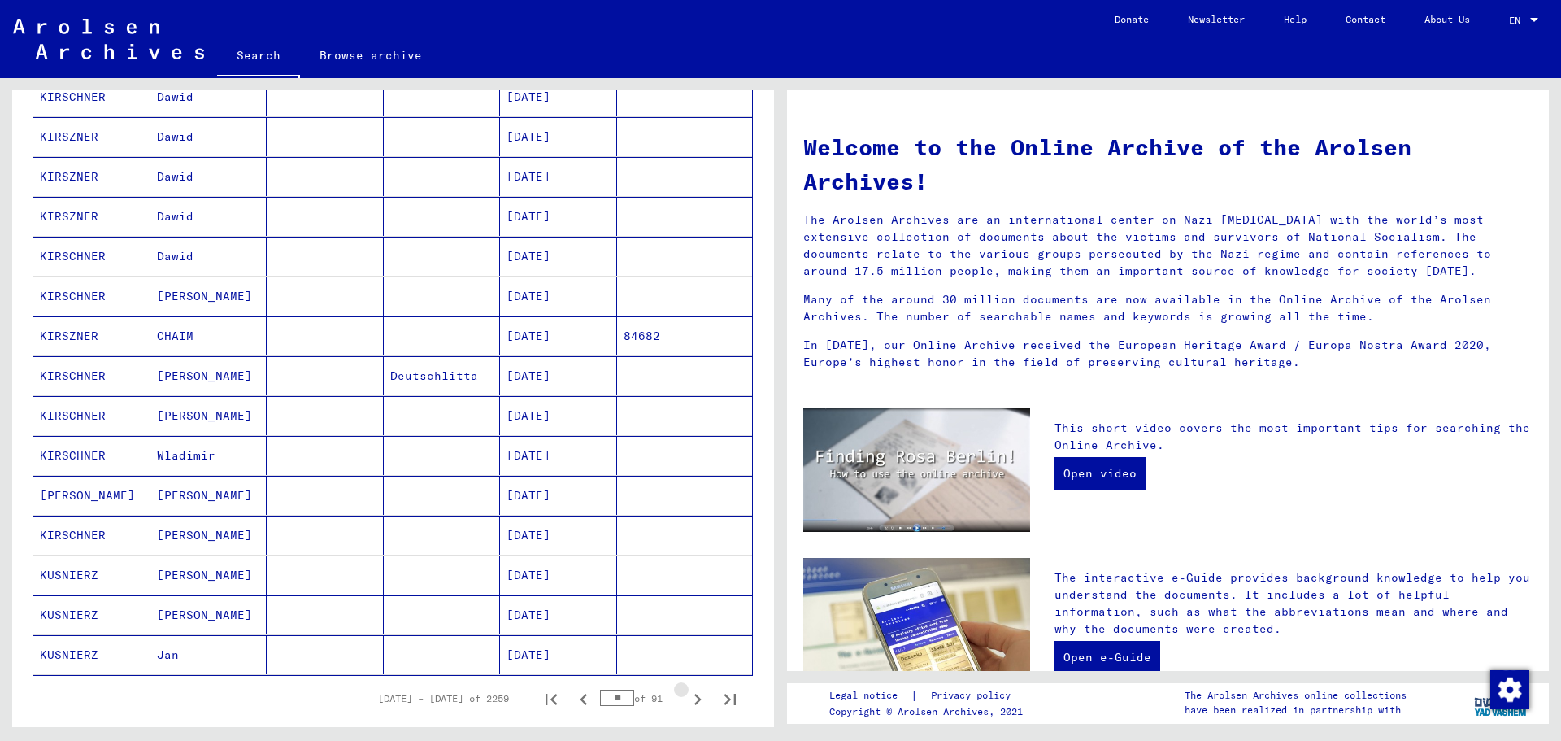
click at [686, 703] on icon "Next page" at bounding box center [697, 699] width 23 height 23
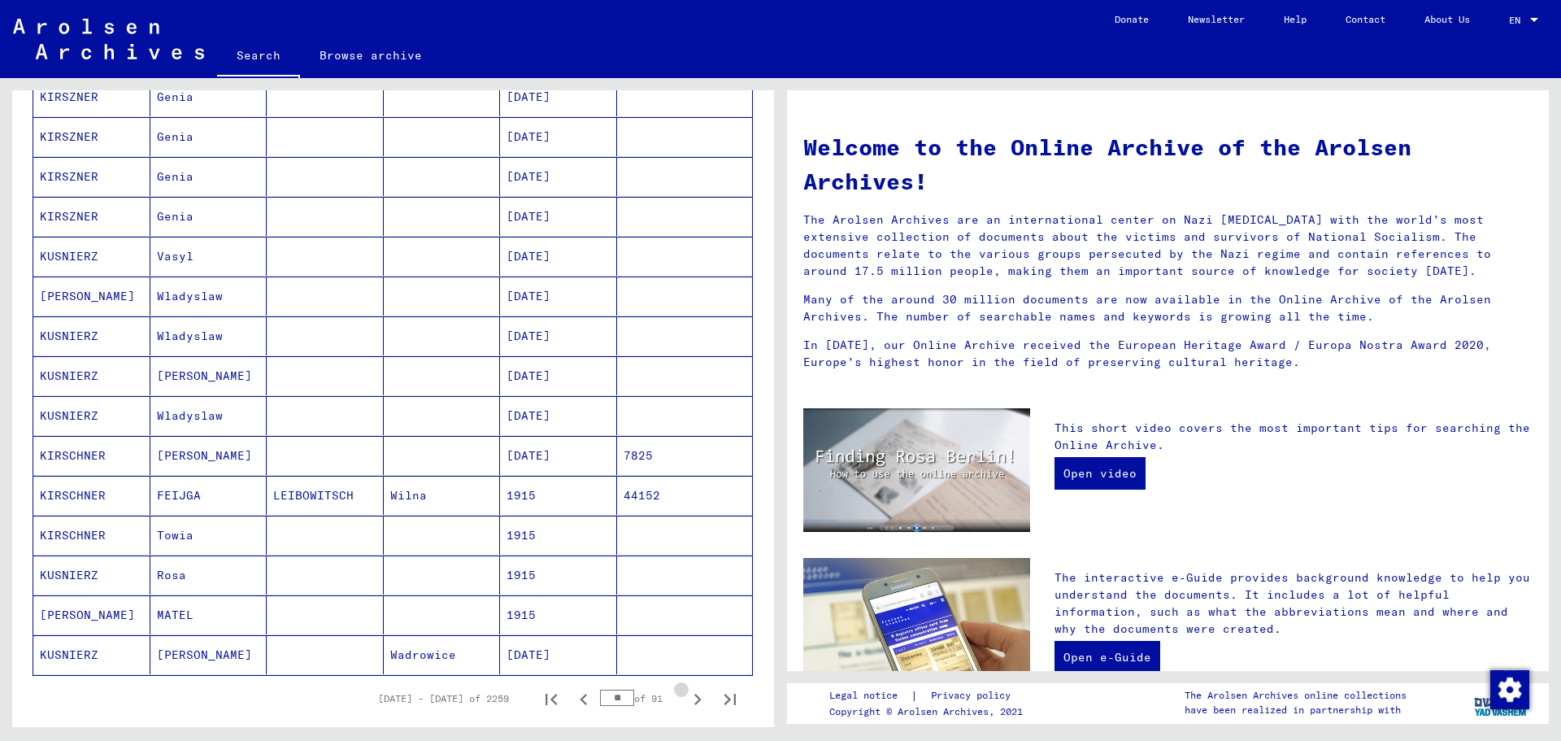
click at [686, 703] on icon "Next page" at bounding box center [697, 699] width 23 height 23
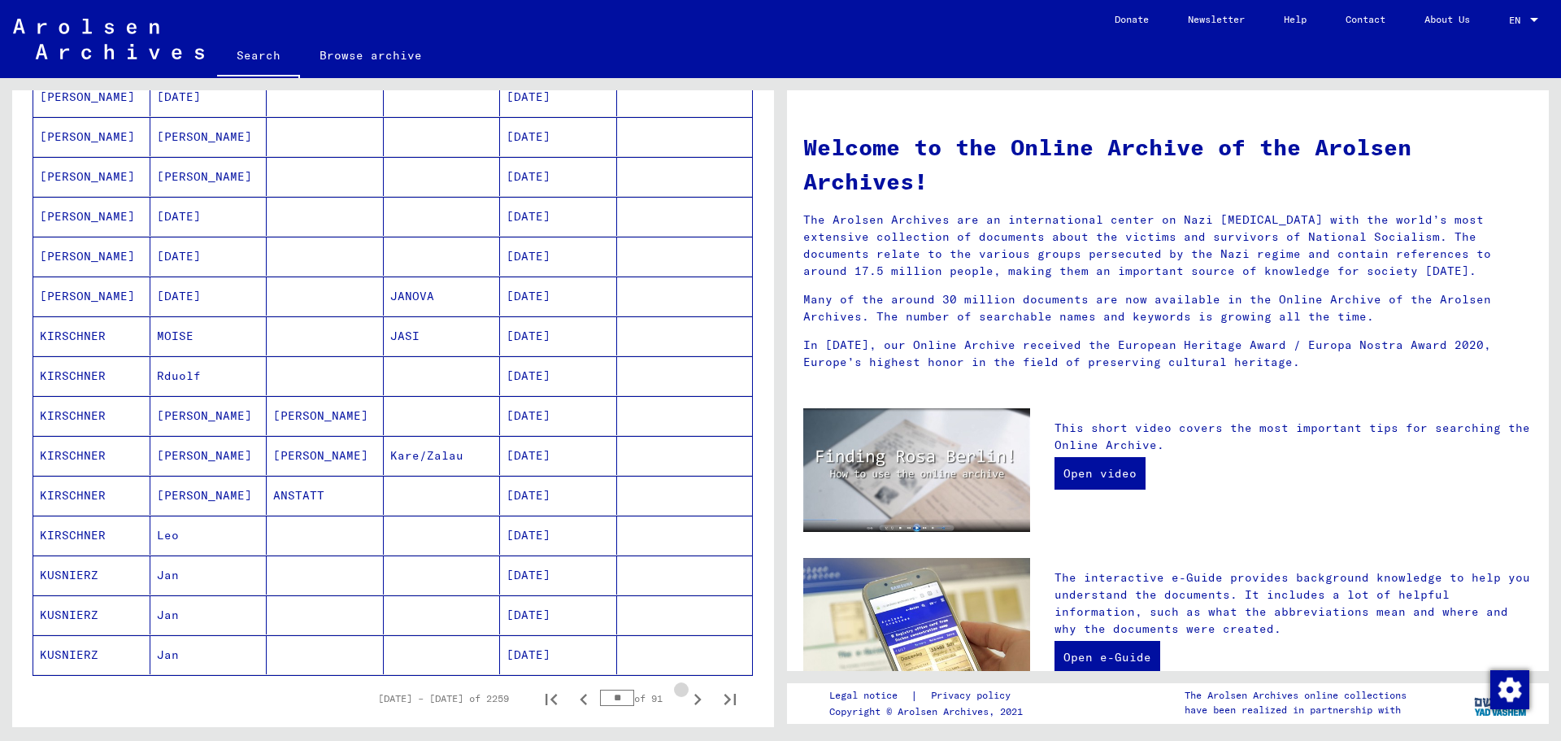
click at [686, 703] on icon "Next page" at bounding box center [697, 699] width 23 height 23
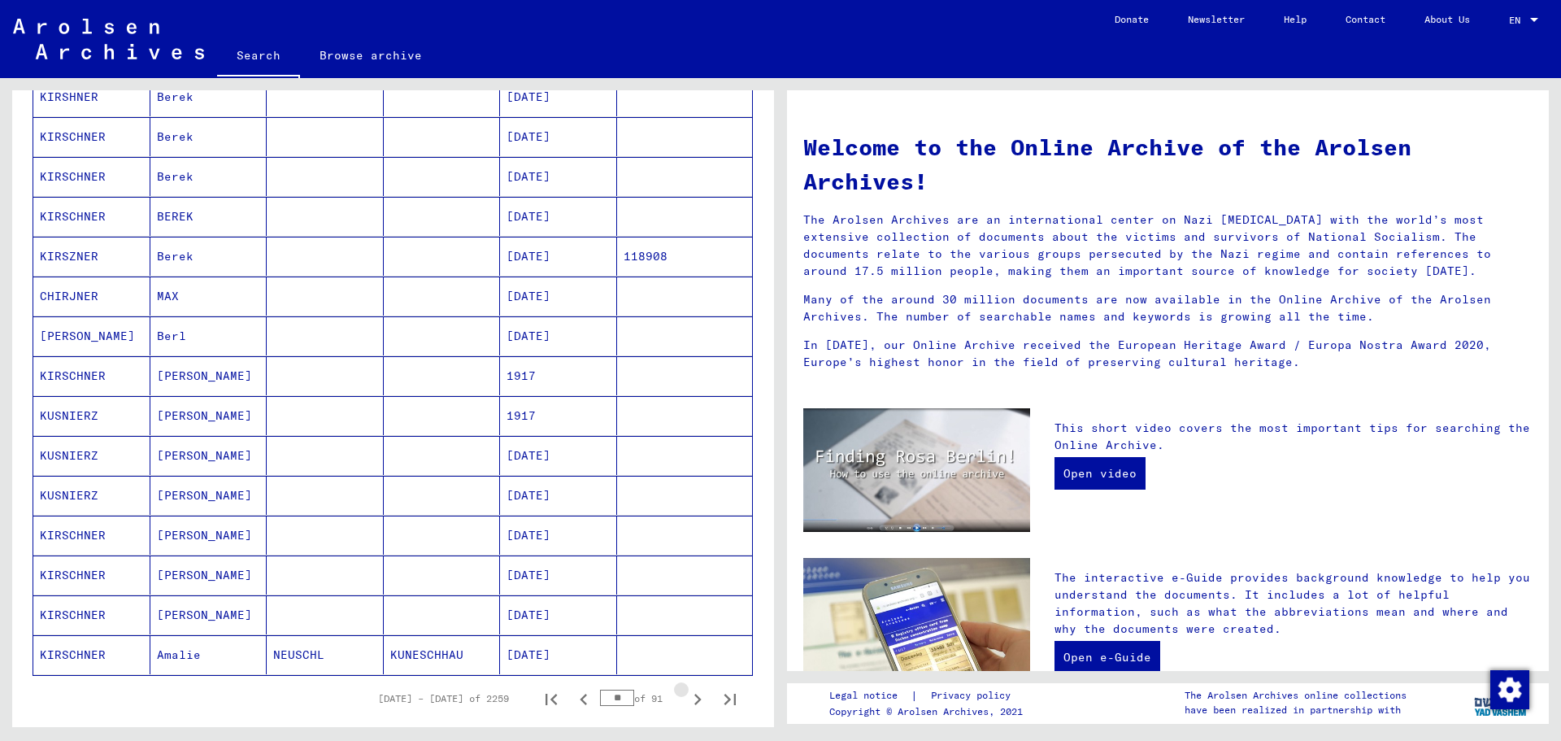
click at [686, 703] on icon "Next page" at bounding box center [697, 699] width 23 height 23
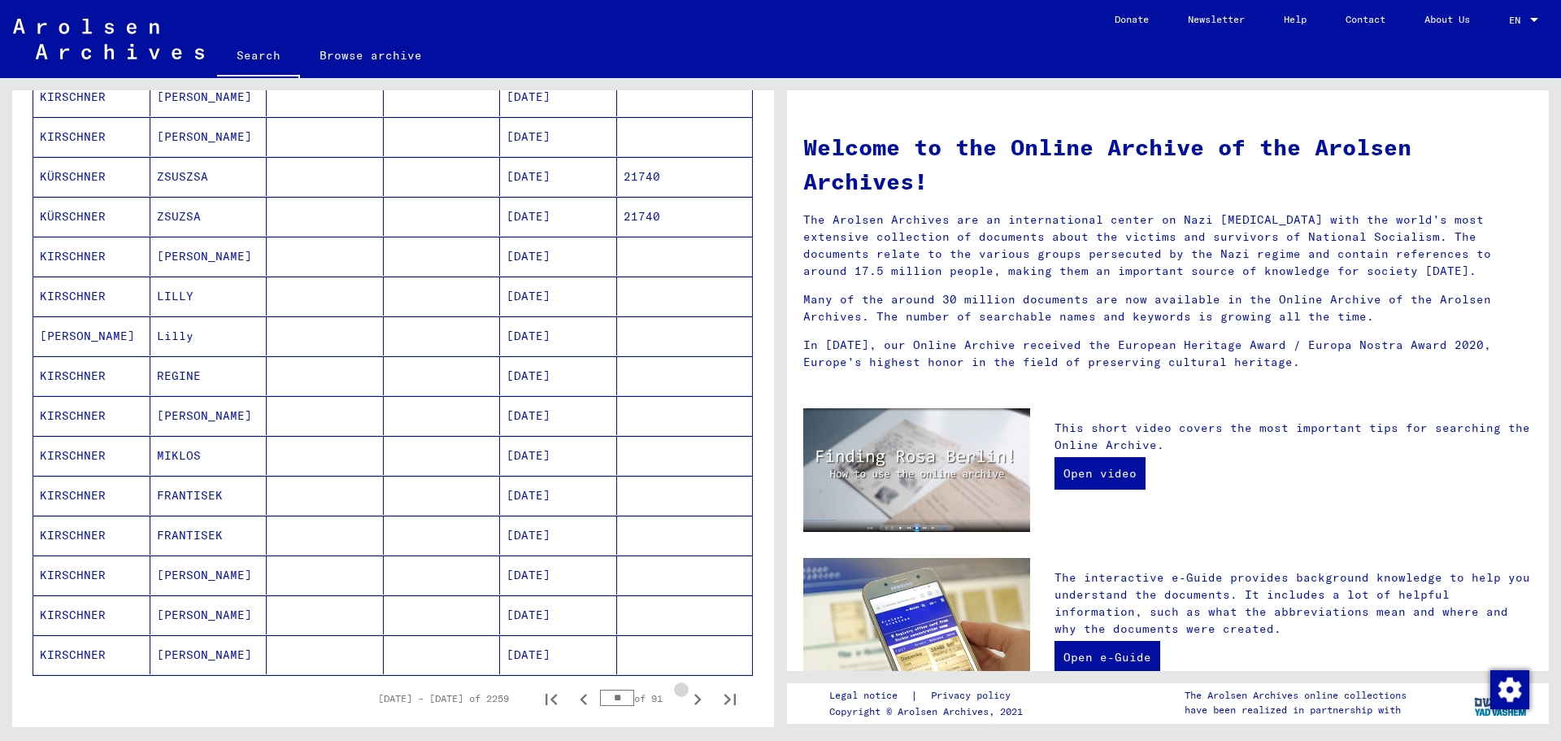
click at [686, 703] on icon "Next page" at bounding box center [697, 699] width 23 height 23
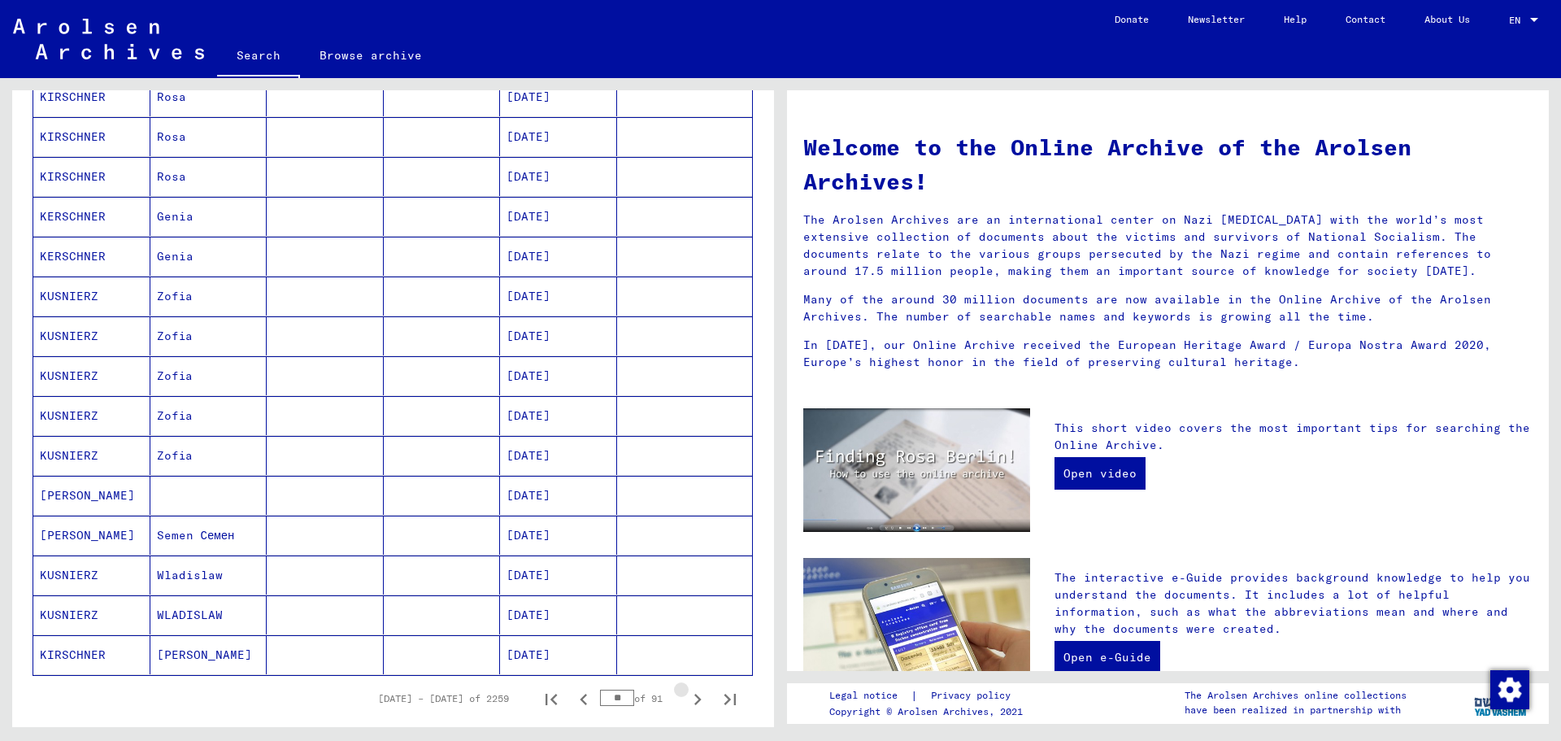
click at [686, 703] on icon "Next page" at bounding box center [697, 699] width 23 height 23
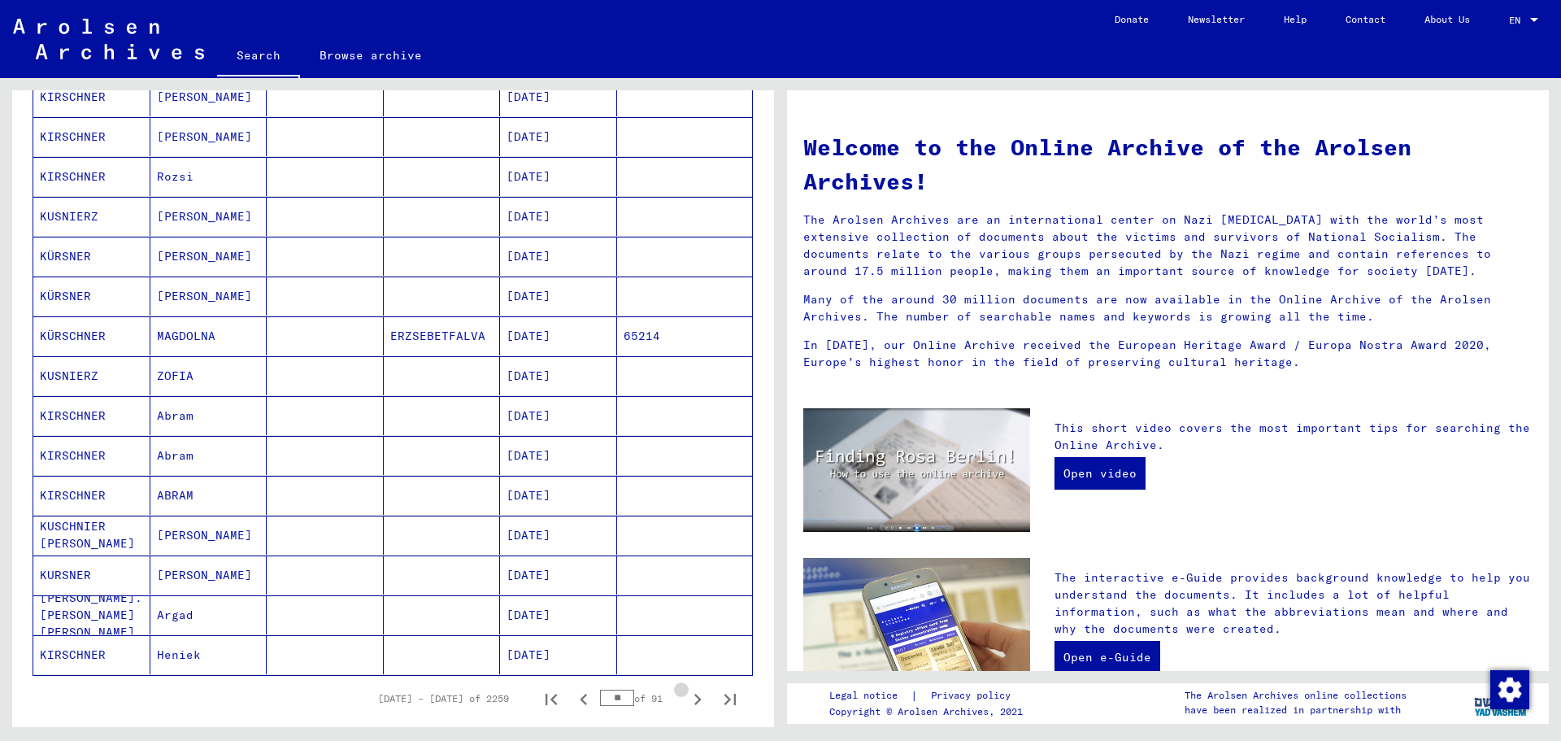
click at [686, 703] on icon "Next page" at bounding box center [697, 699] width 23 height 23
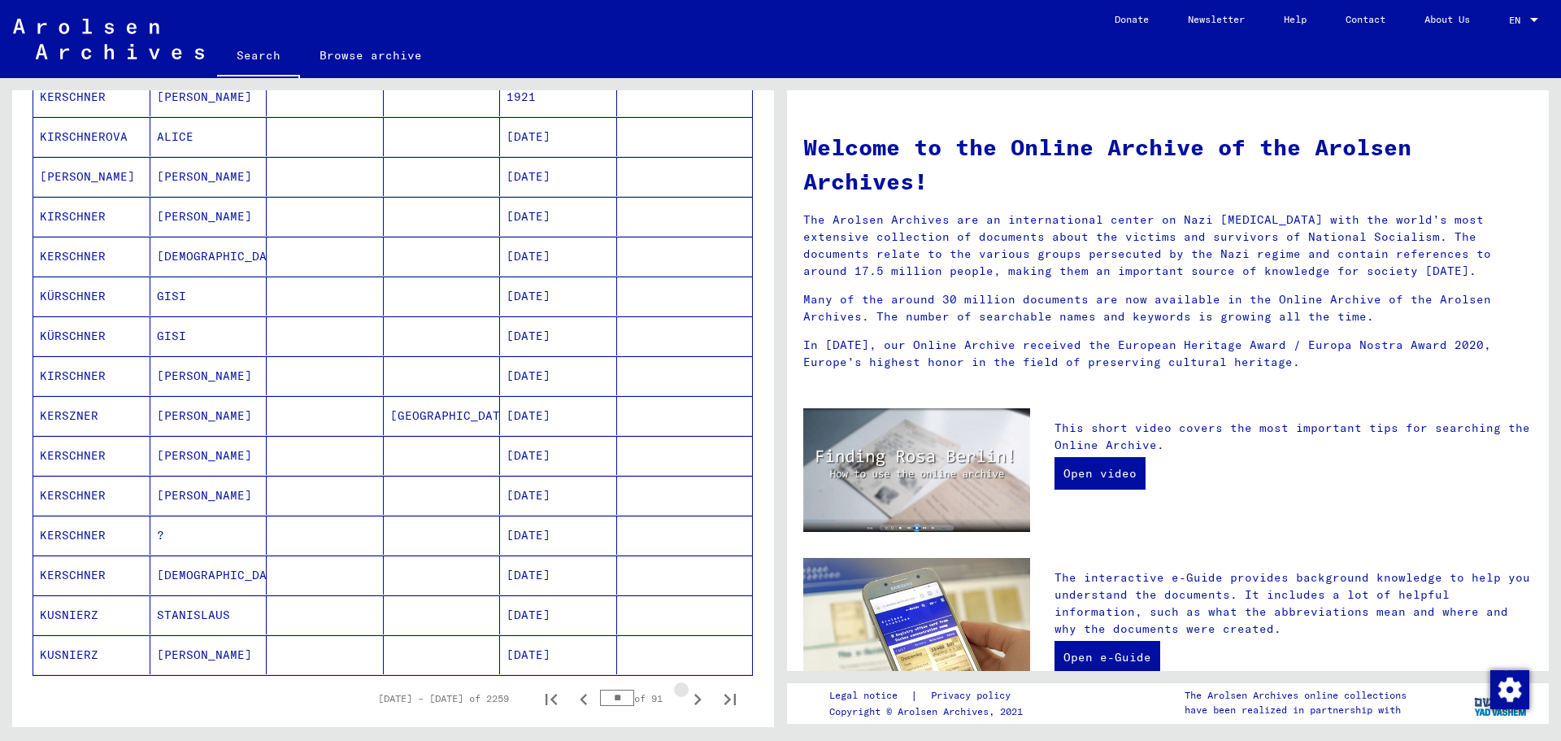
click at [686, 703] on icon "Next page" at bounding box center [697, 699] width 23 height 23
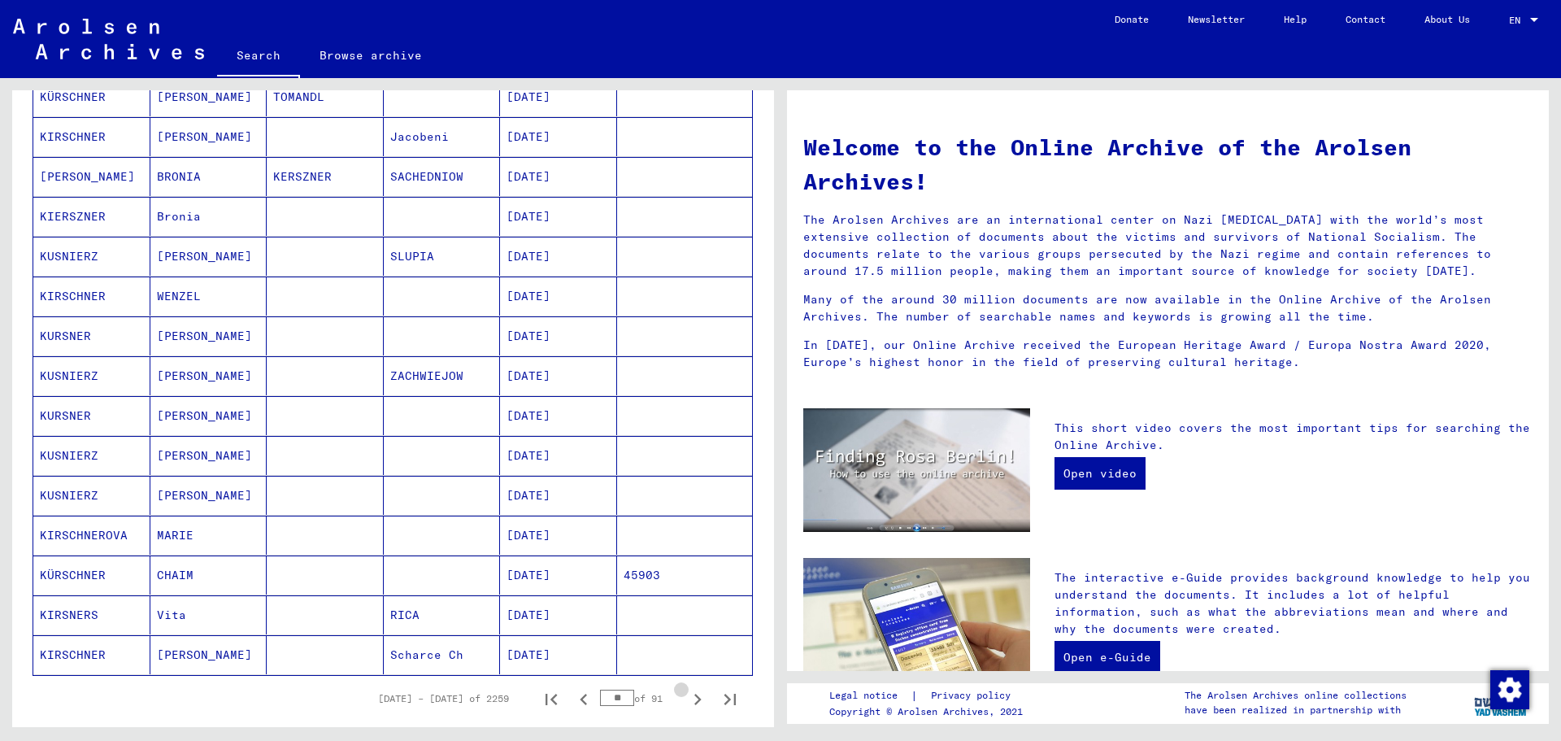
click at [686, 703] on icon "Next page" at bounding box center [697, 699] width 23 height 23
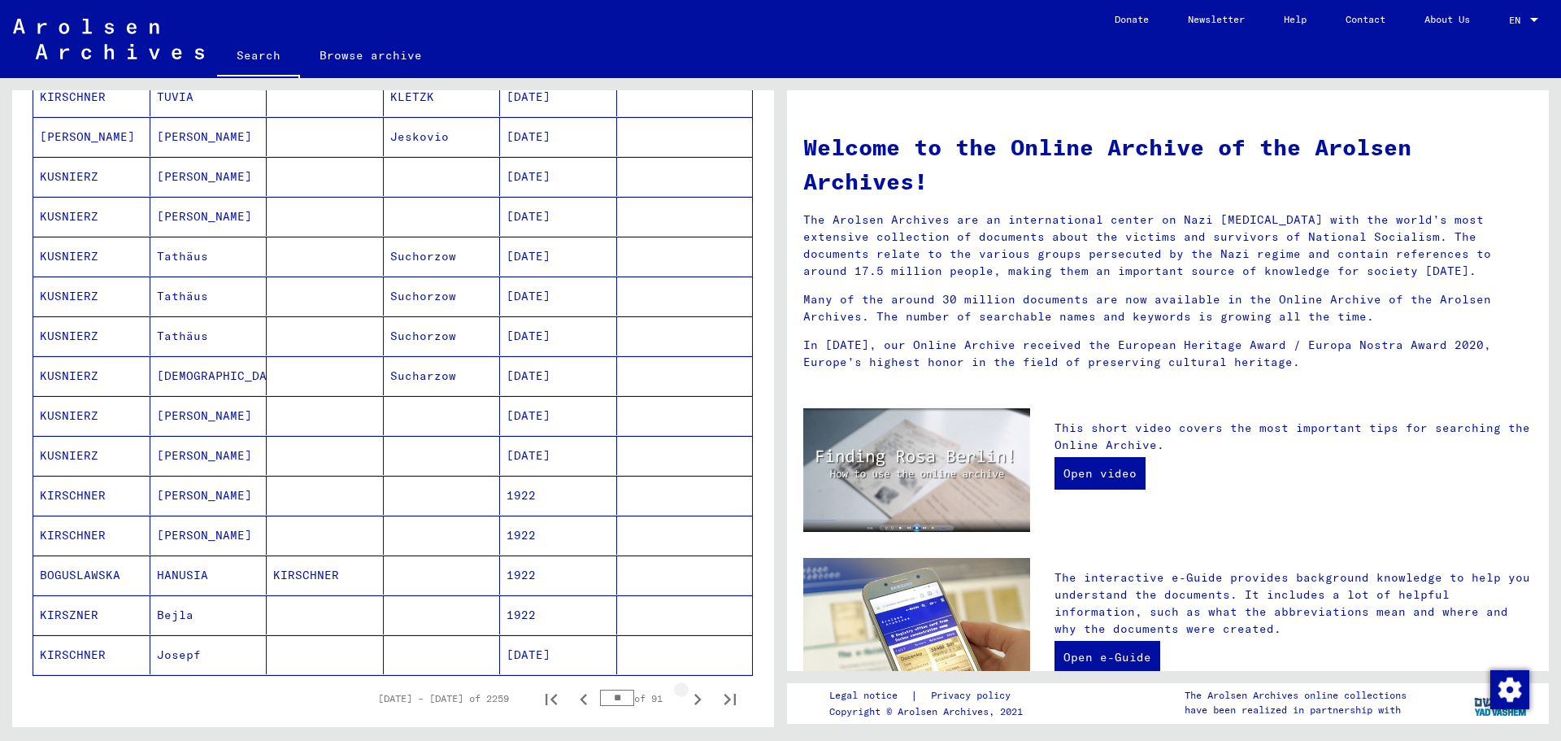
click at [686, 703] on icon "Next page" at bounding box center [697, 699] width 23 height 23
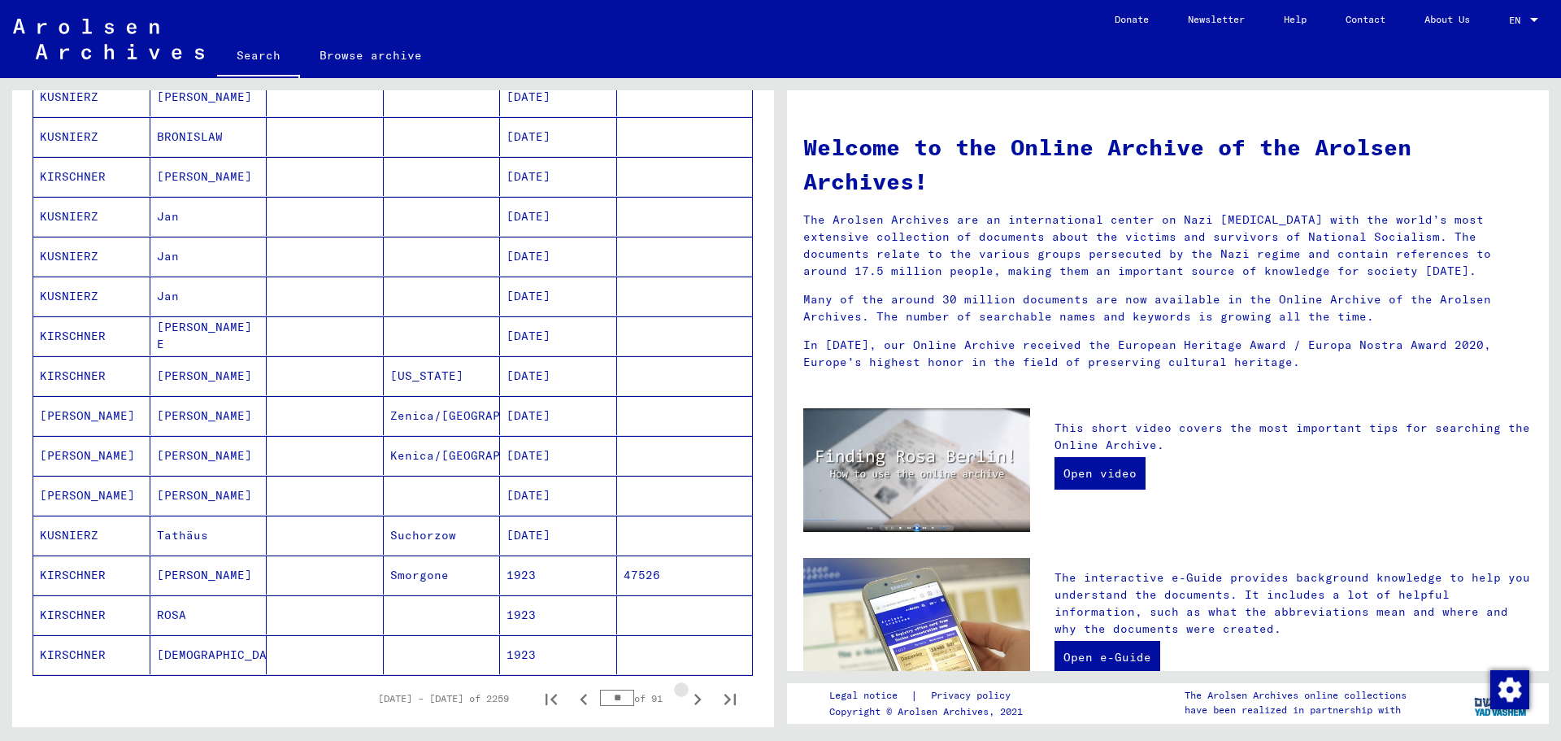
click at [686, 703] on icon "Next page" at bounding box center [697, 699] width 23 height 23
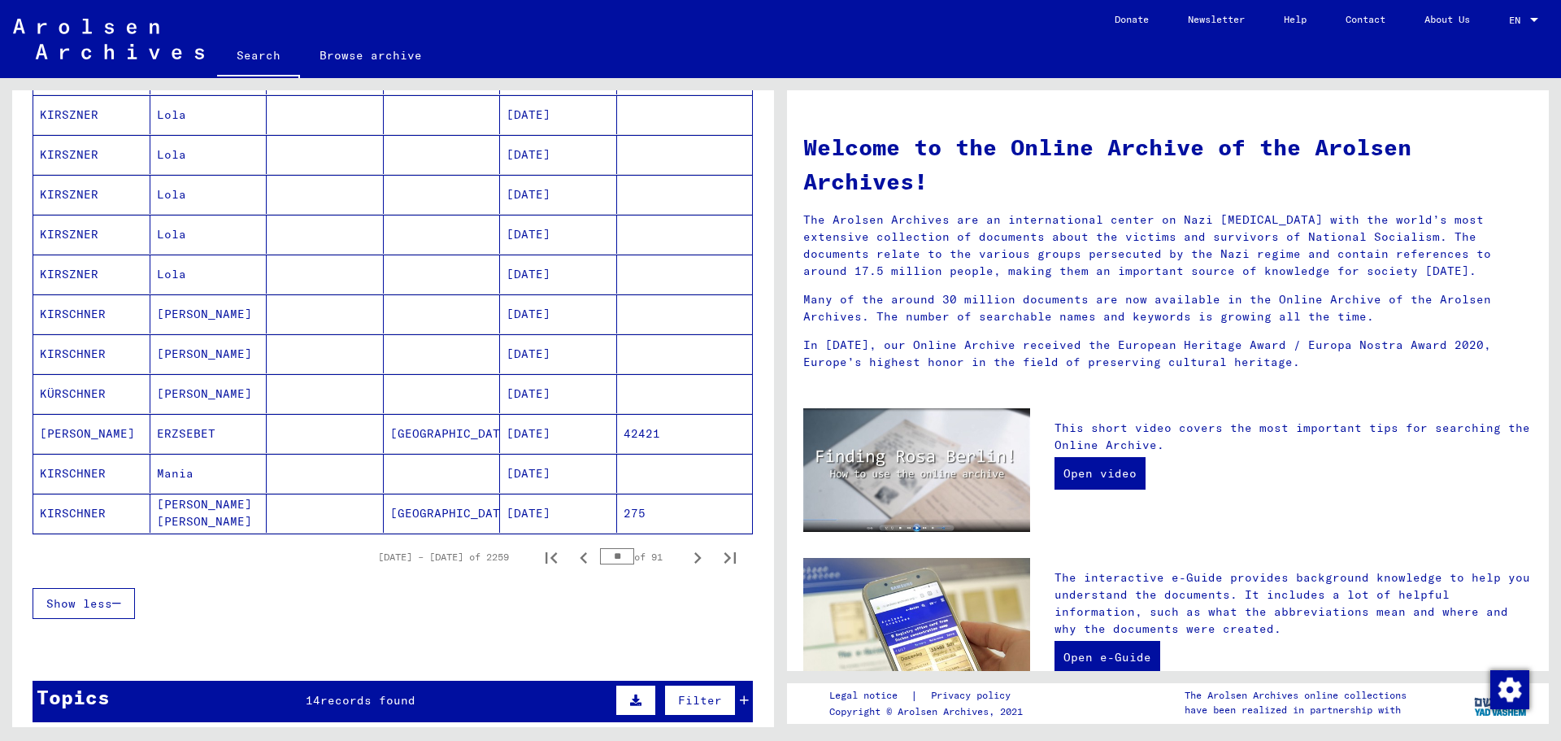
scroll to position [813, 0]
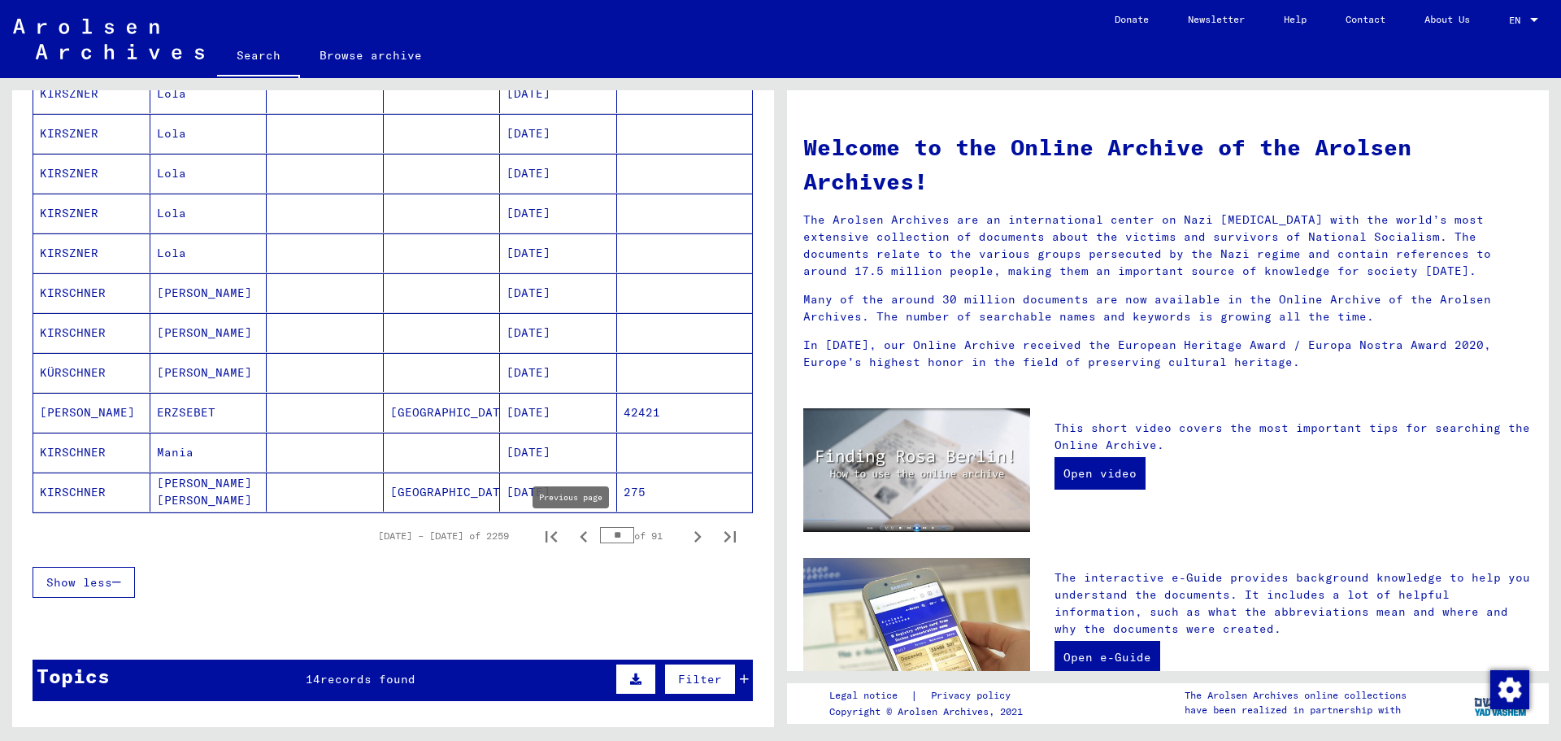
click at [572, 535] on icon "Previous page" at bounding box center [583, 536] width 23 height 23
type input "**"
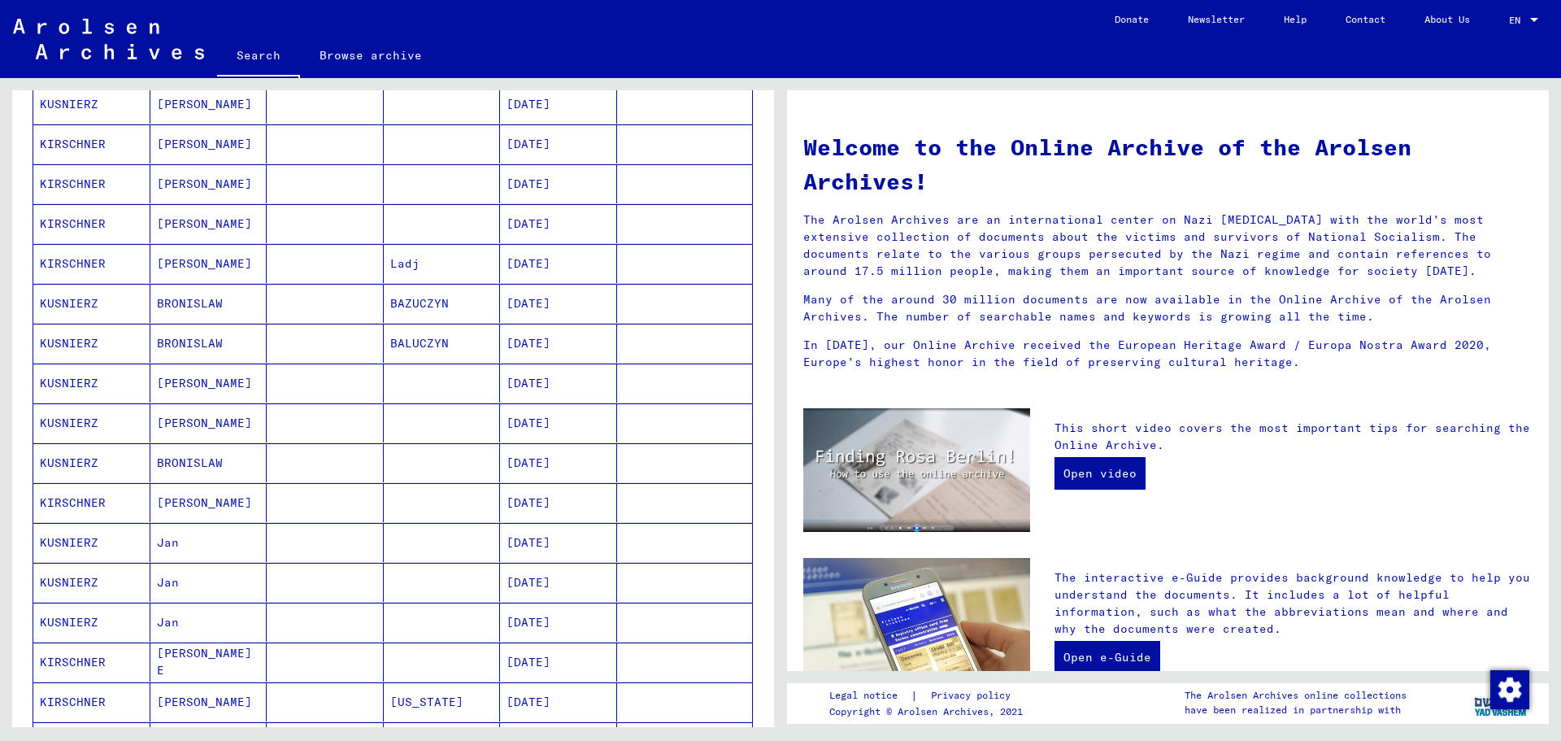
scroll to position [407, 0]
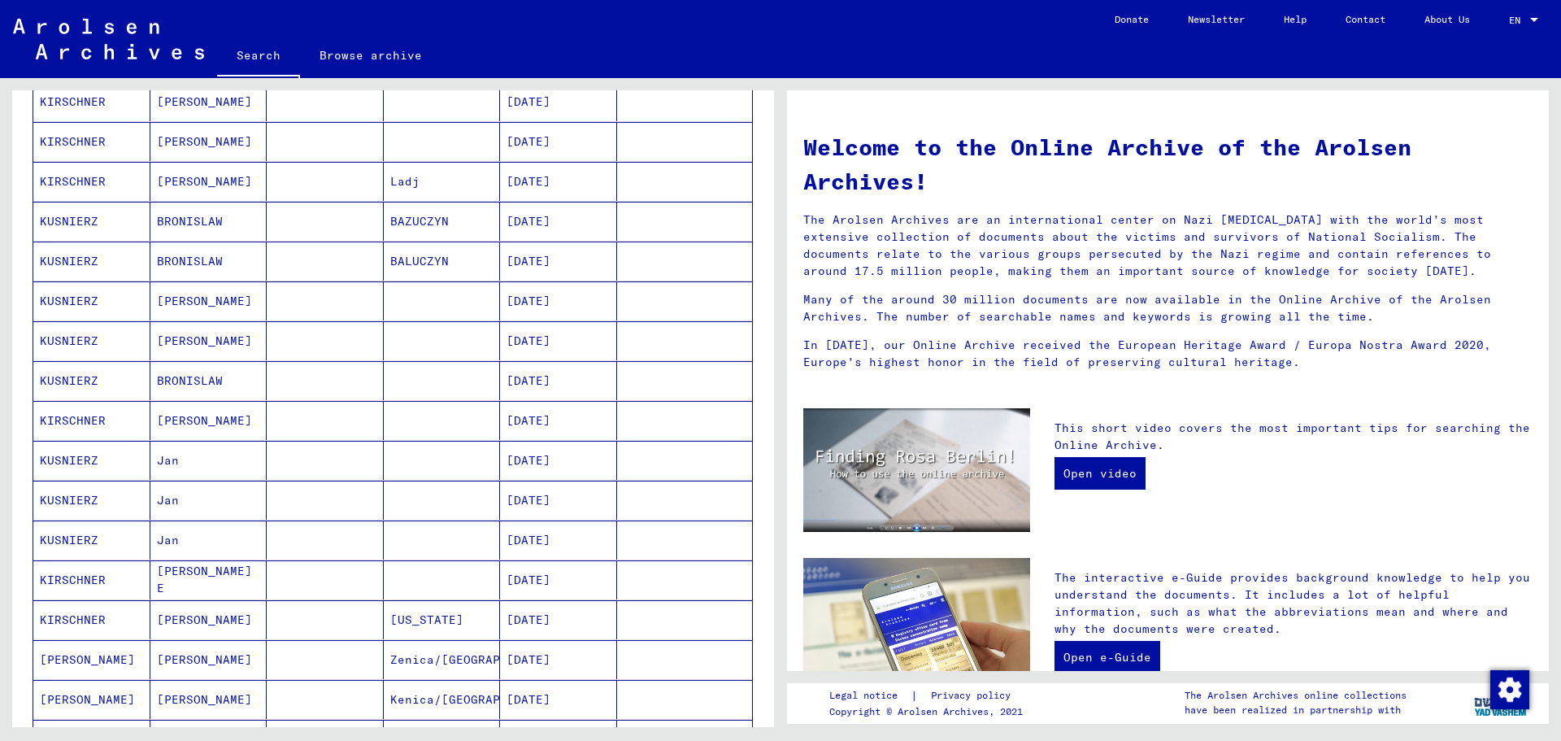
click at [530, 472] on mat-cell "[DATE]" at bounding box center [558, 460] width 117 height 39
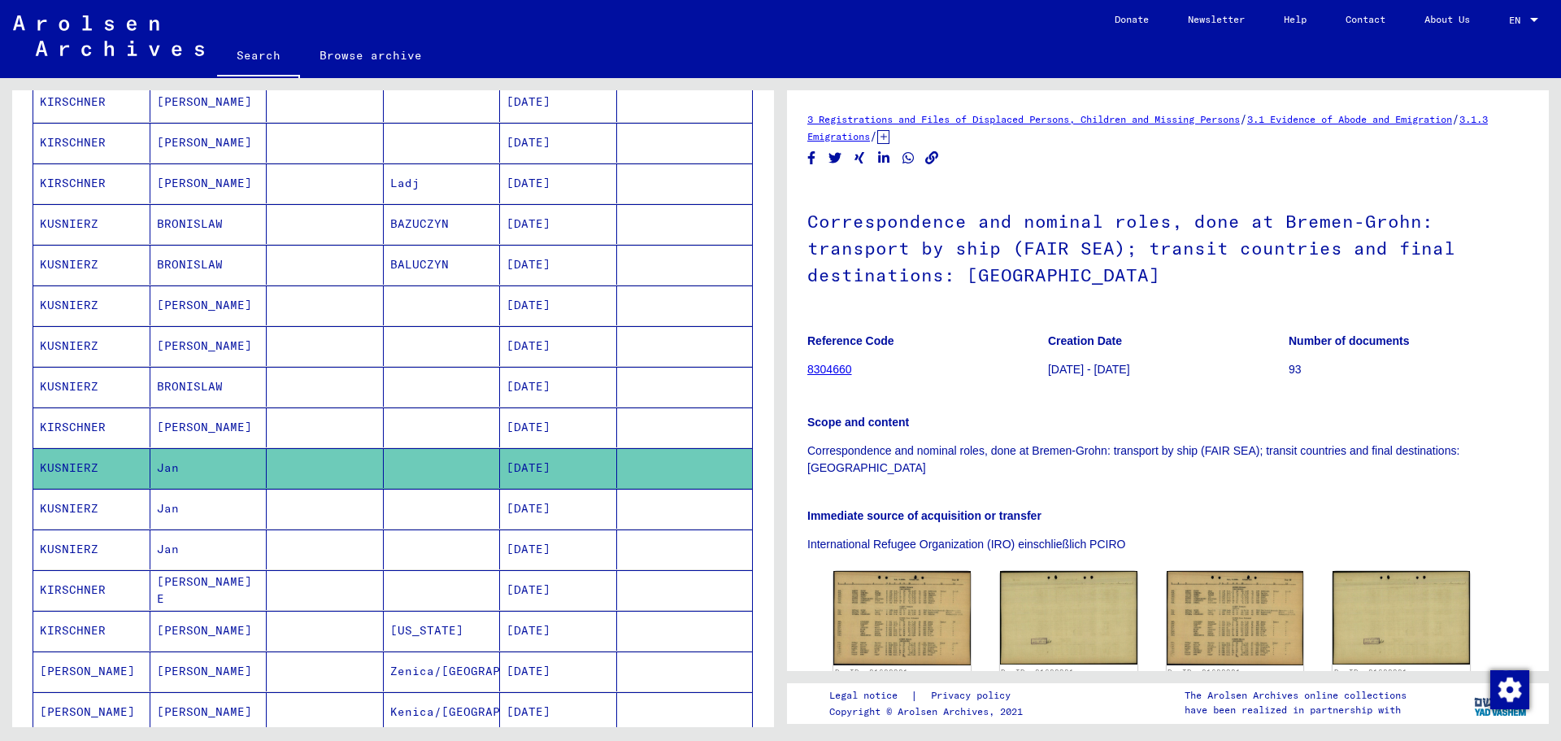
click at [507, 504] on mat-cell "[DATE]" at bounding box center [558, 509] width 117 height 40
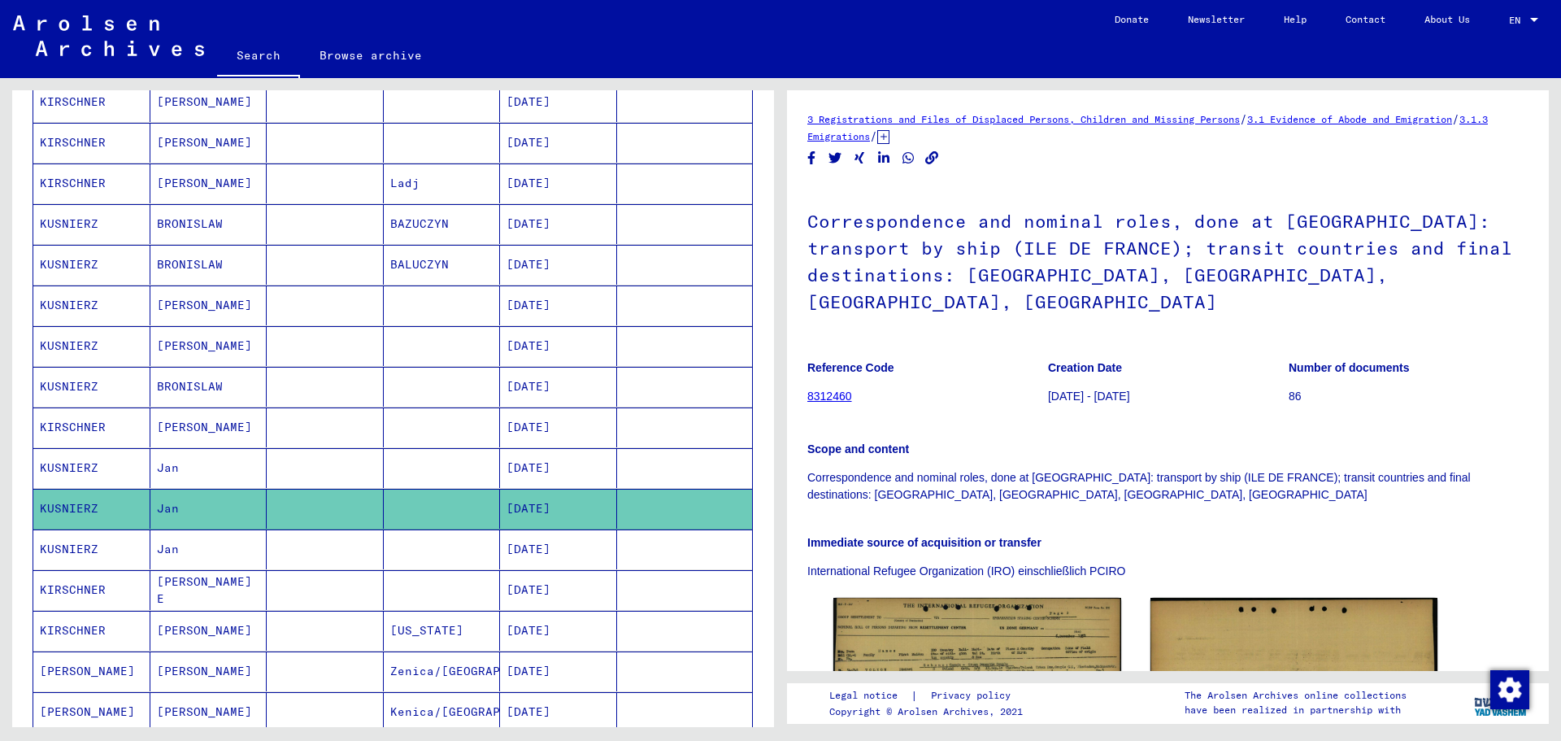
click at [537, 550] on mat-cell "[DATE]" at bounding box center [558, 549] width 117 height 40
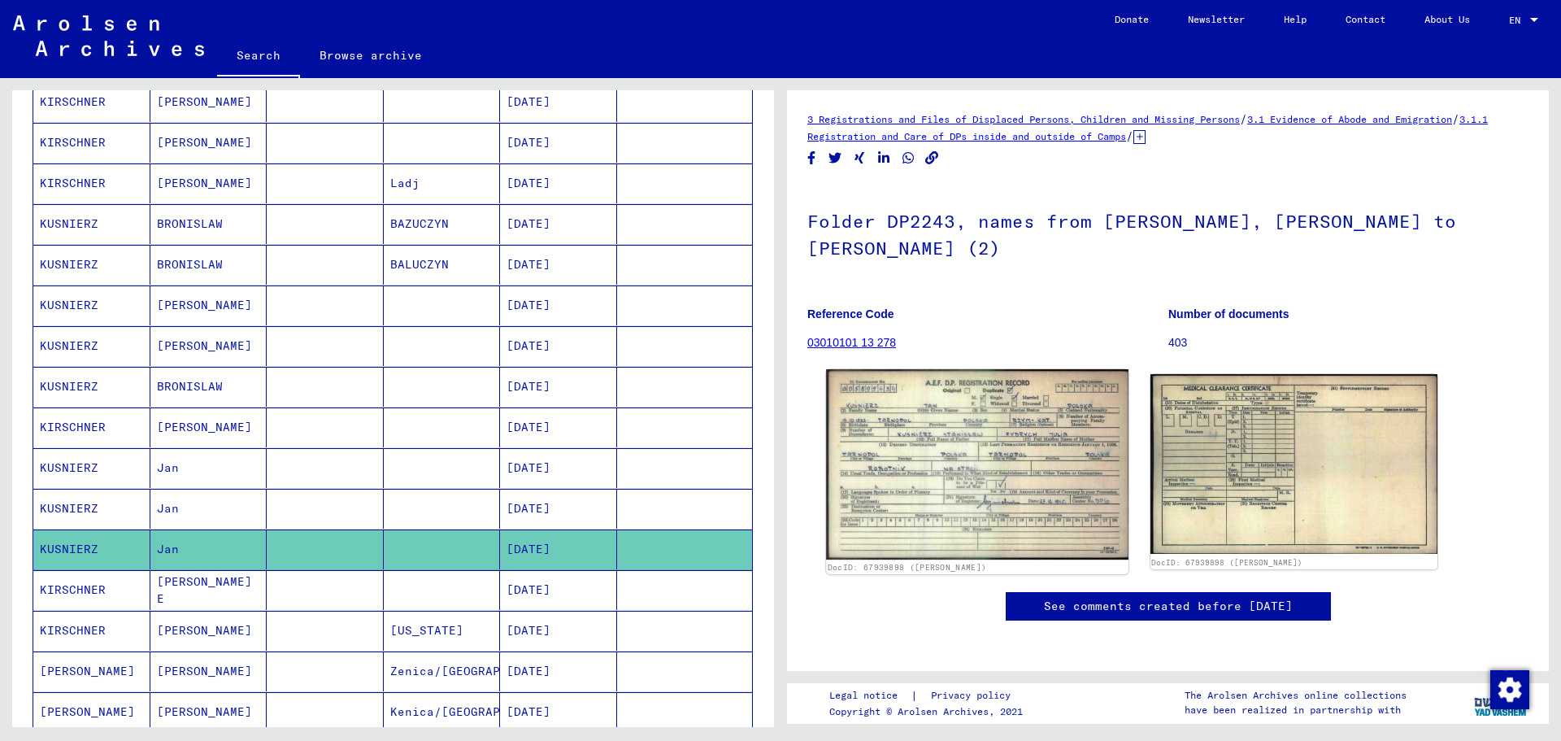
click at [848, 453] on img at bounding box center [977, 464] width 302 height 190
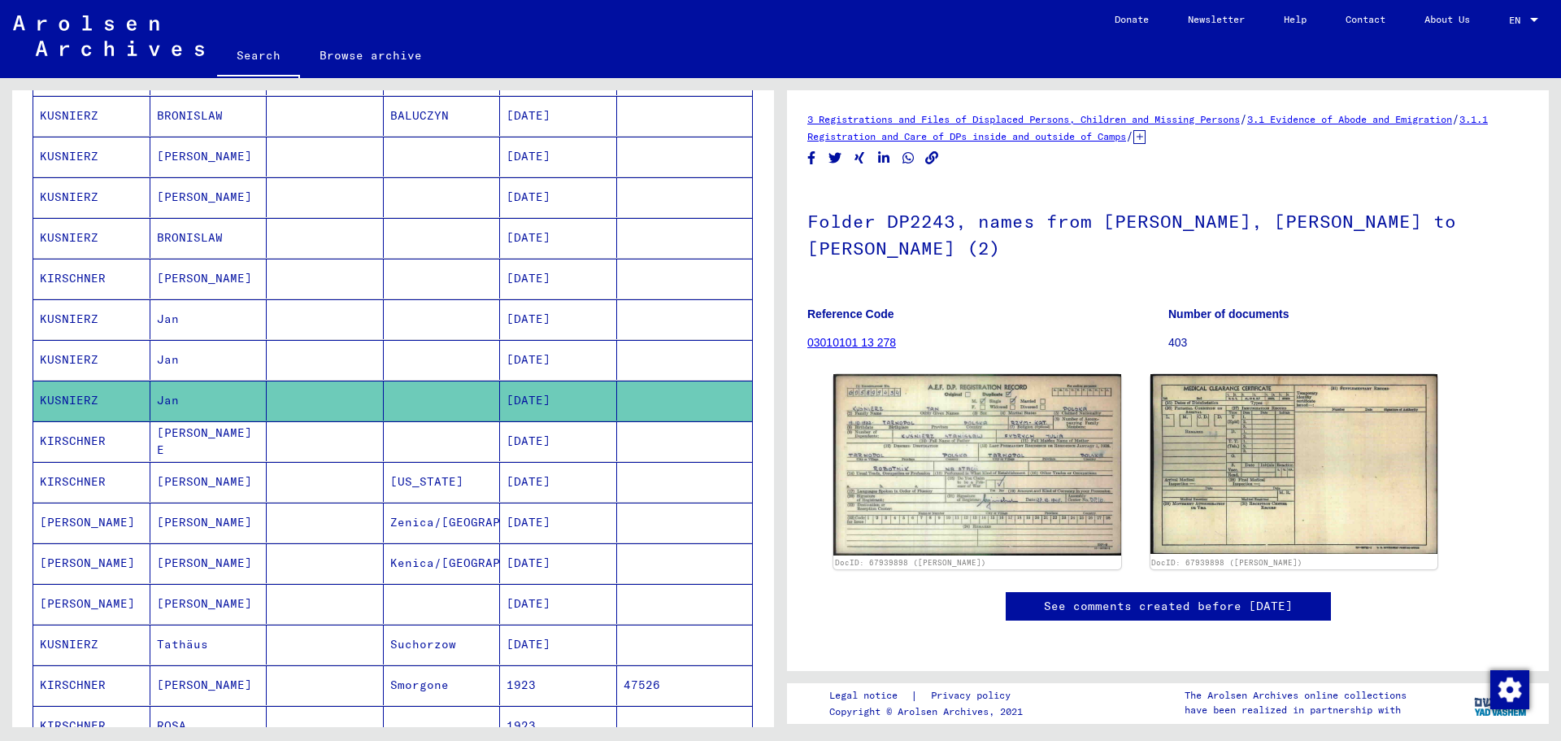
scroll to position [813, 0]
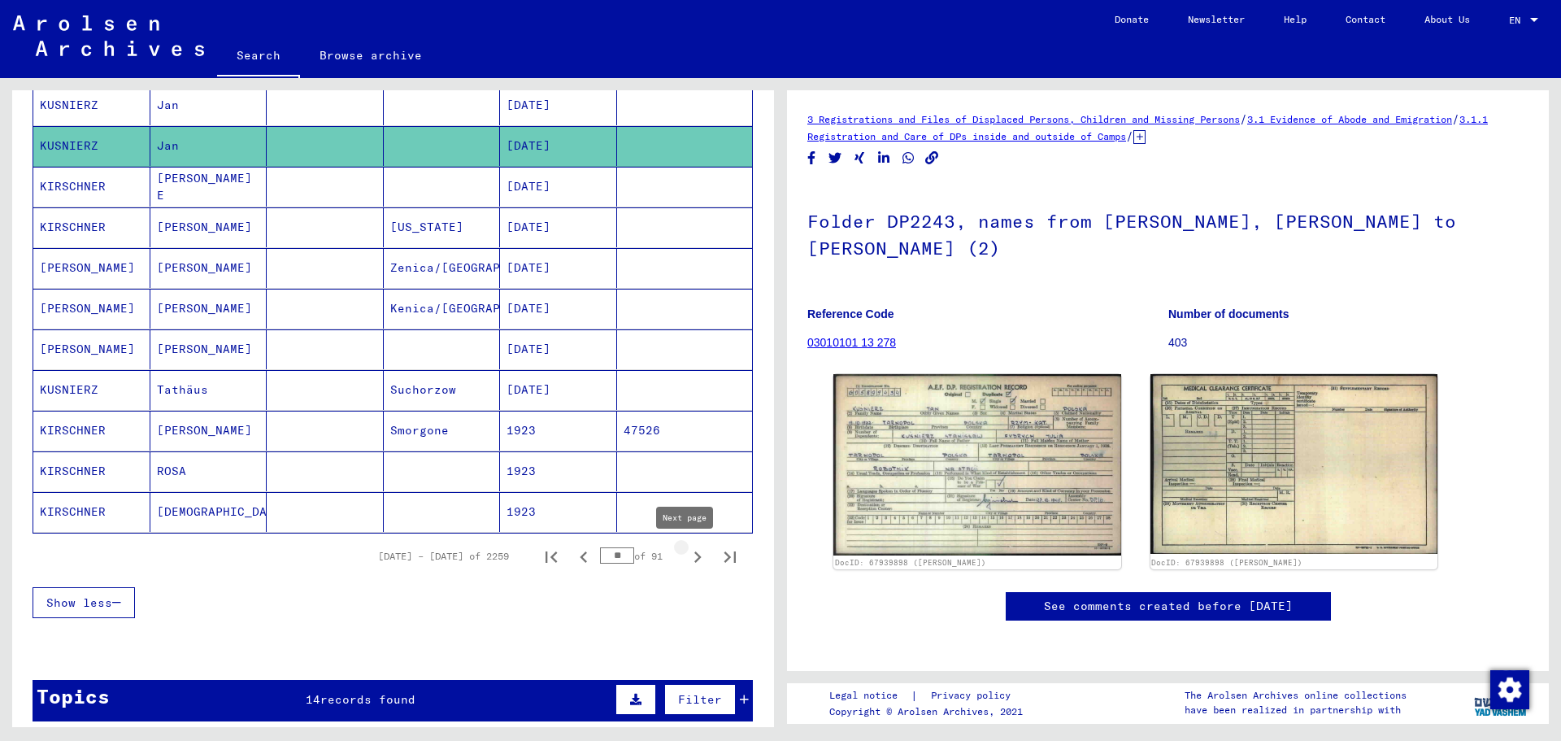
click at [686, 556] on icon "Next page" at bounding box center [697, 557] width 23 height 23
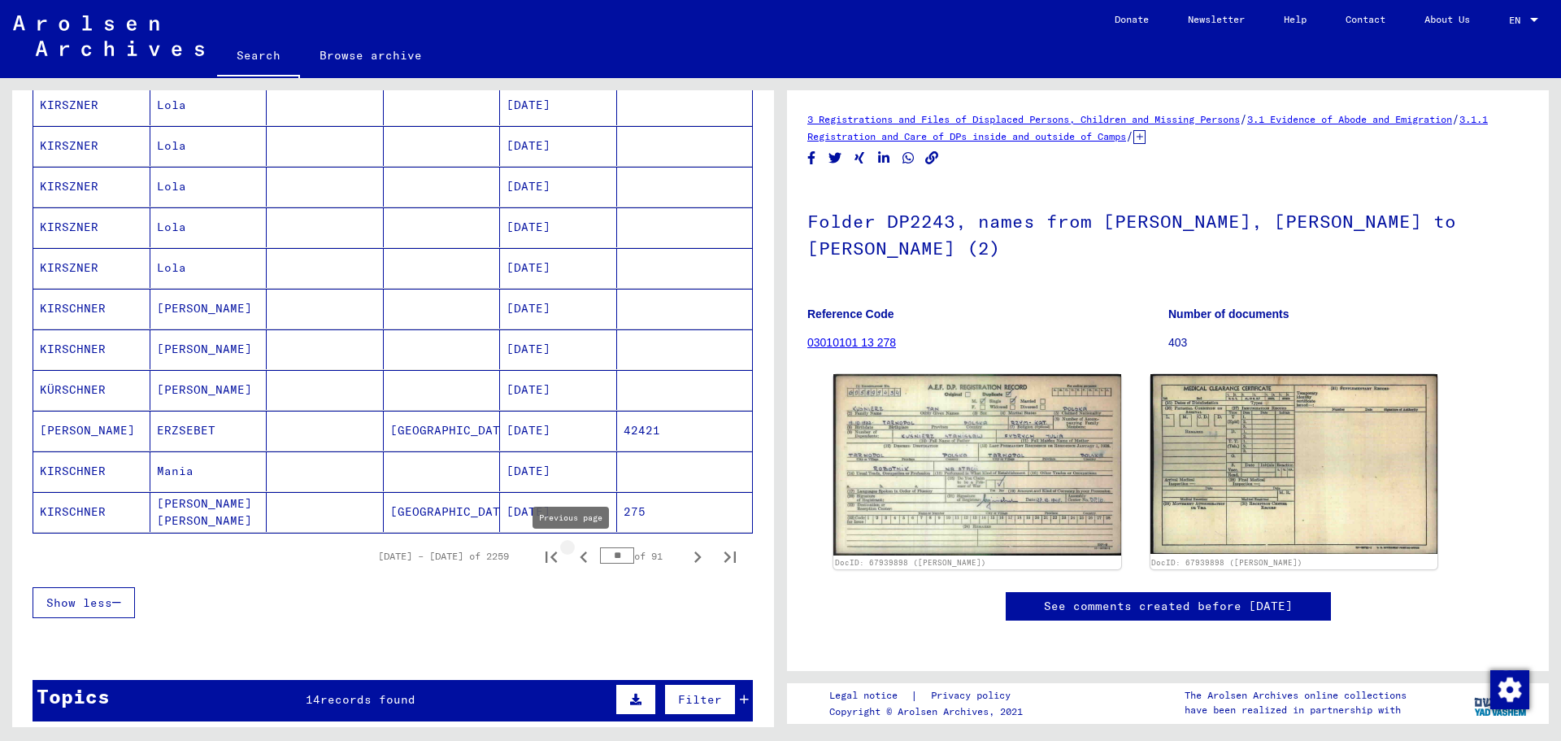
click at [580, 557] on icon "Previous page" at bounding box center [583, 556] width 7 height 11
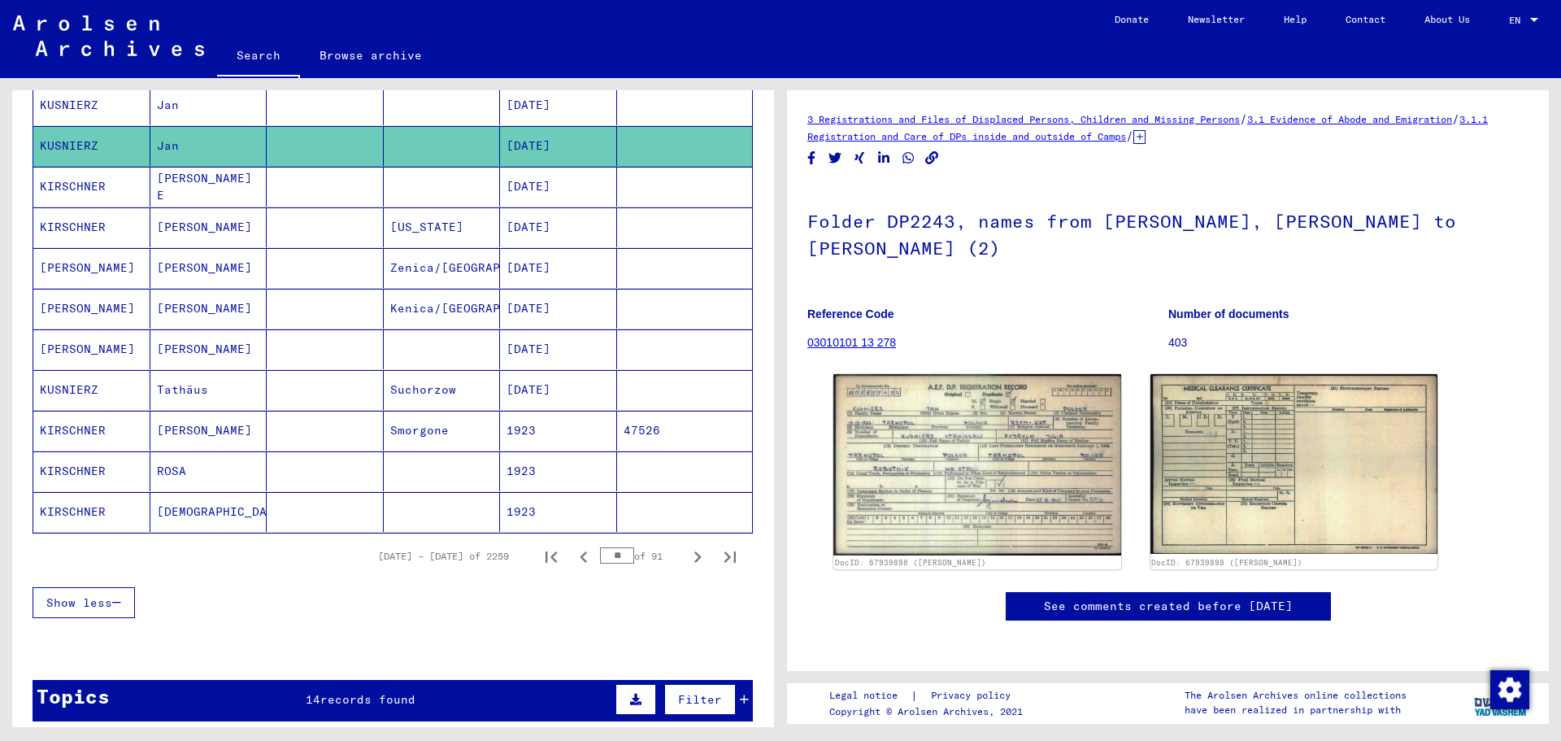
click at [572, 557] on icon "Previous page" at bounding box center [583, 557] width 23 height 23
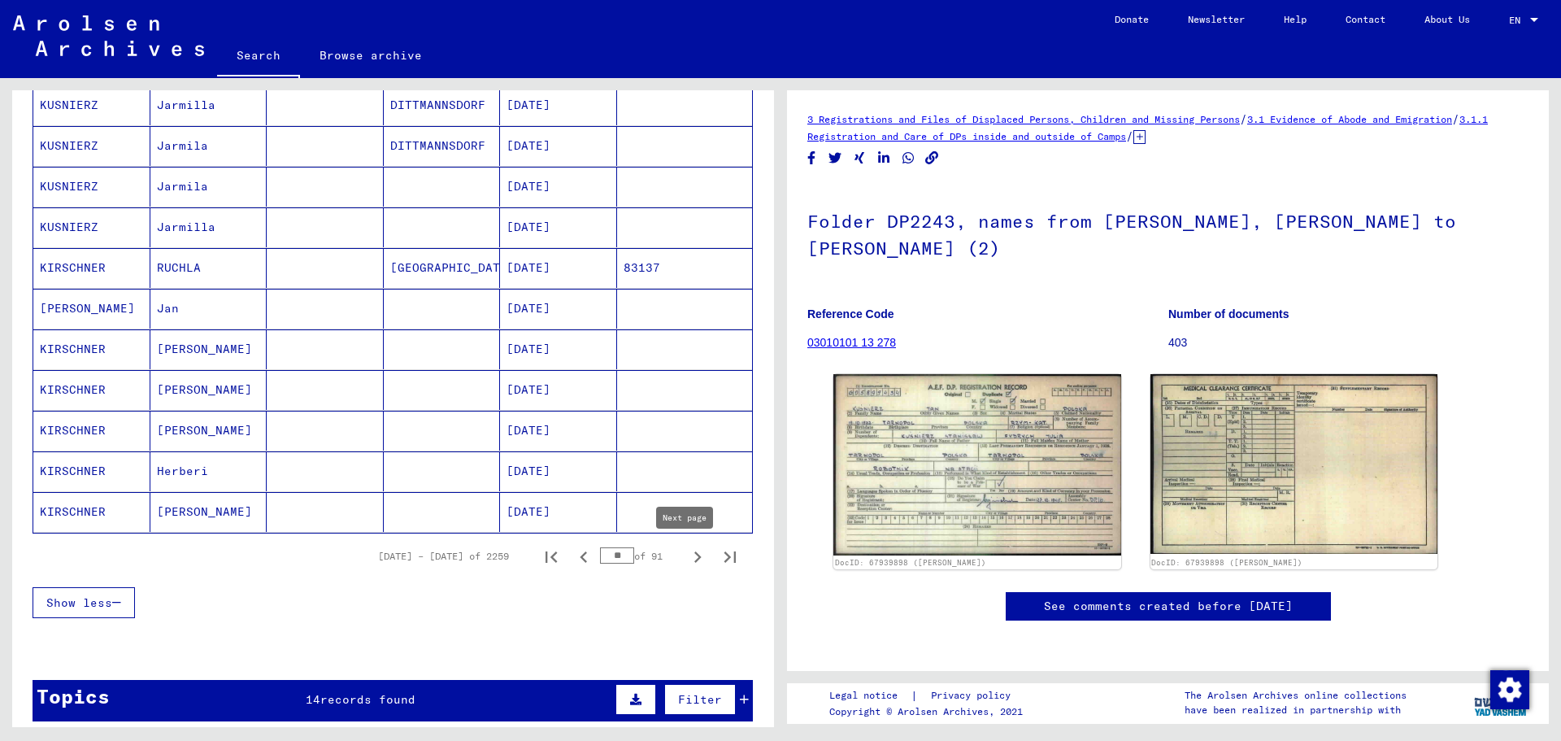
click at [694, 556] on icon "Next page" at bounding box center [697, 556] width 7 height 11
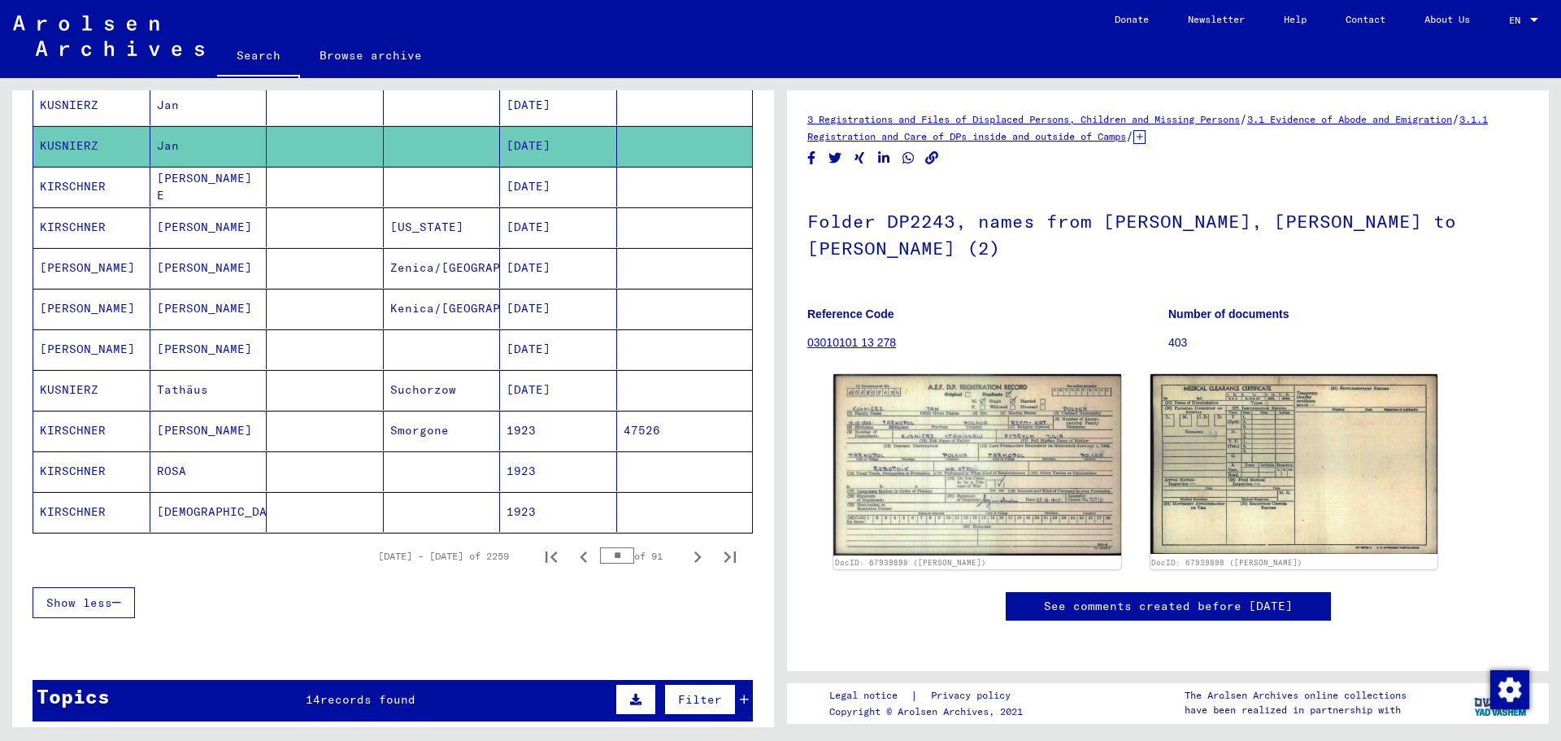
click at [694, 555] on icon "Next page" at bounding box center [697, 556] width 7 height 11
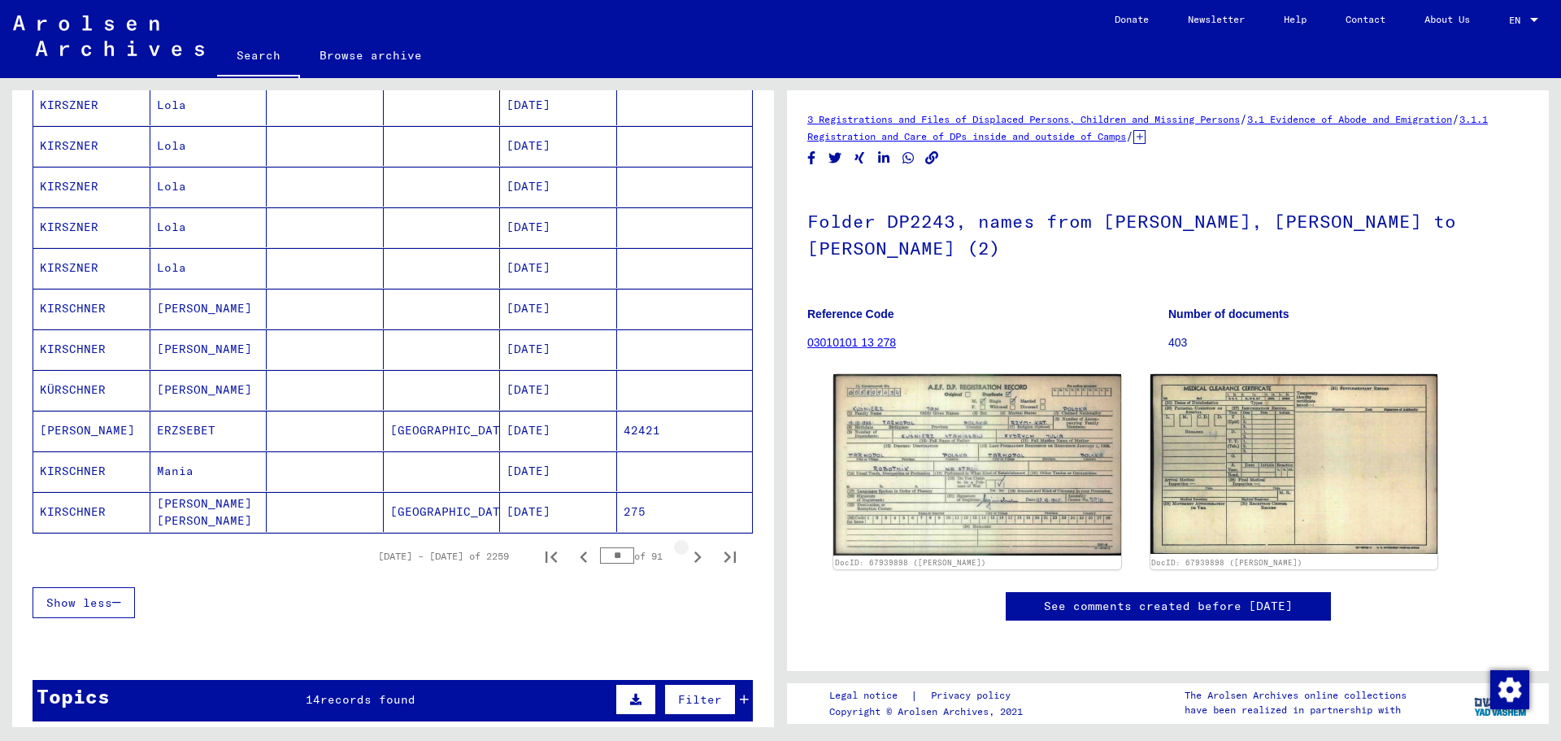
click at [694, 555] on icon "Next page" at bounding box center [697, 556] width 7 height 11
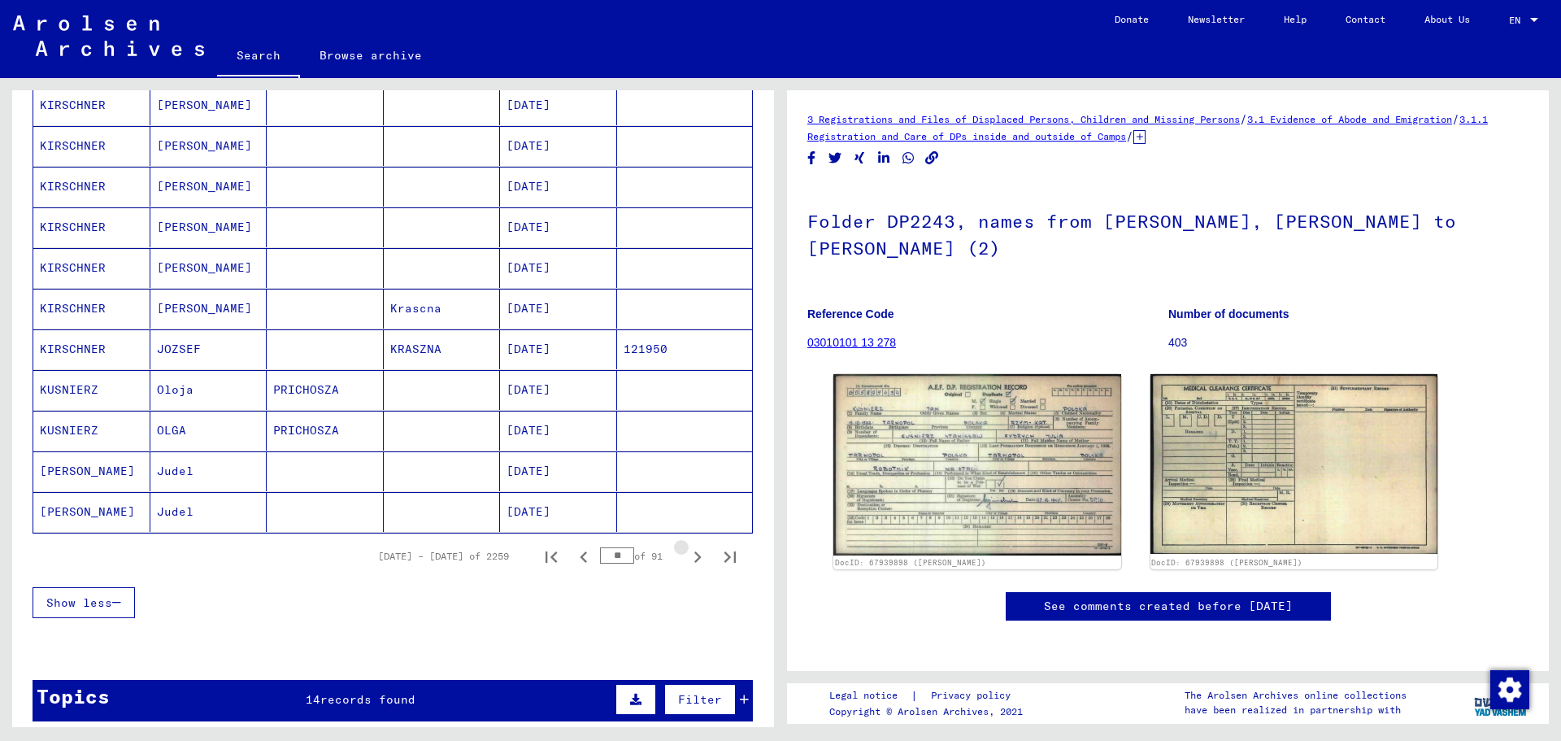
click at [694, 555] on icon "Next page" at bounding box center [697, 556] width 7 height 11
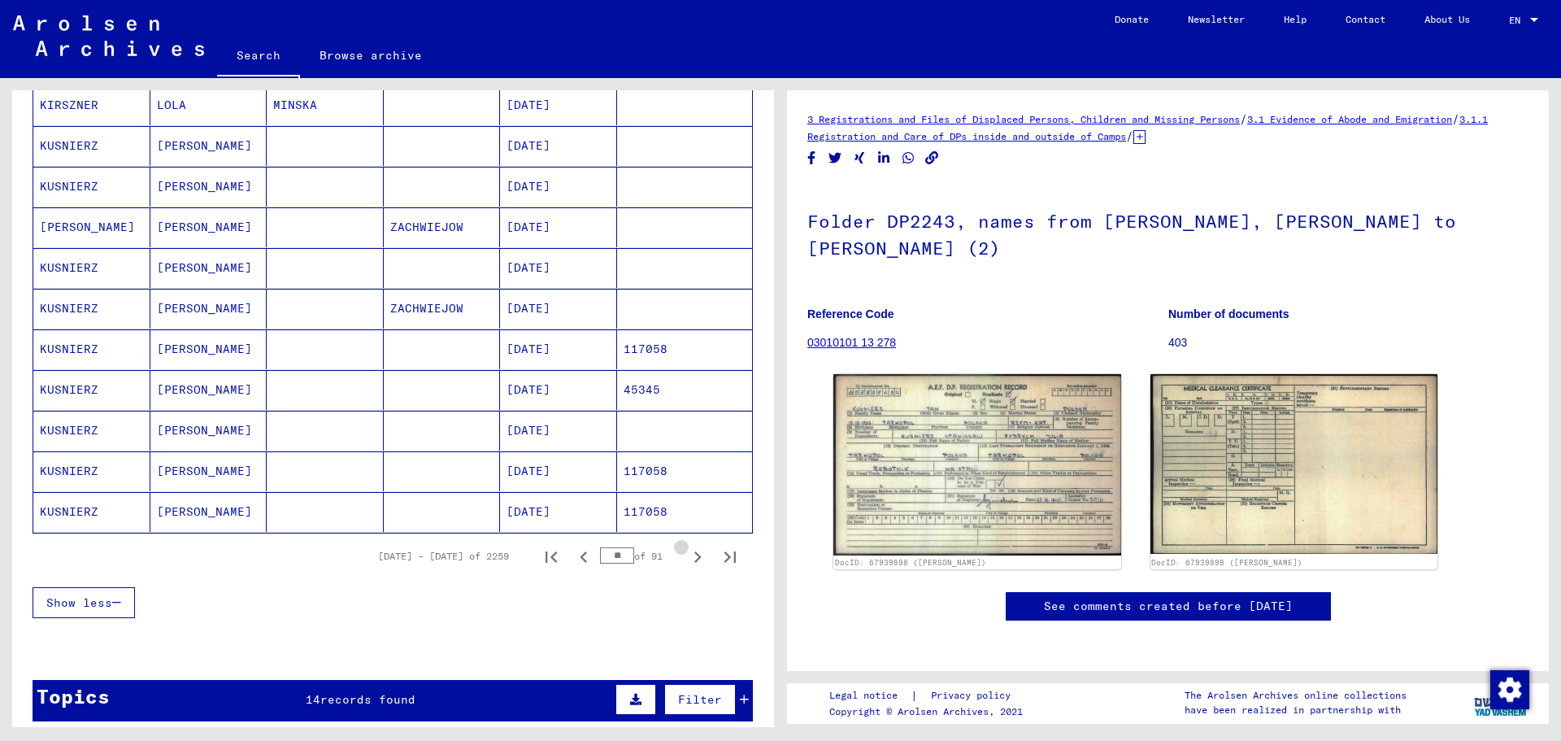
click at [694, 555] on icon "Next page" at bounding box center [697, 556] width 7 height 11
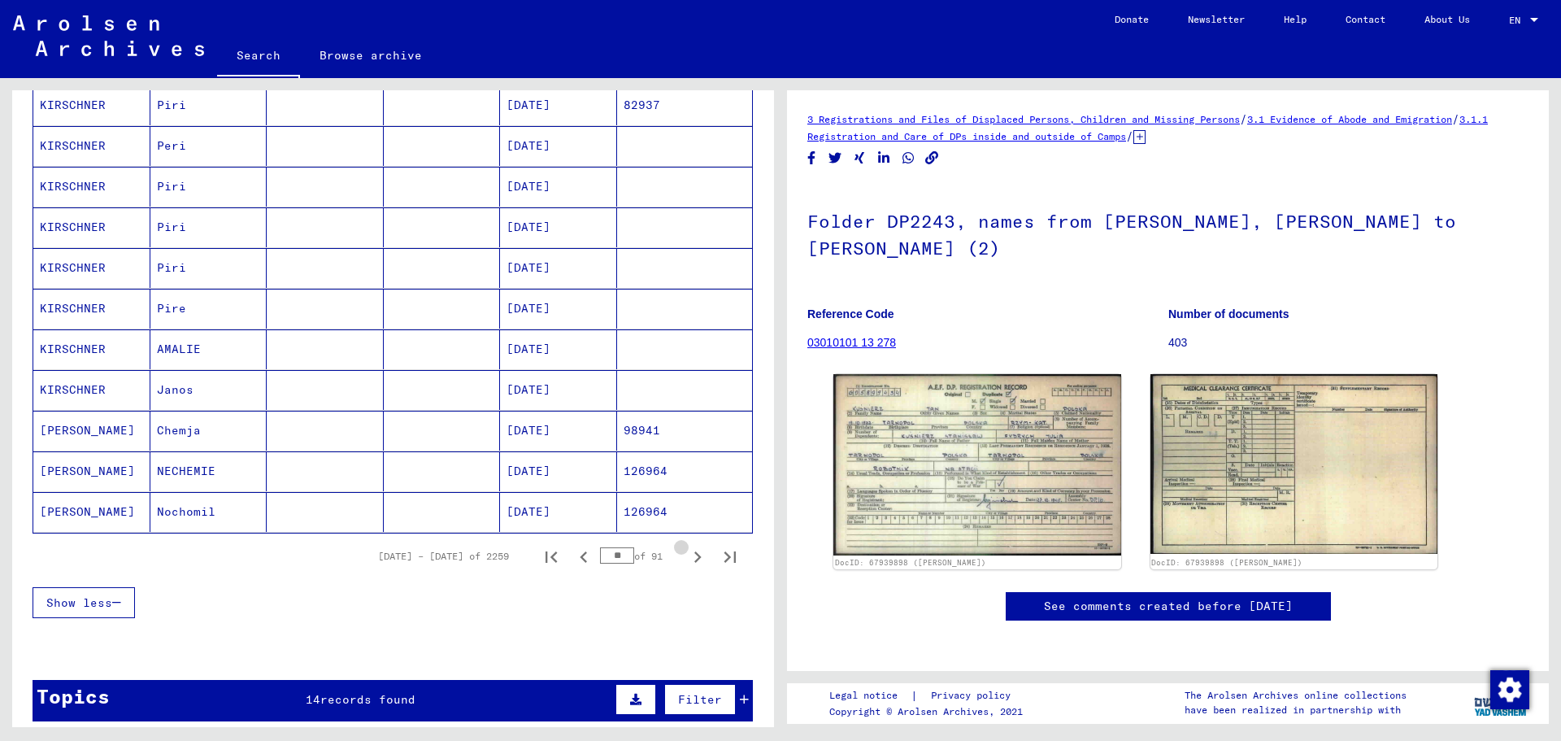
click at [694, 555] on icon "Next page" at bounding box center [697, 556] width 7 height 11
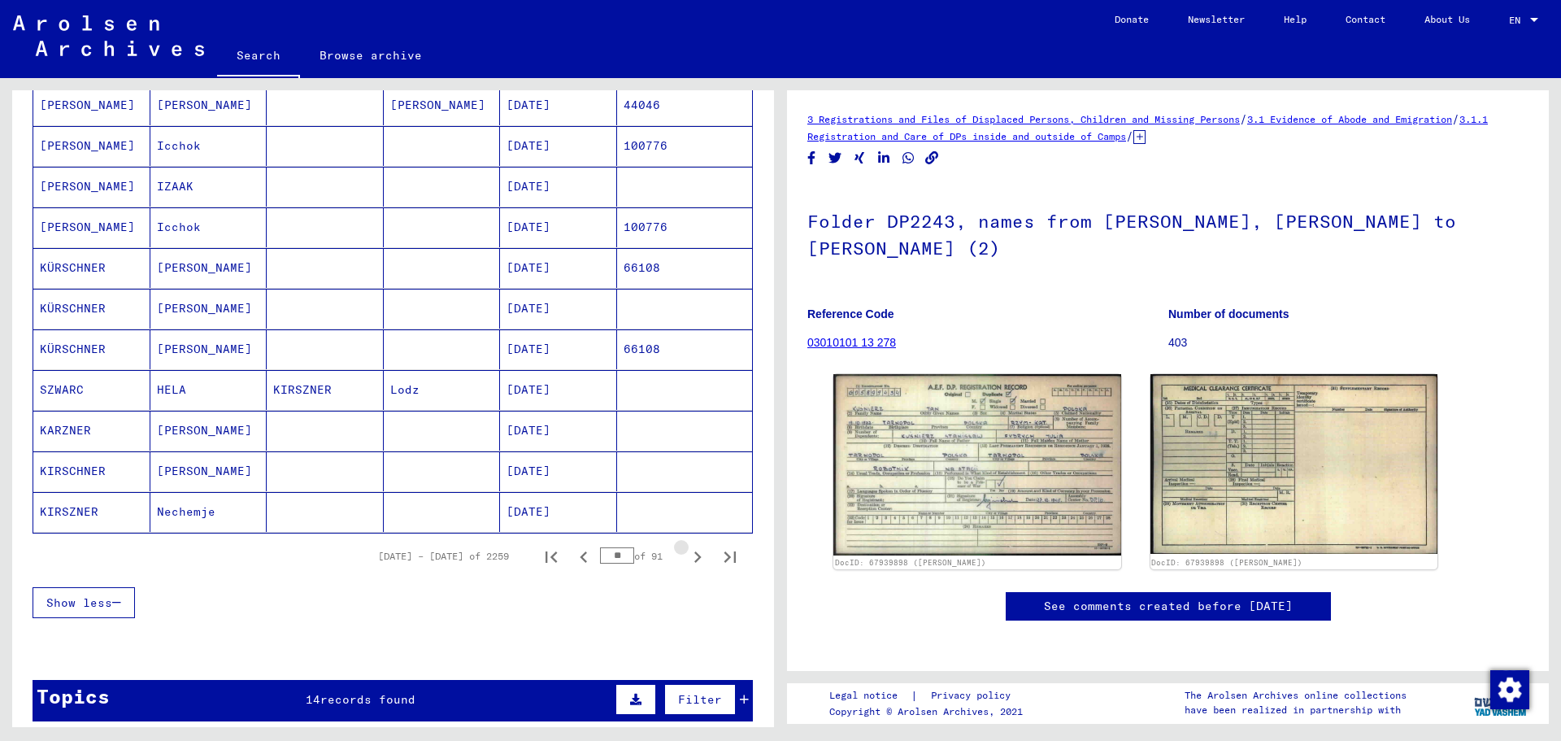
click at [694, 555] on icon "Next page" at bounding box center [697, 556] width 7 height 11
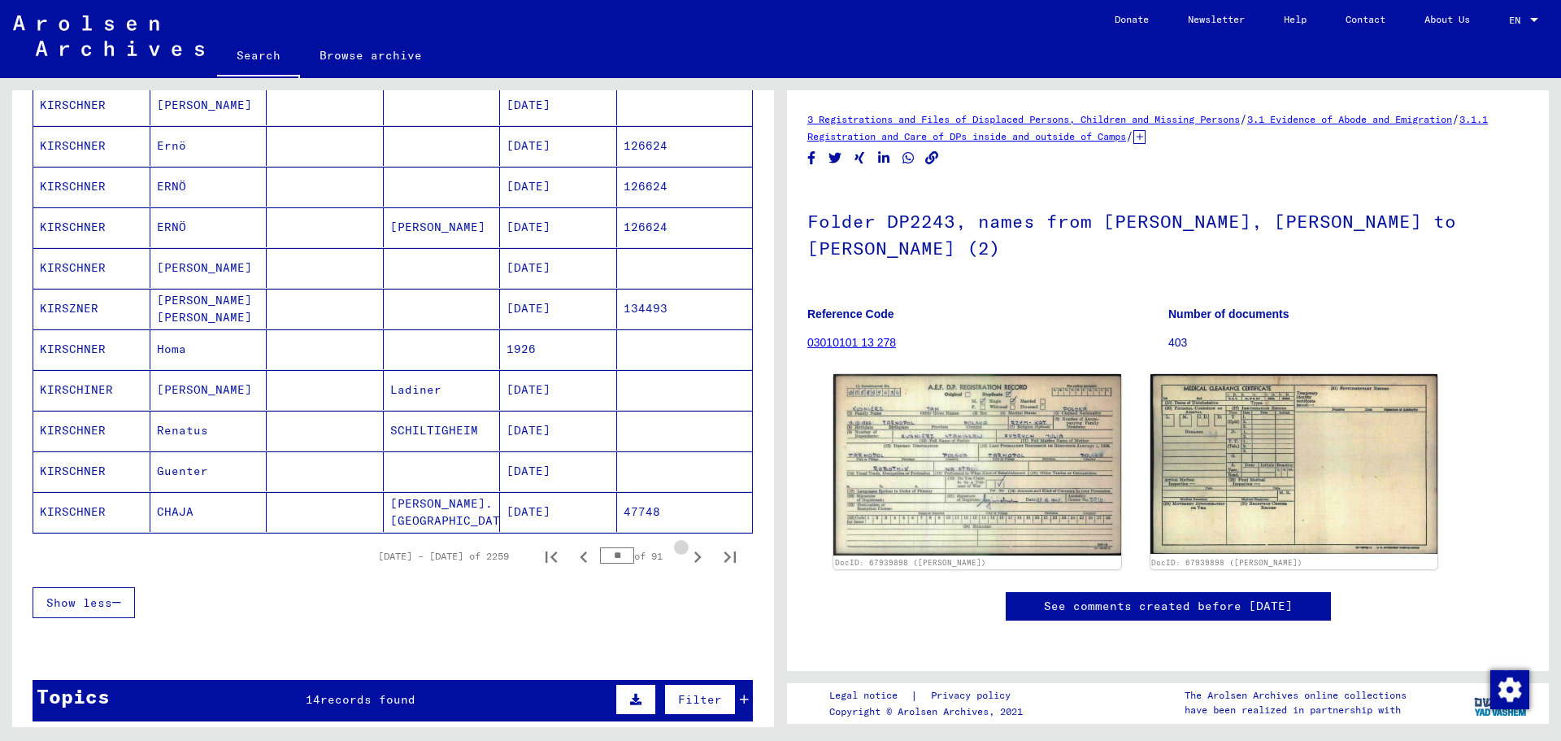
click at [694, 555] on icon "Next page" at bounding box center [697, 556] width 7 height 11
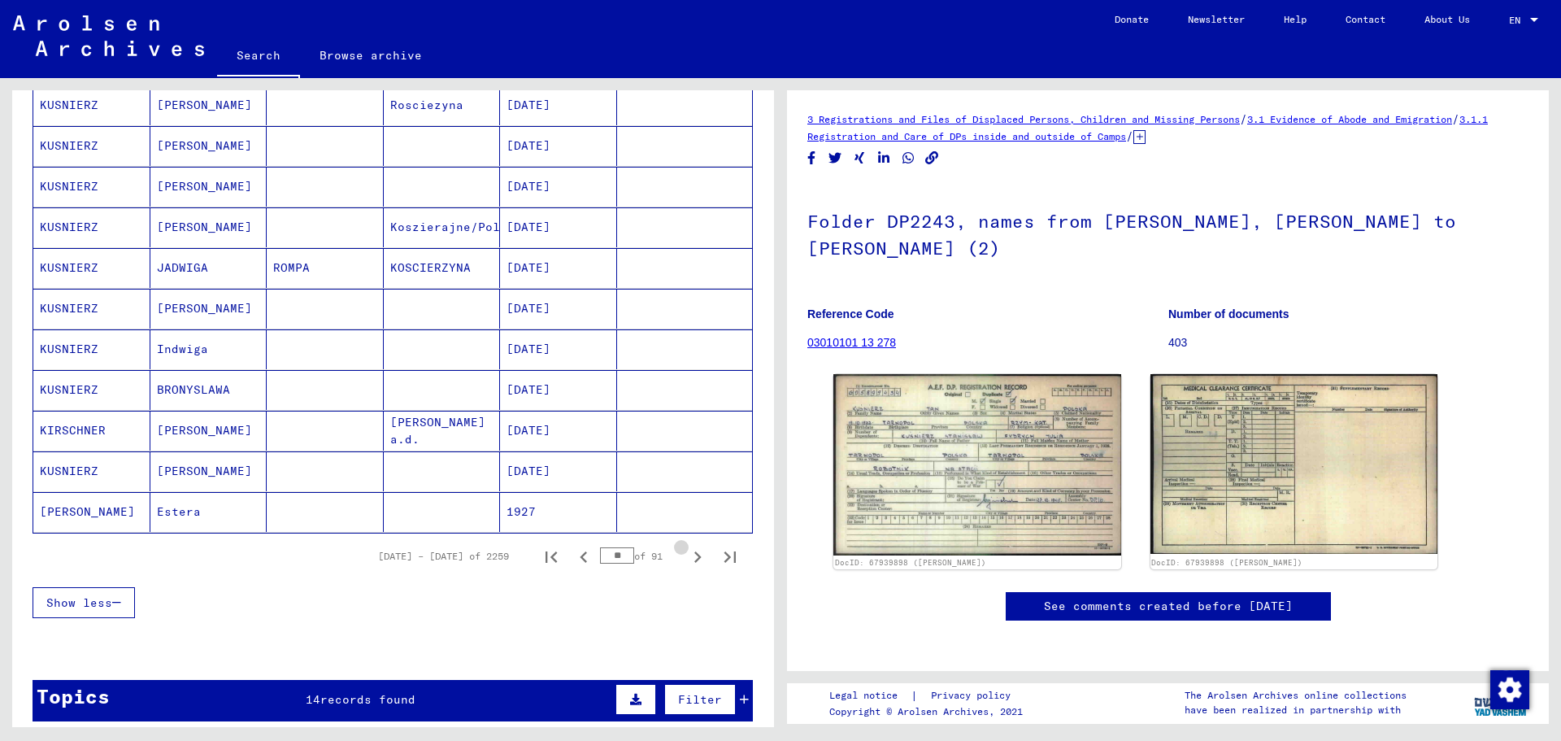
click at [694, 555] on icon "Next page" at bounding box center [697, 556] width 7 height 11
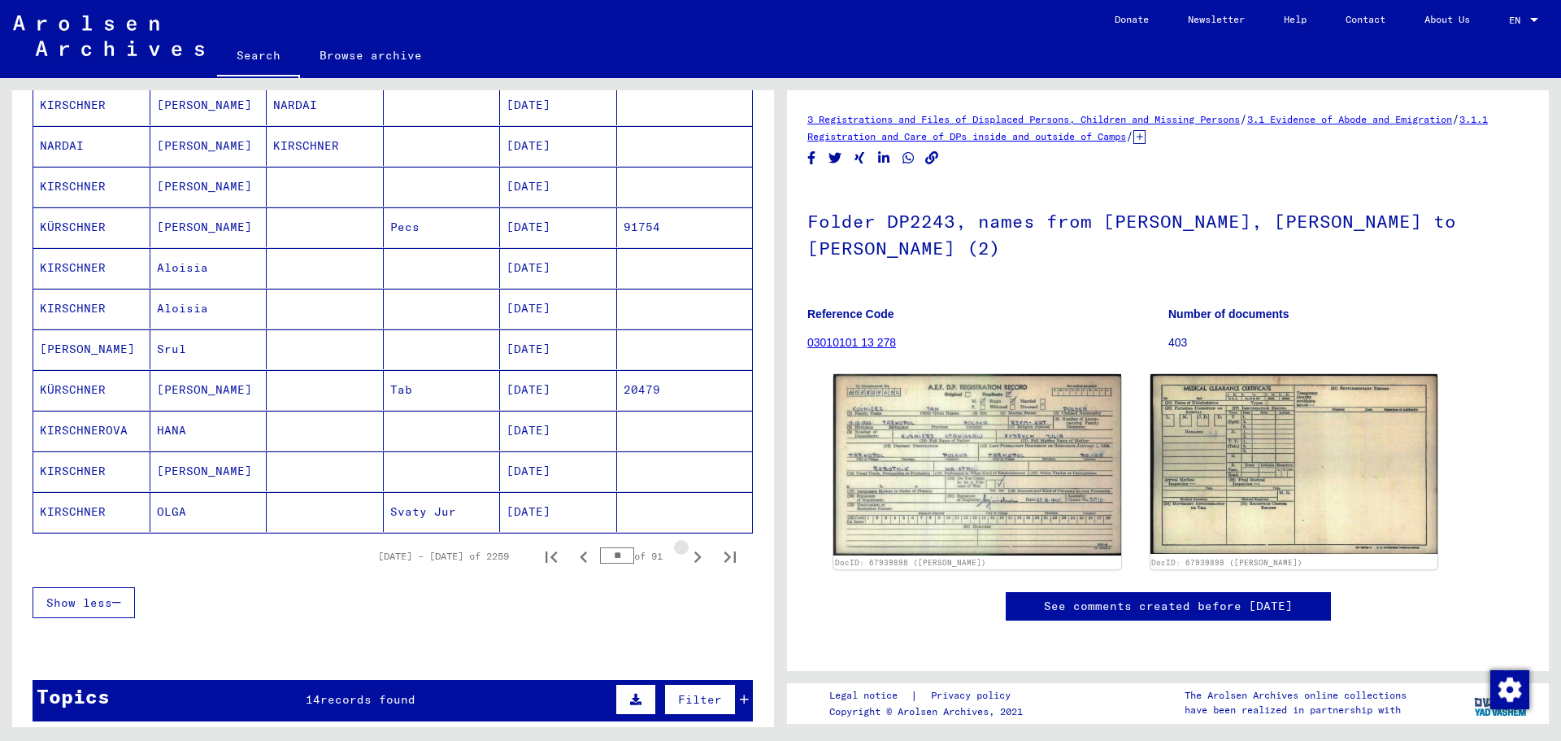
click at [694, 555] on icon "Next page" at bounding box center [697, 556] width 7 height 11
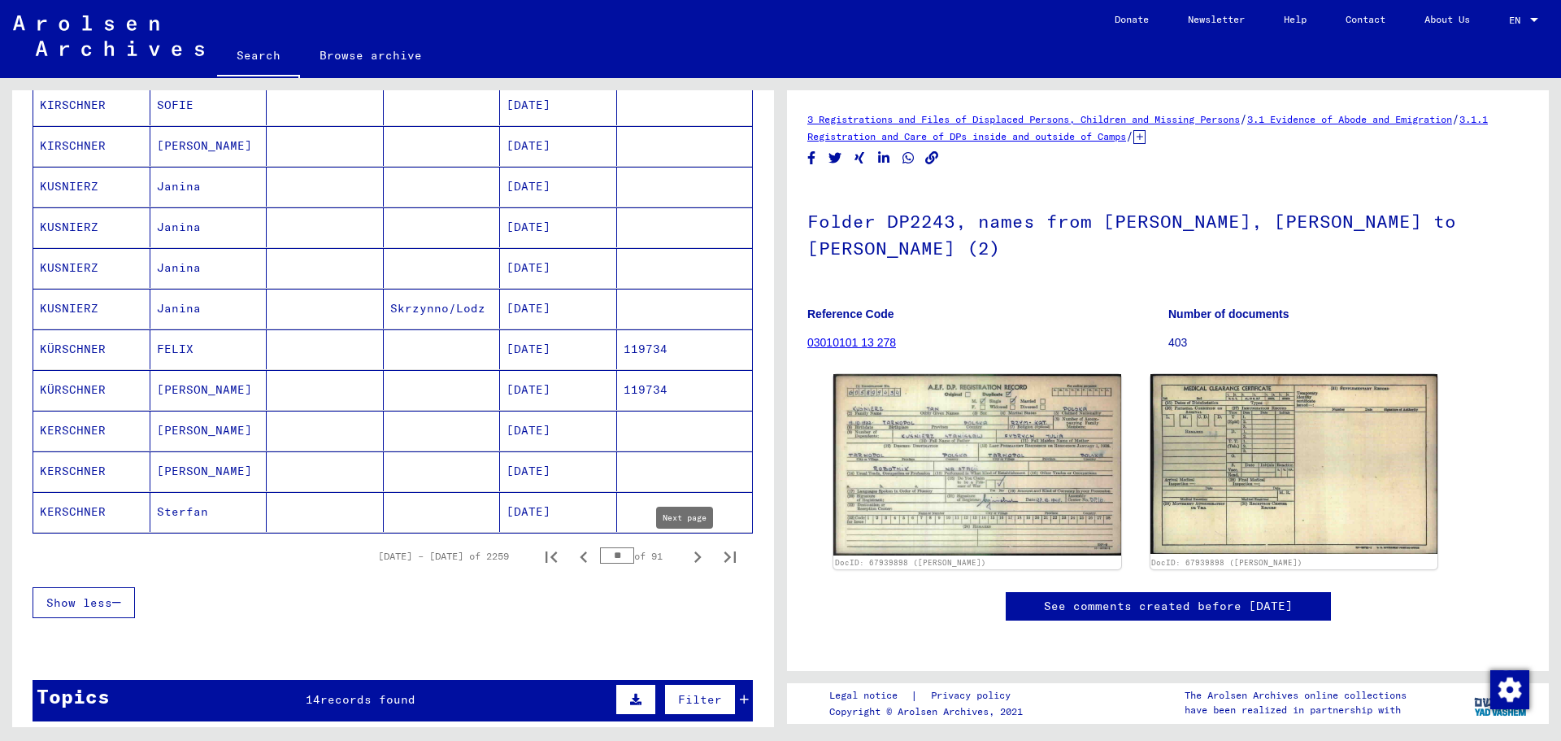
click at [688, 554] on icon "Next page" at bounding box center [697, 557] width 23 height 23
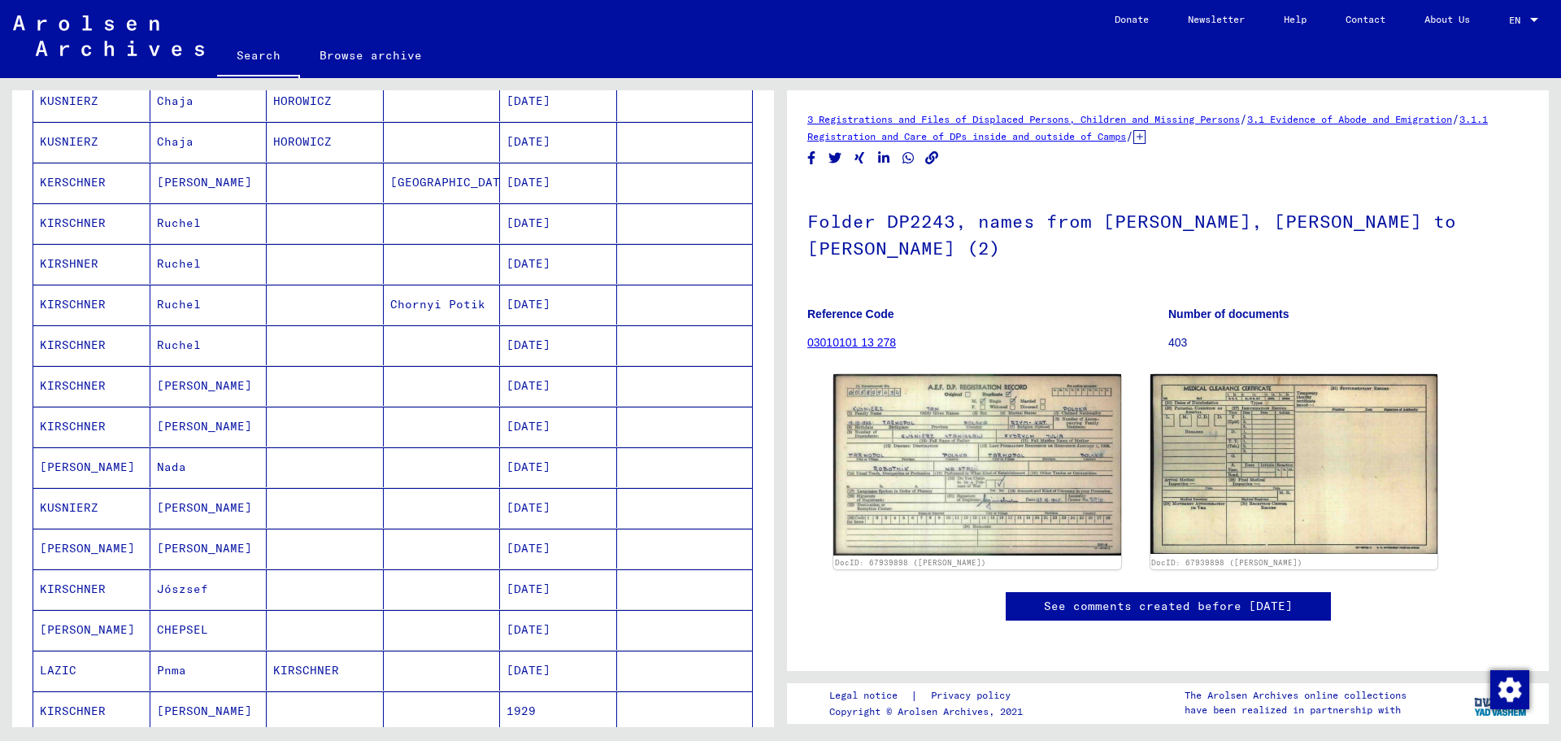
scroll to position [650, 0]
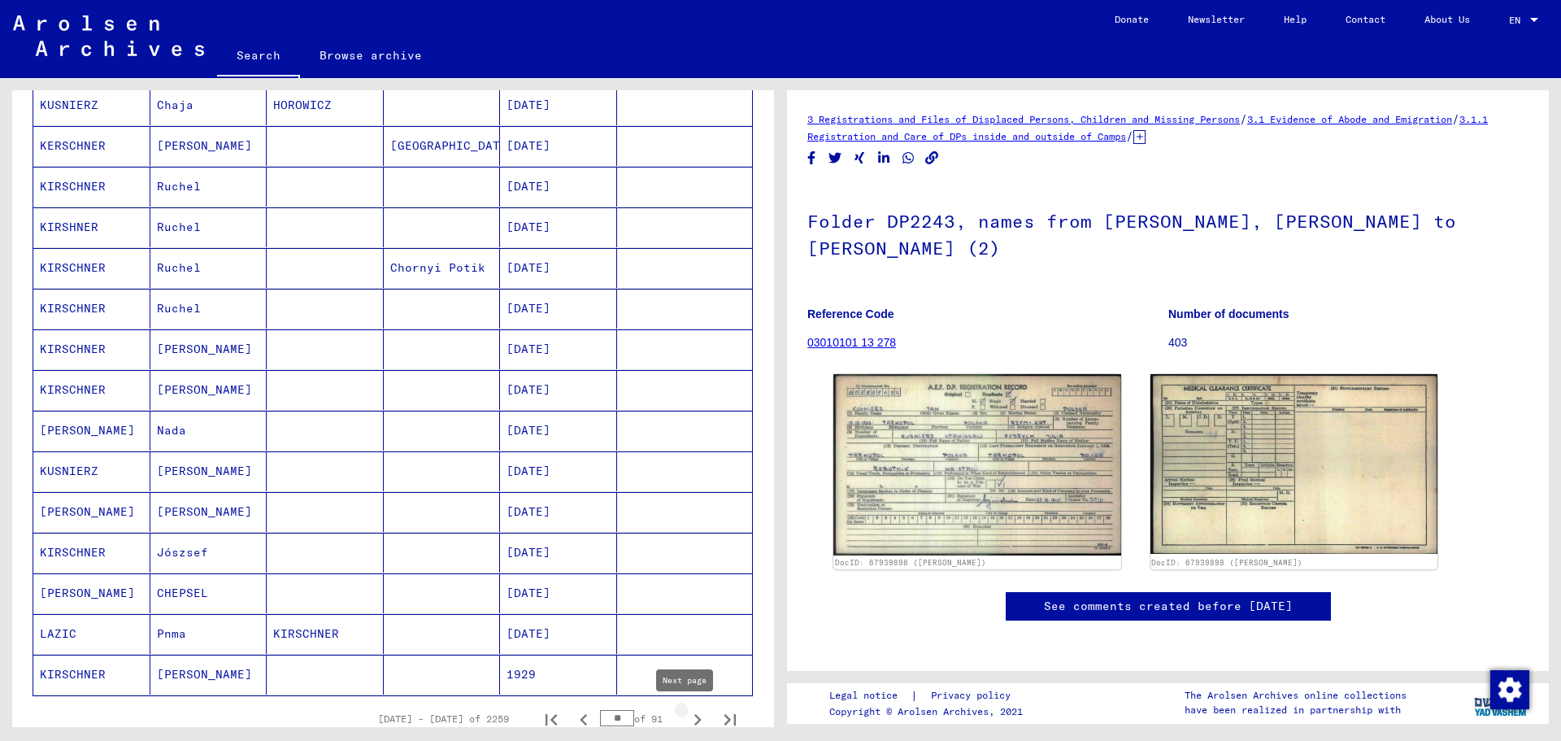
click at [686, 721] on icon "Next page" at bounding box center [697, 719] width 23 height 23
type input "**"
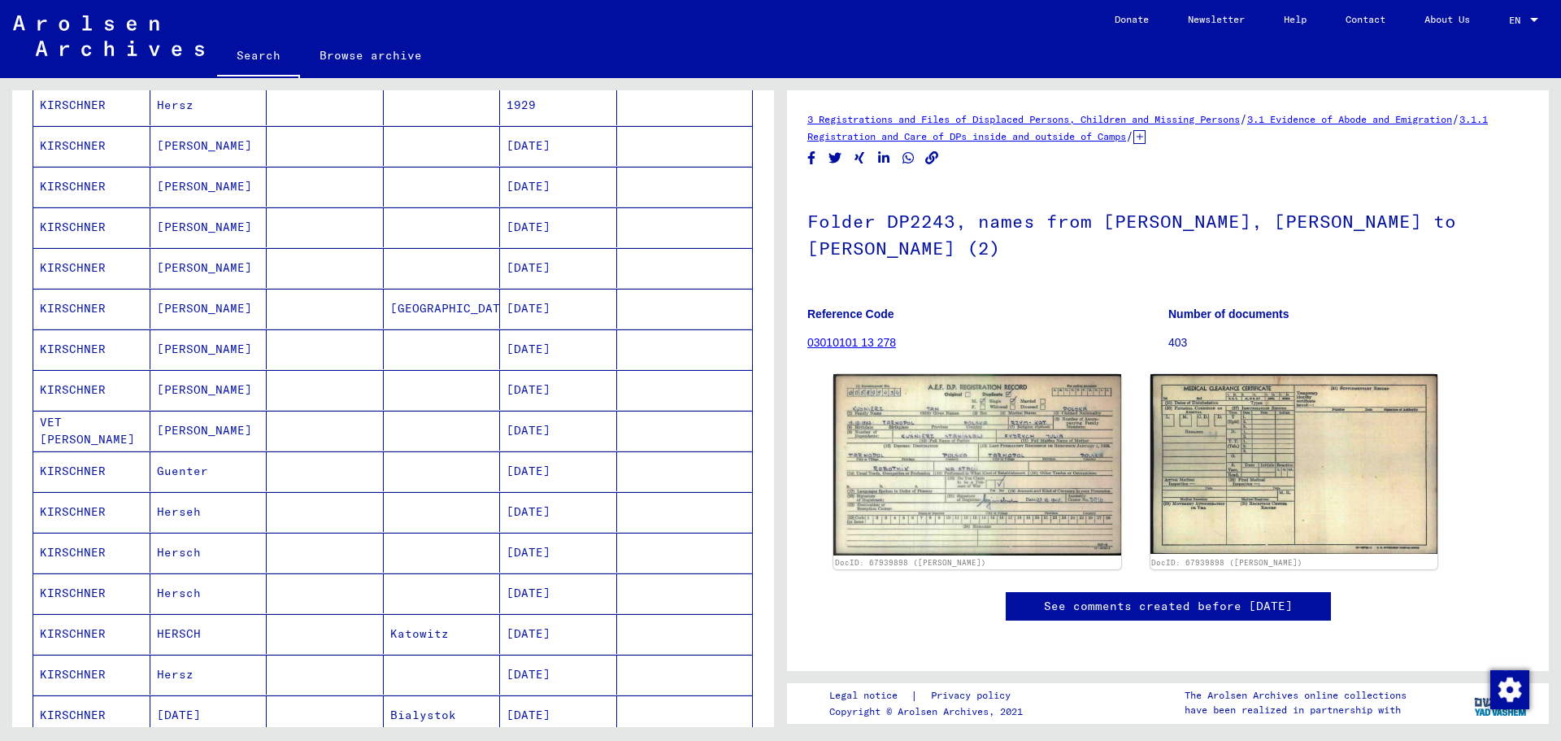
scroll to position [0, 0]
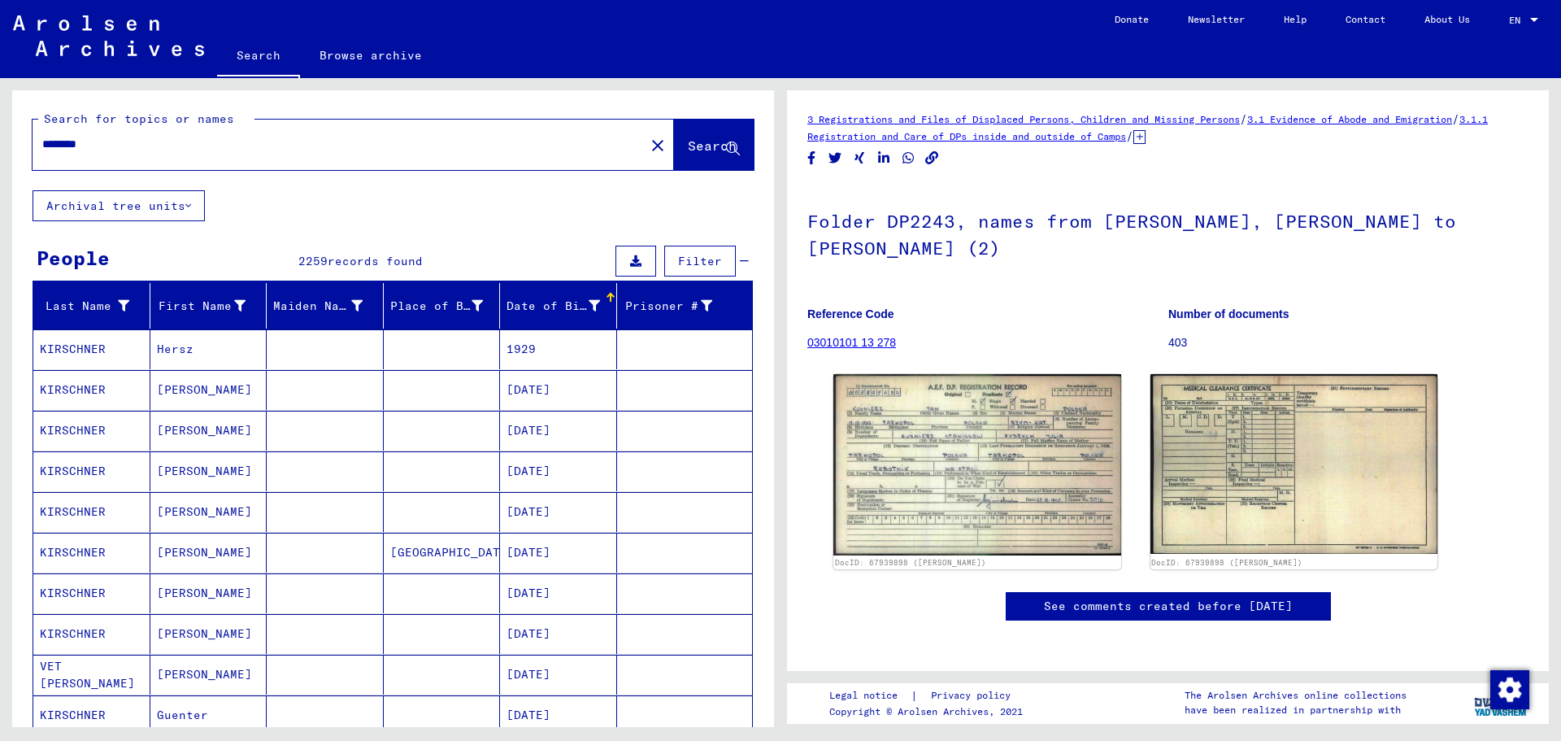
click at [137, 139] on input "********" at bounding box center [338, 144] width 593 height 17
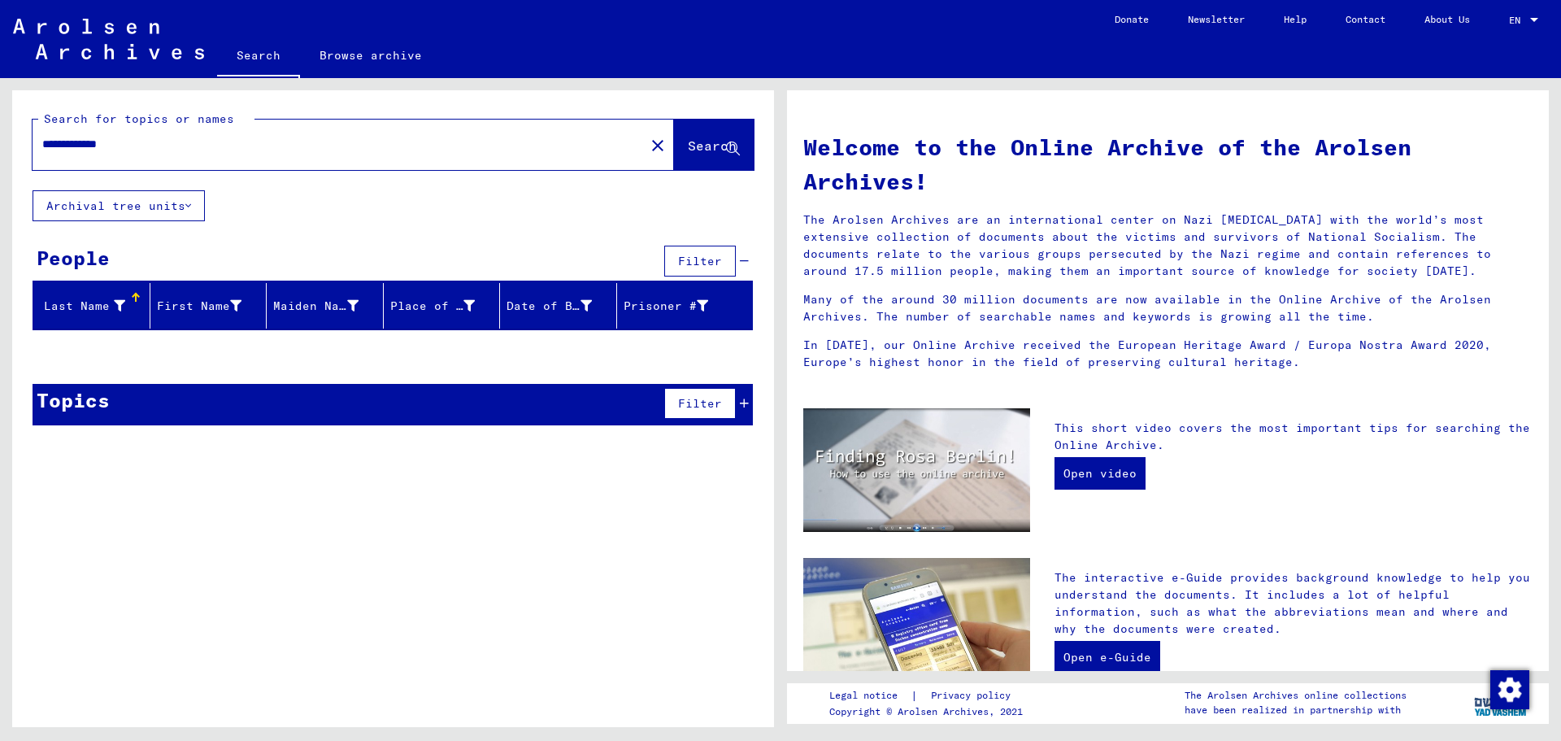
type input "**********"
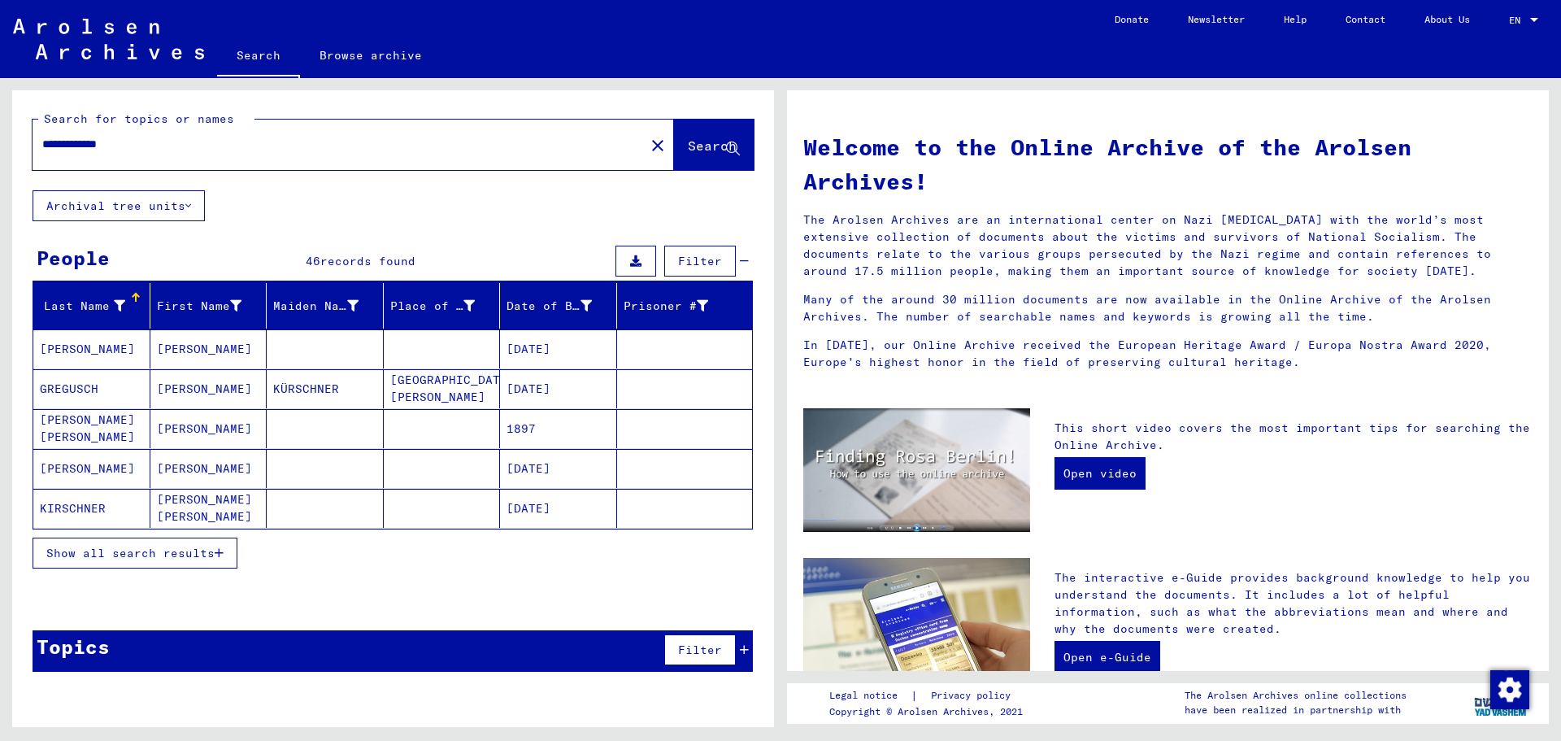
click at [220, 551] on icon "button" at bounding box center [219, 552] width 9 height 11
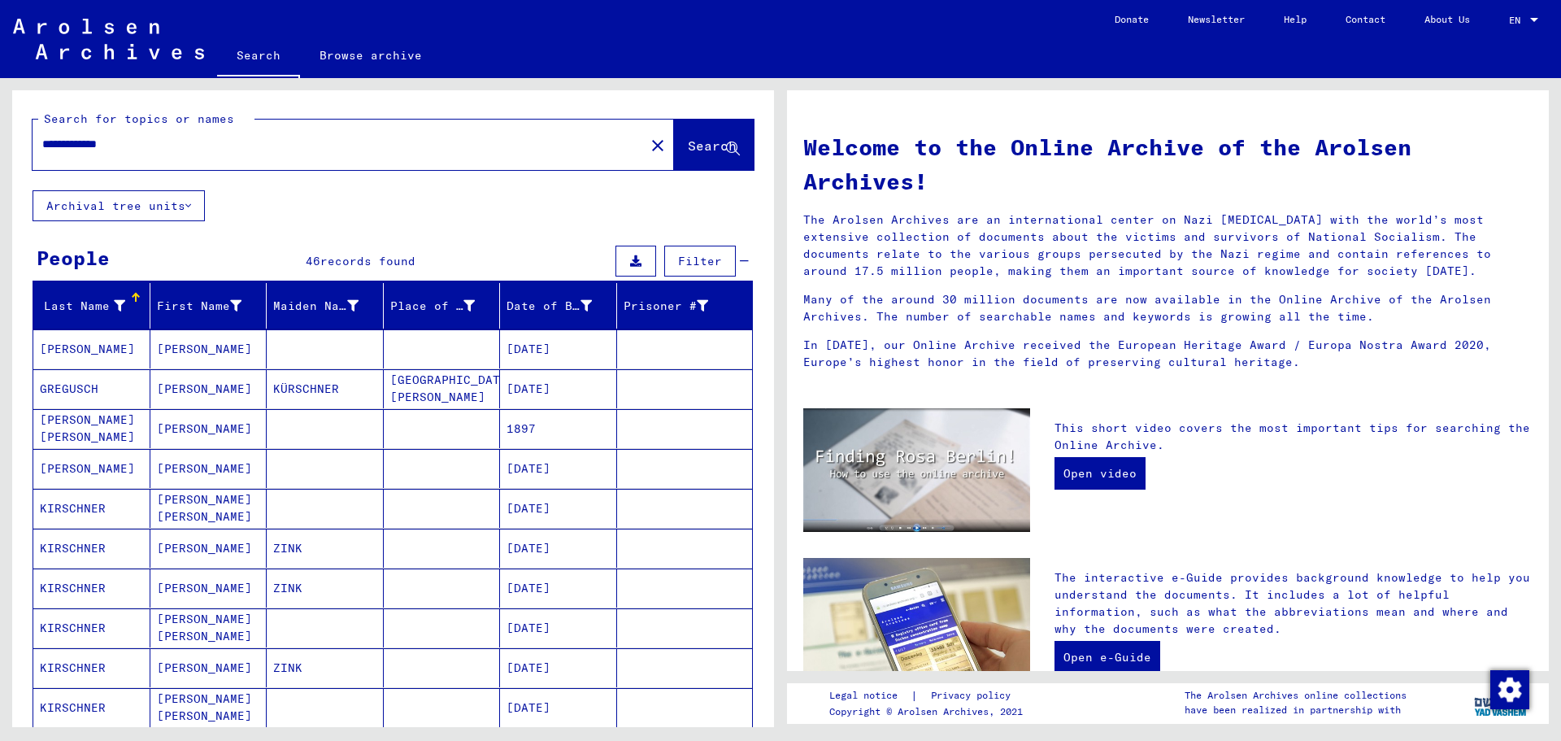
click at [102, 302] on div "Last Name" at bounding box center [82, 306] width 85 height 17
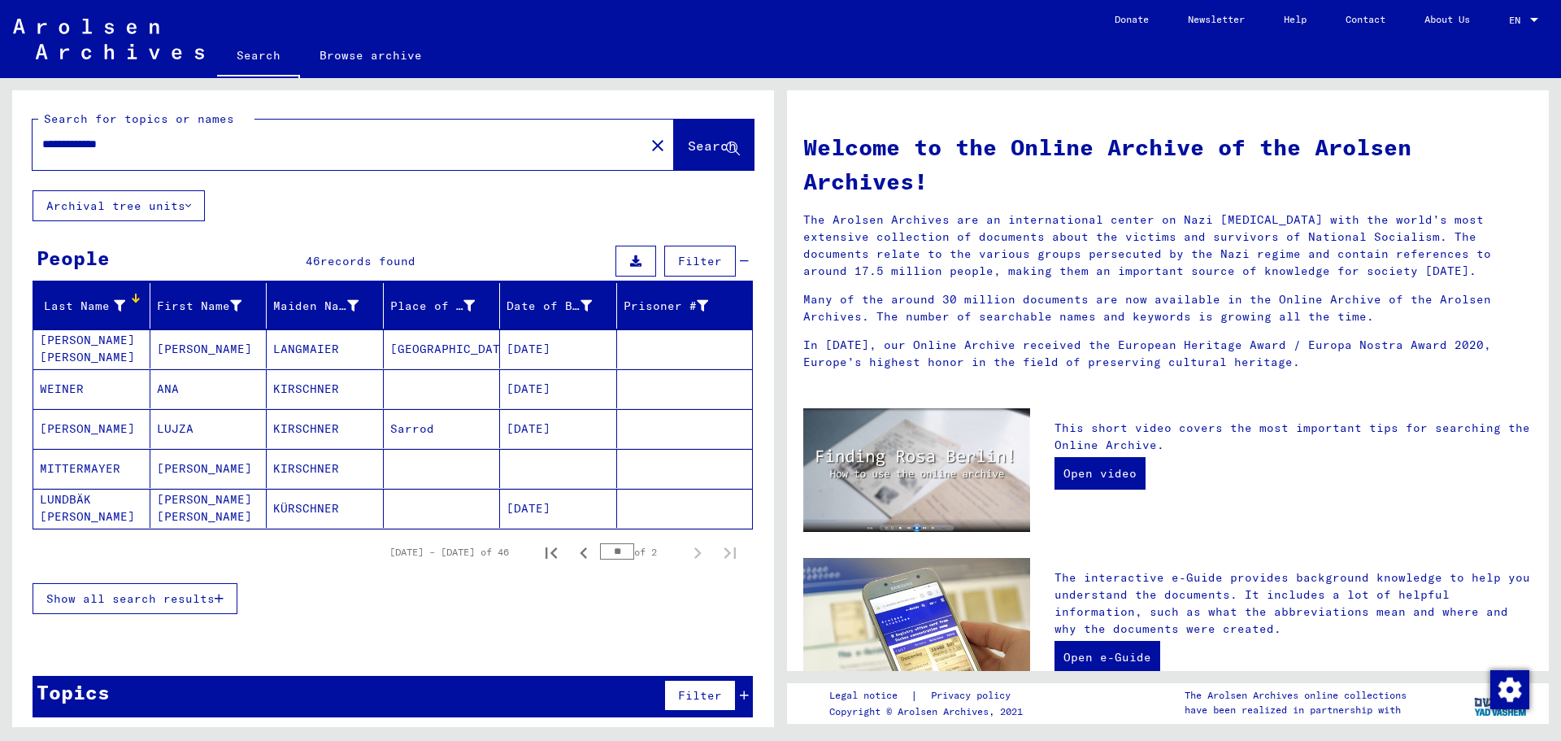
click at [183, 611] on div "Show all search results" at bounding box center [393, 598] width 720 height 47
click at [187, 595] on span "Show all search results" at bounding box center [130, 598] width 168 height 15
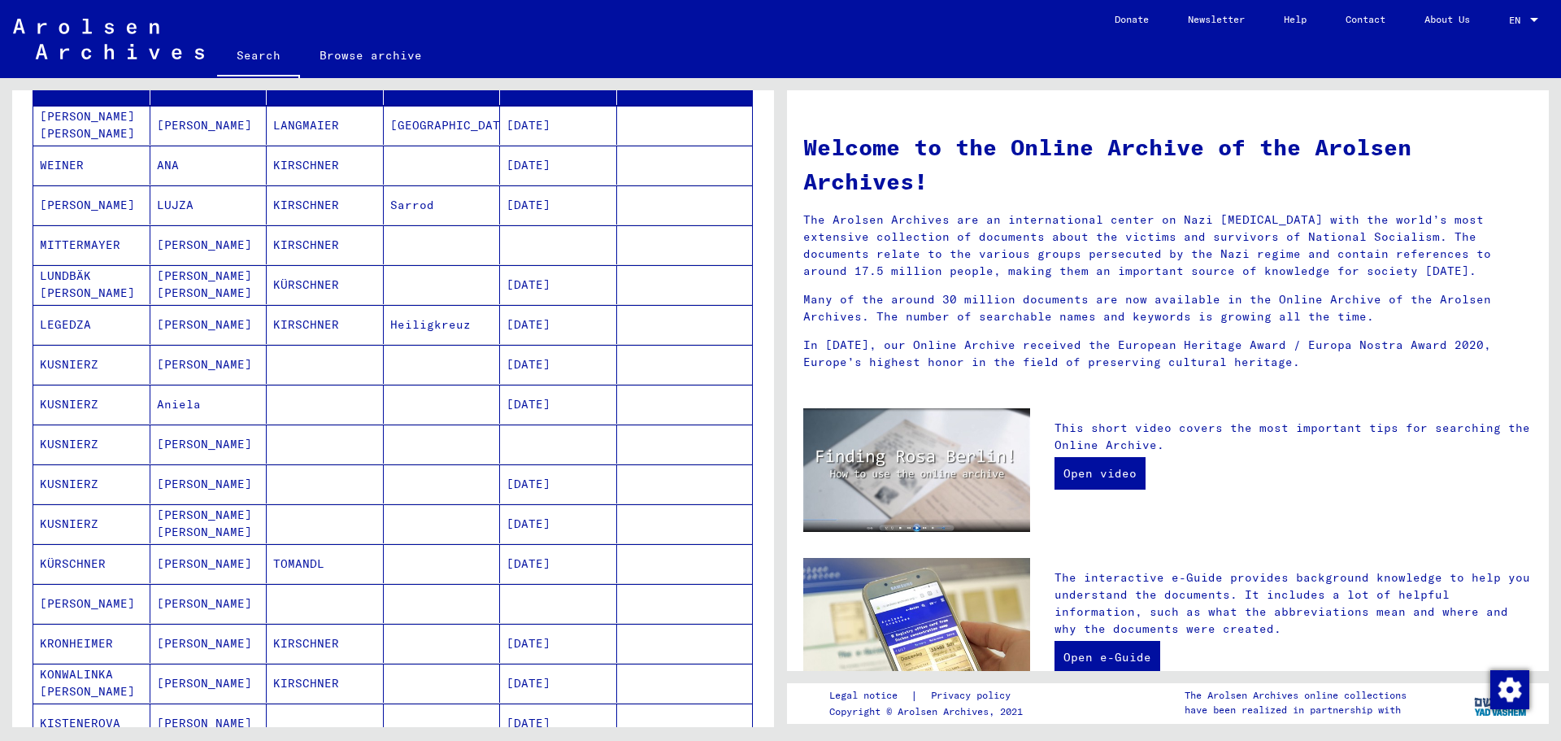
scroll to position [163, 0]
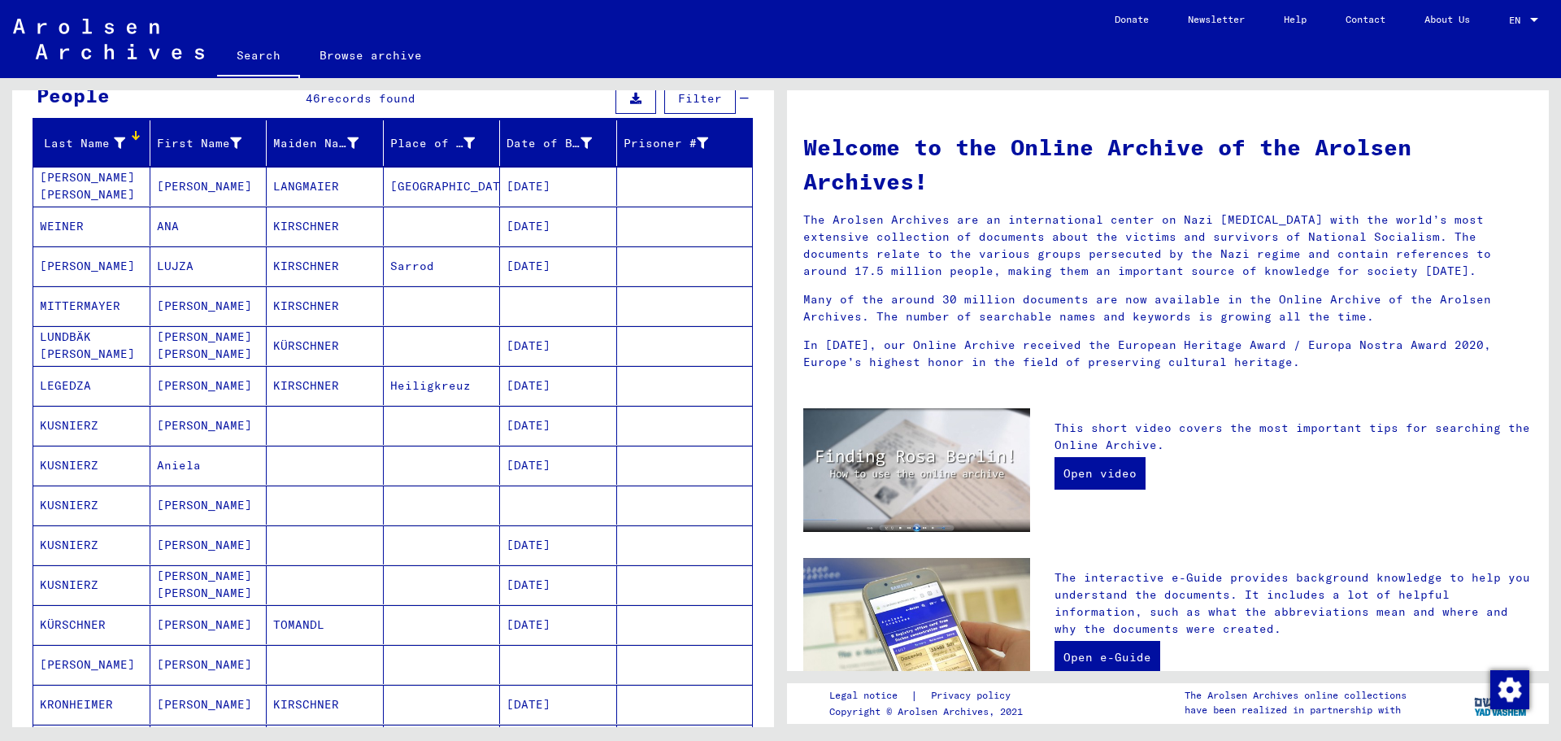
click at [502, 388] on mat-cell "[DATE]" at bounding box center [558, 385] width 117 height 39
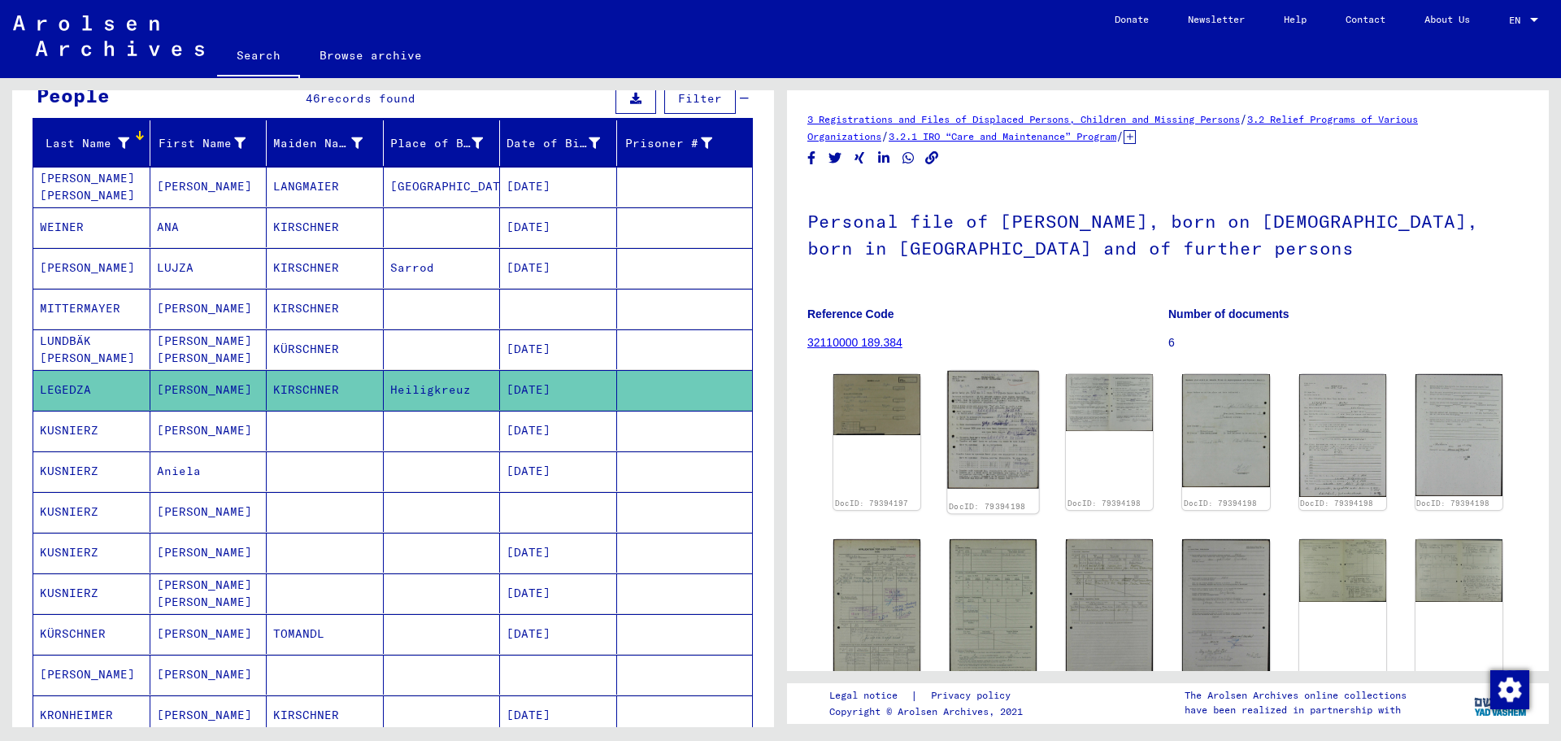
click at [1007, 437] on img at bounding box center [993, 430] width 92 height 118
click at [890, 396] on img at bounding box center [877, 402] width 92 height 63
click at [320, 312] on mat-cell "KIRSCHNER" at bounding box center [325, 309] width 117 height 40
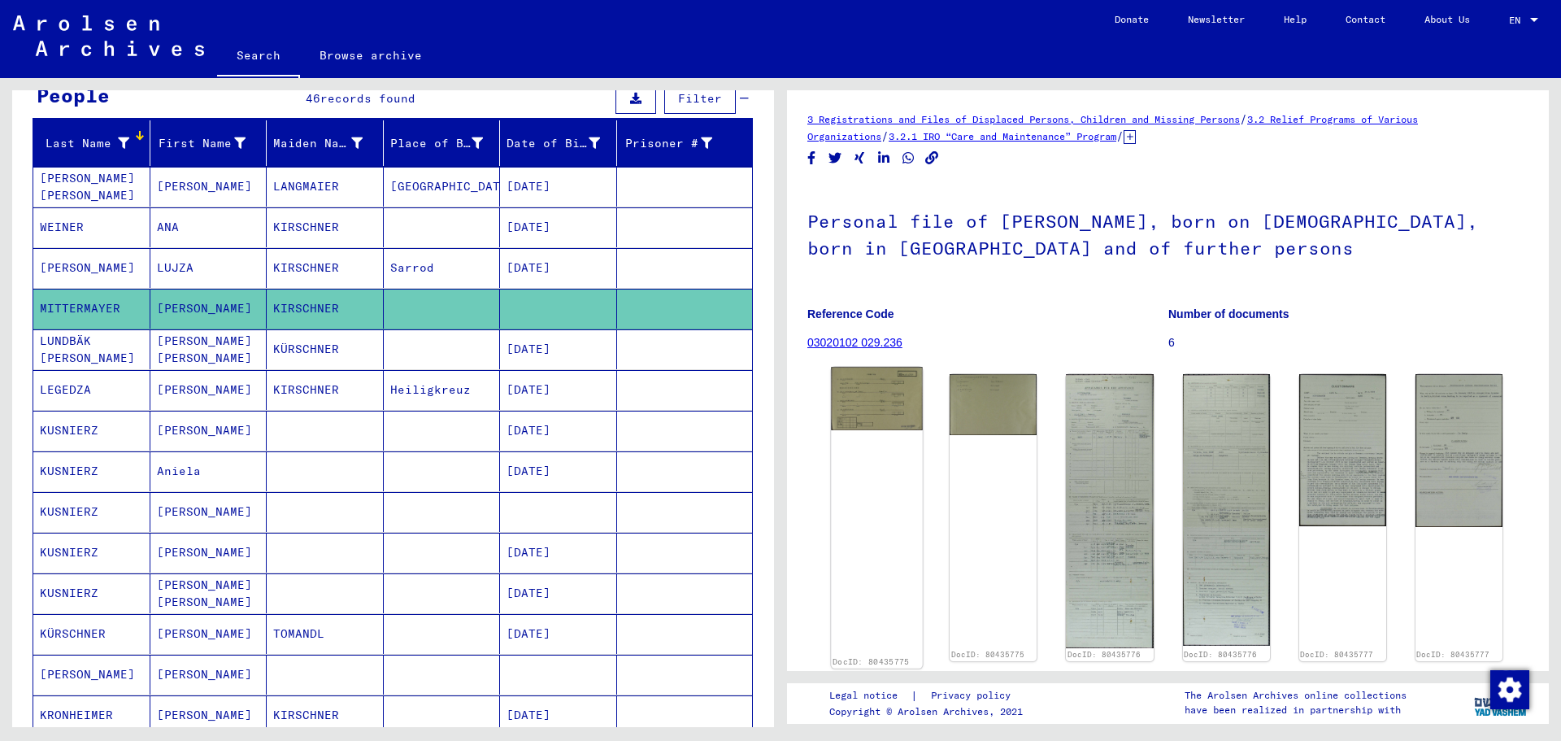
click at [899, 386] on img at bounding box center [877, 398] width 92 height 63
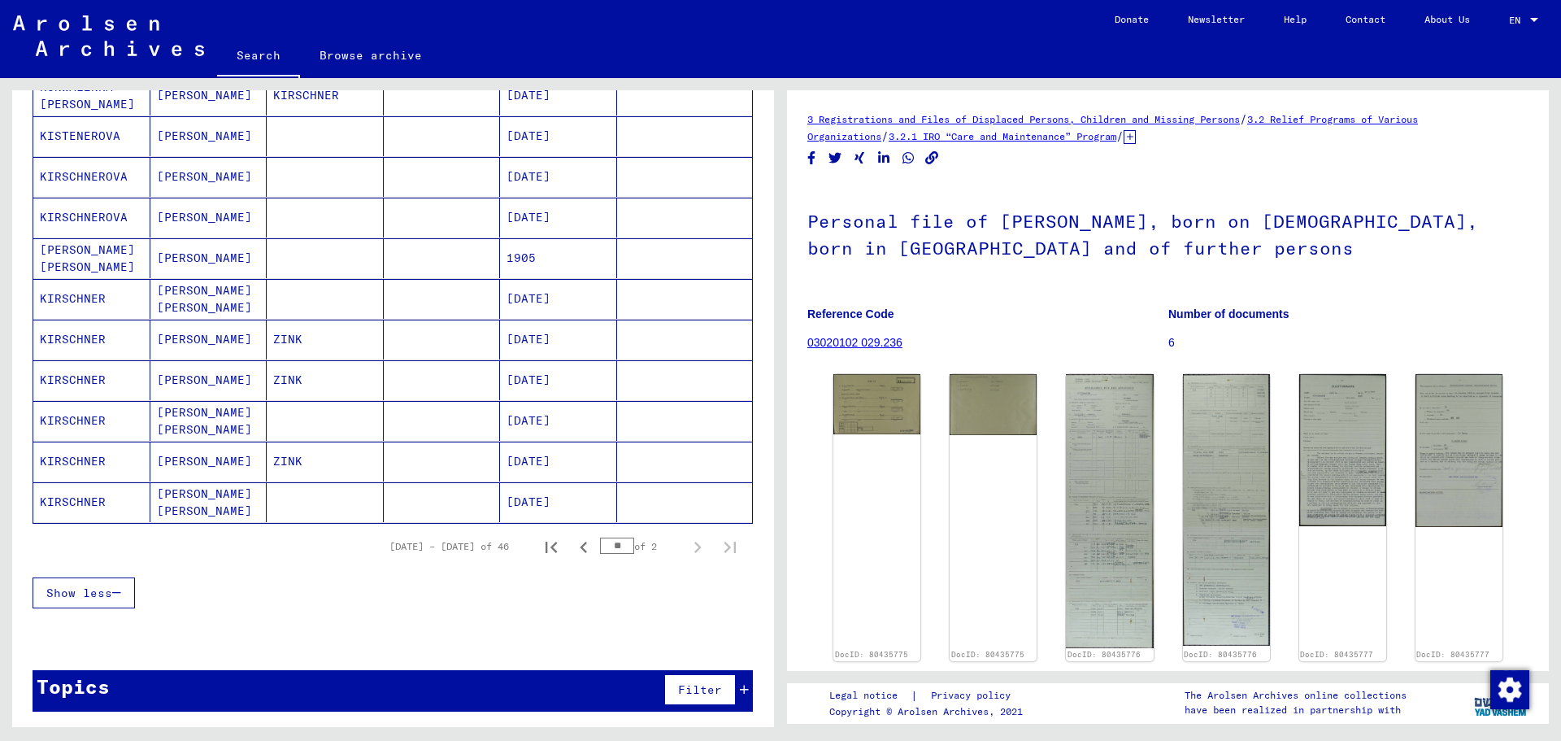
scroll to position [825, 0]
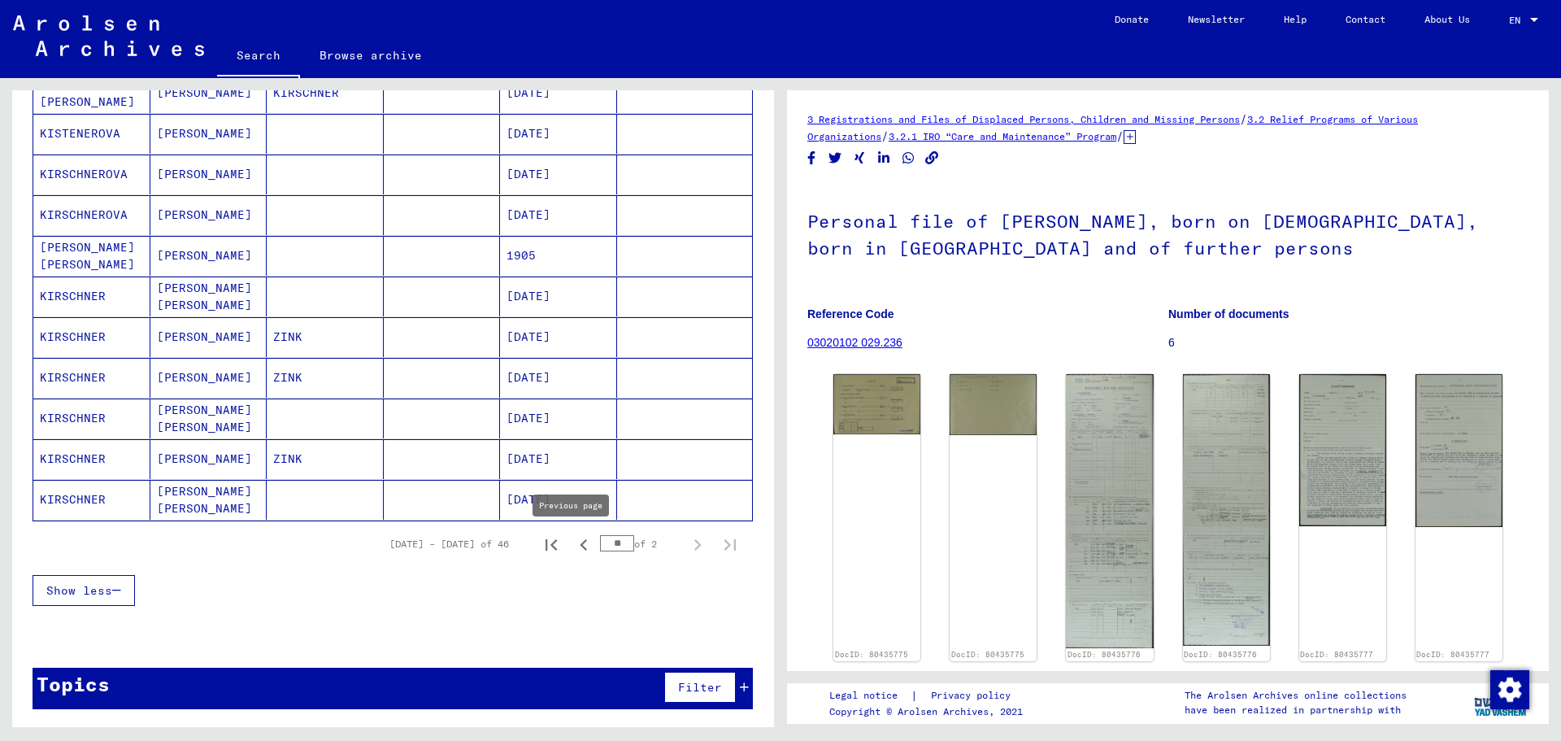
click at [572, 550] on icon "Previous page" at bounding box center [583, 544] width 23 height 23
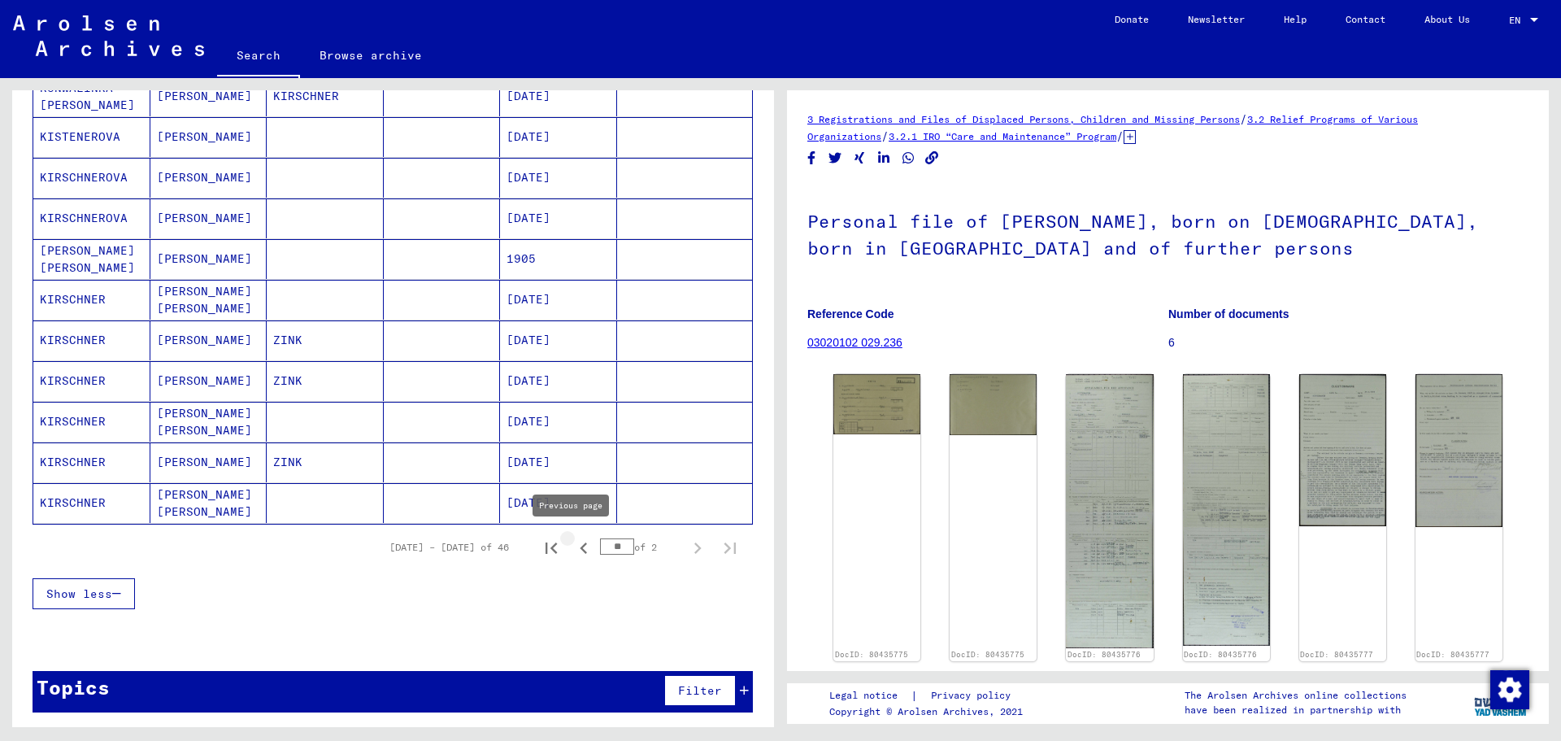
scroll to position [0, 0]
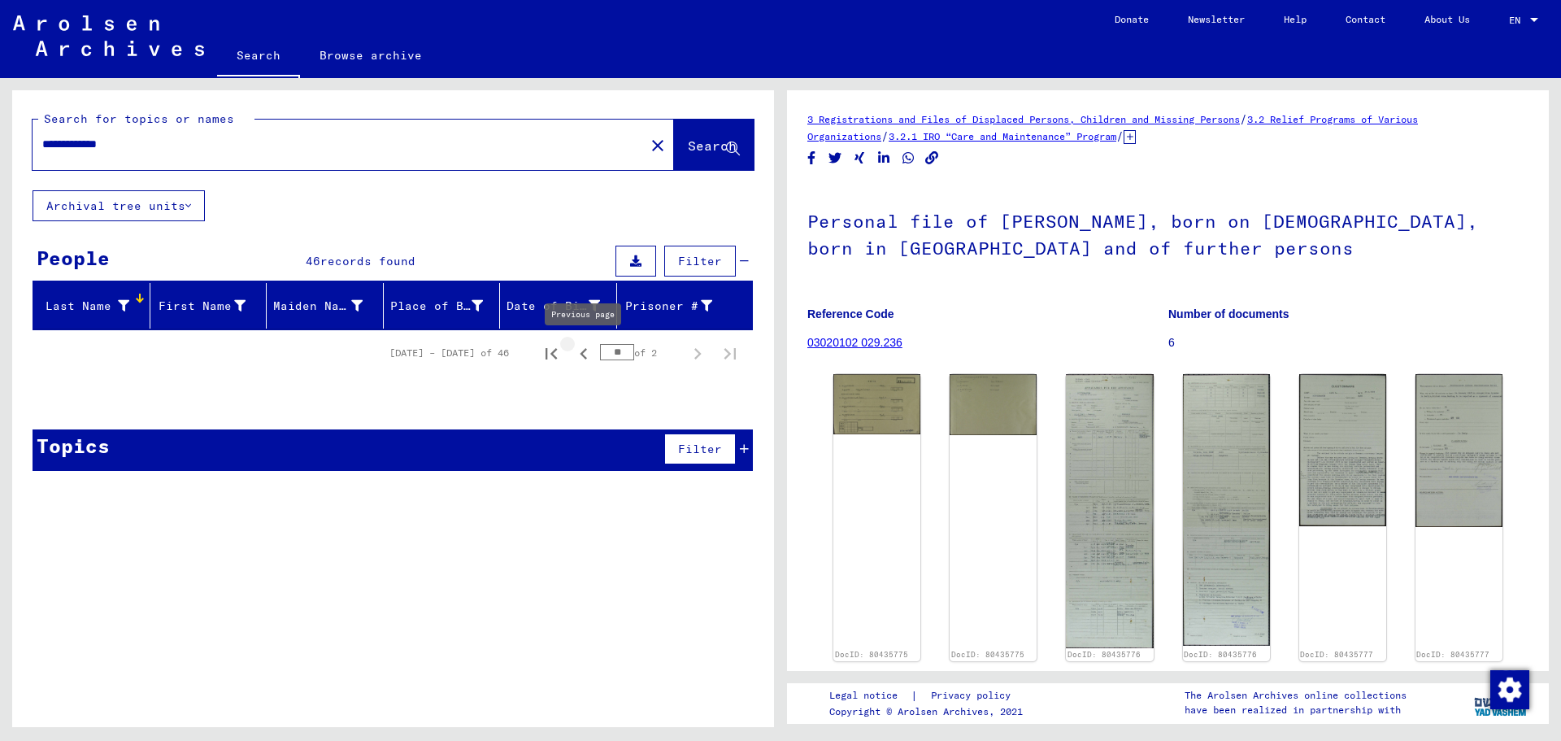
click at [581, 352] on icon "Previous page" at bounding box center [583, 353] width 23 height 23
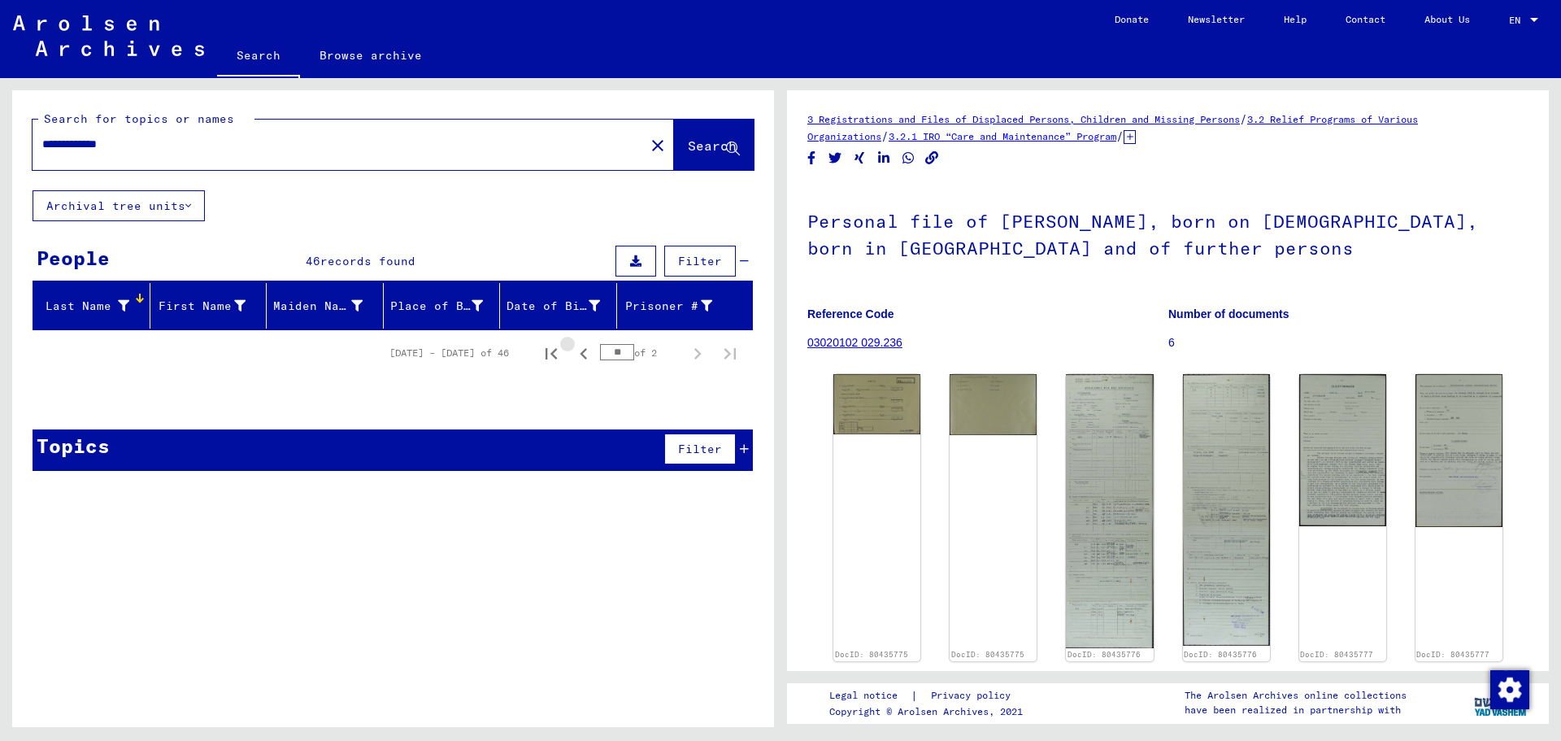
click at [581, 352] on icon "Previous page" at bounding box center [583, 353] width 23 height 23
type input "**"
